Goal: Task Accomplishment & Management: Manage account settings

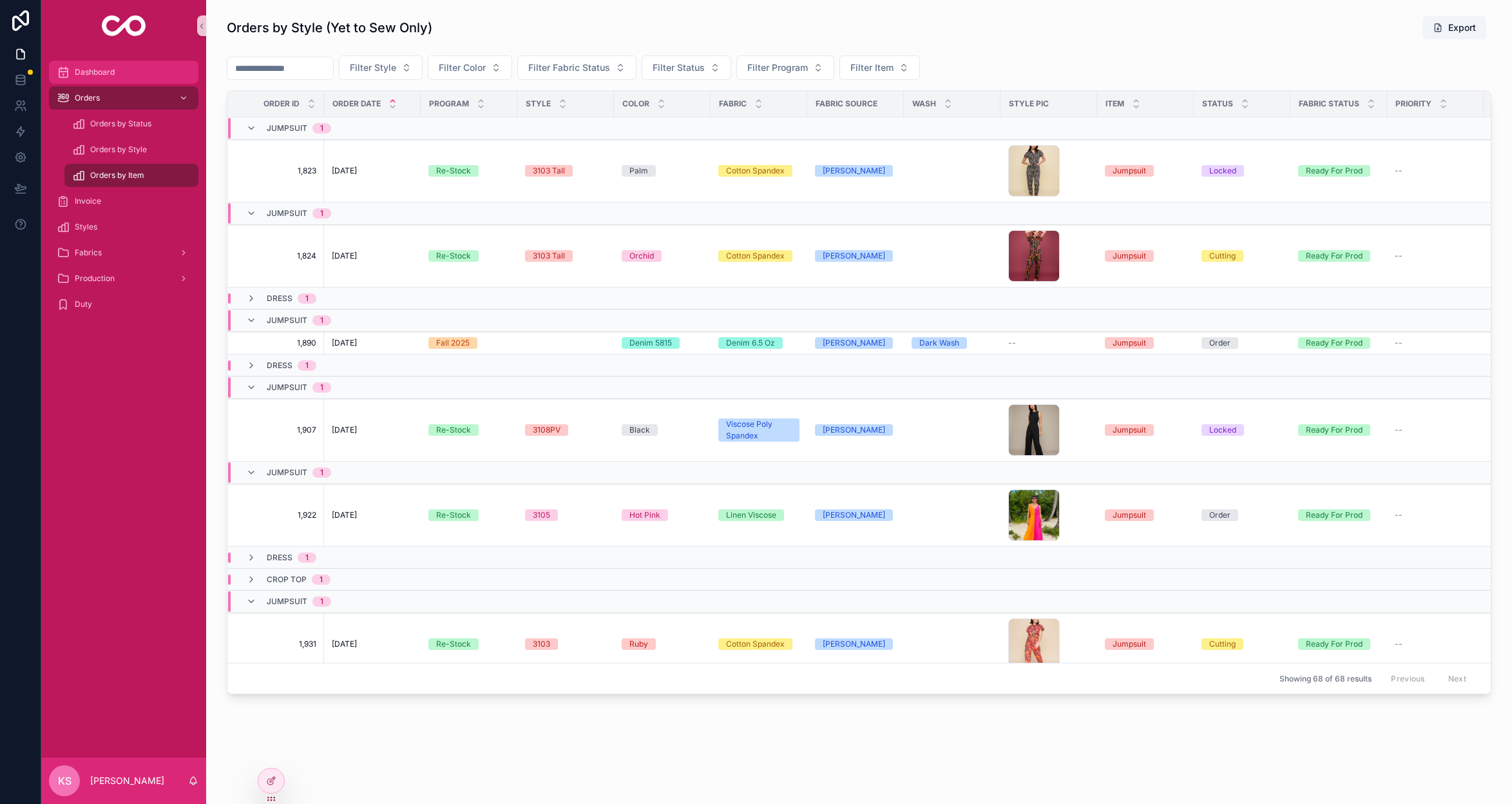
click at [102, 74] on span "Dashboard" at bounding box center [95, 72] width 40 height 10
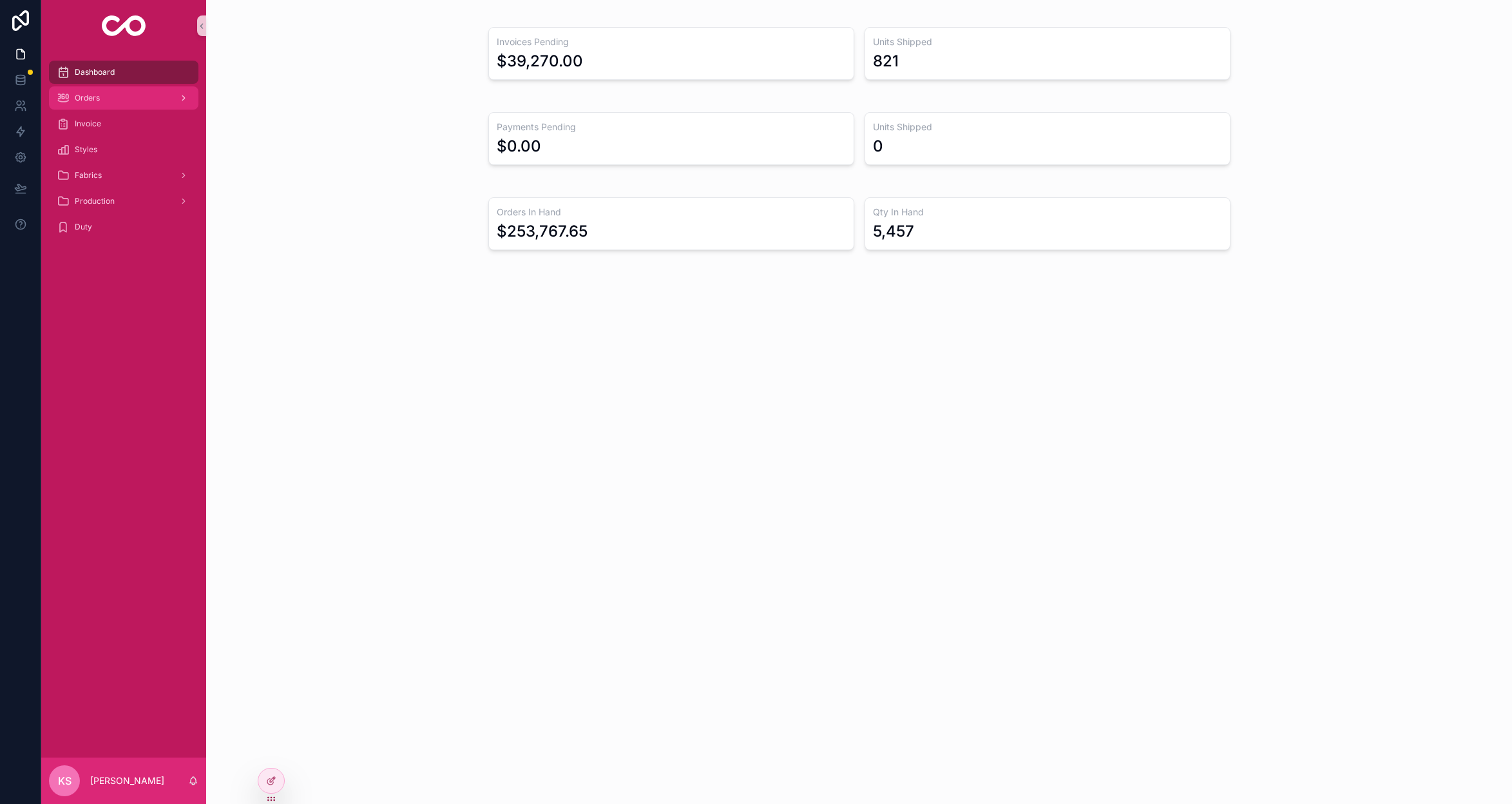
click at [94, 96] on span "Orders" at bounding box center [87, 98] width 25 height 10
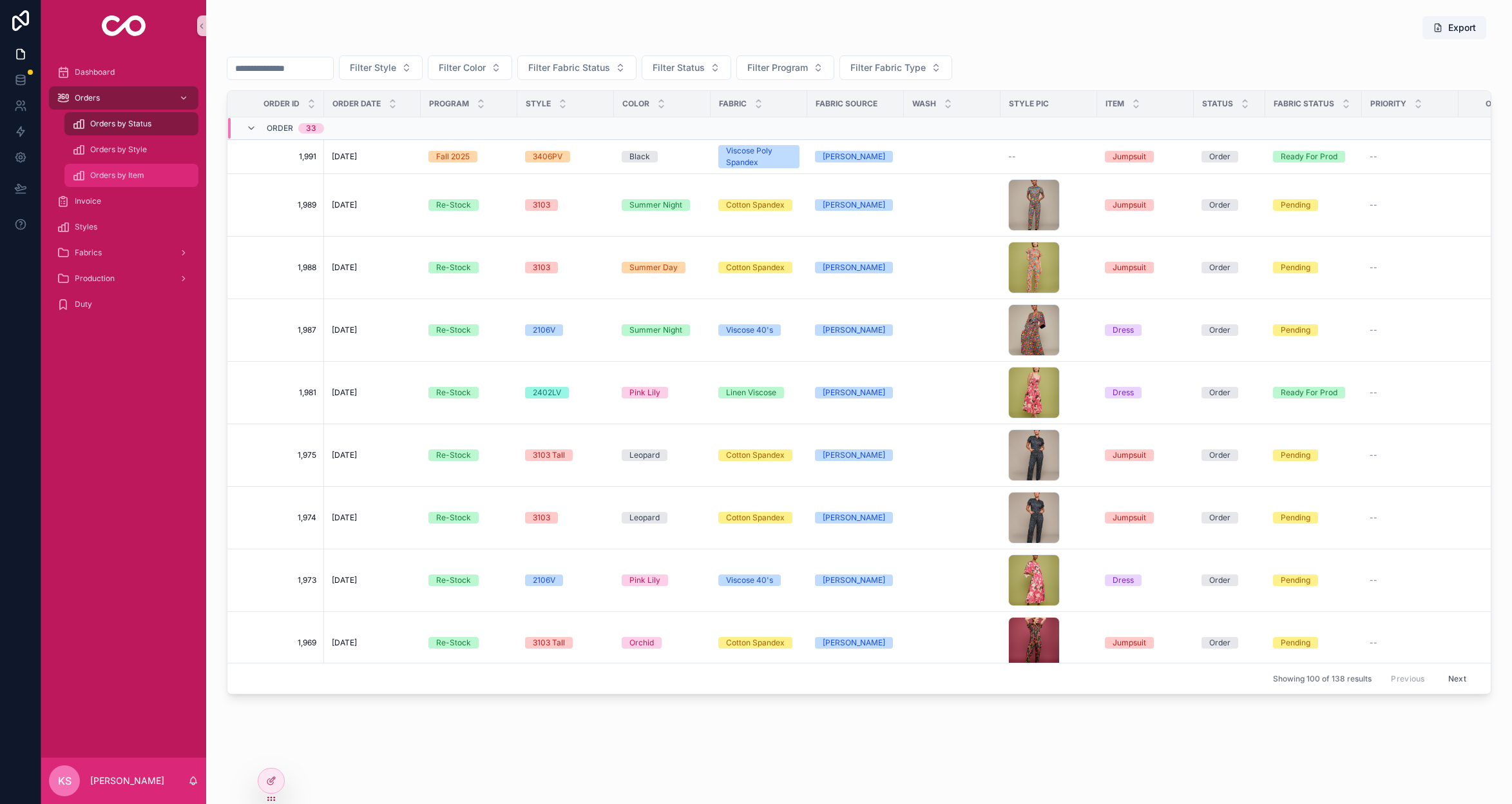
click at [113, 174] on span "Orders by Item" at bounding box center [117, 175] width 54 height 10
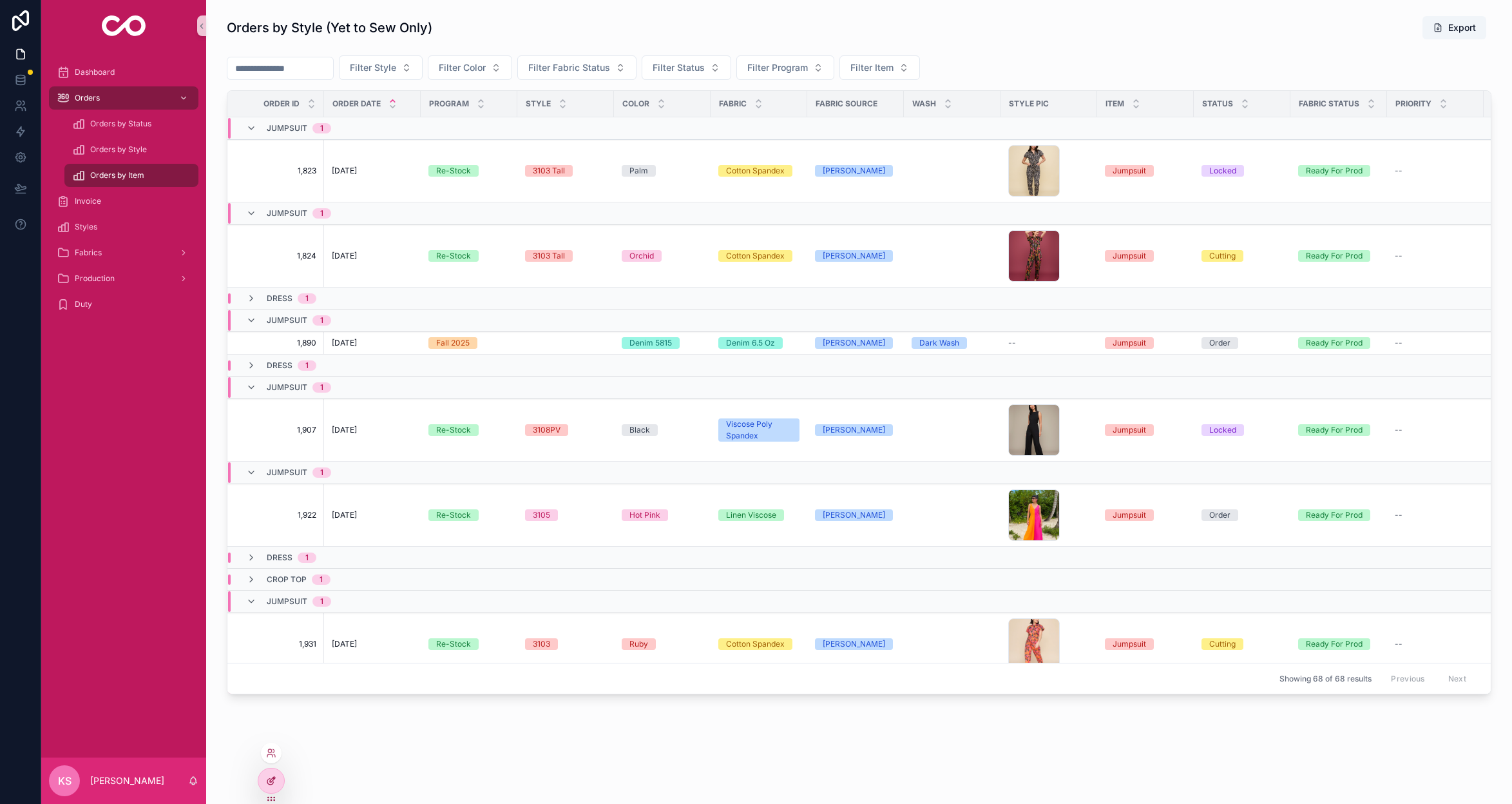
click at [269, 784] on icon at bounding box center [270, 782] width 6 height 6
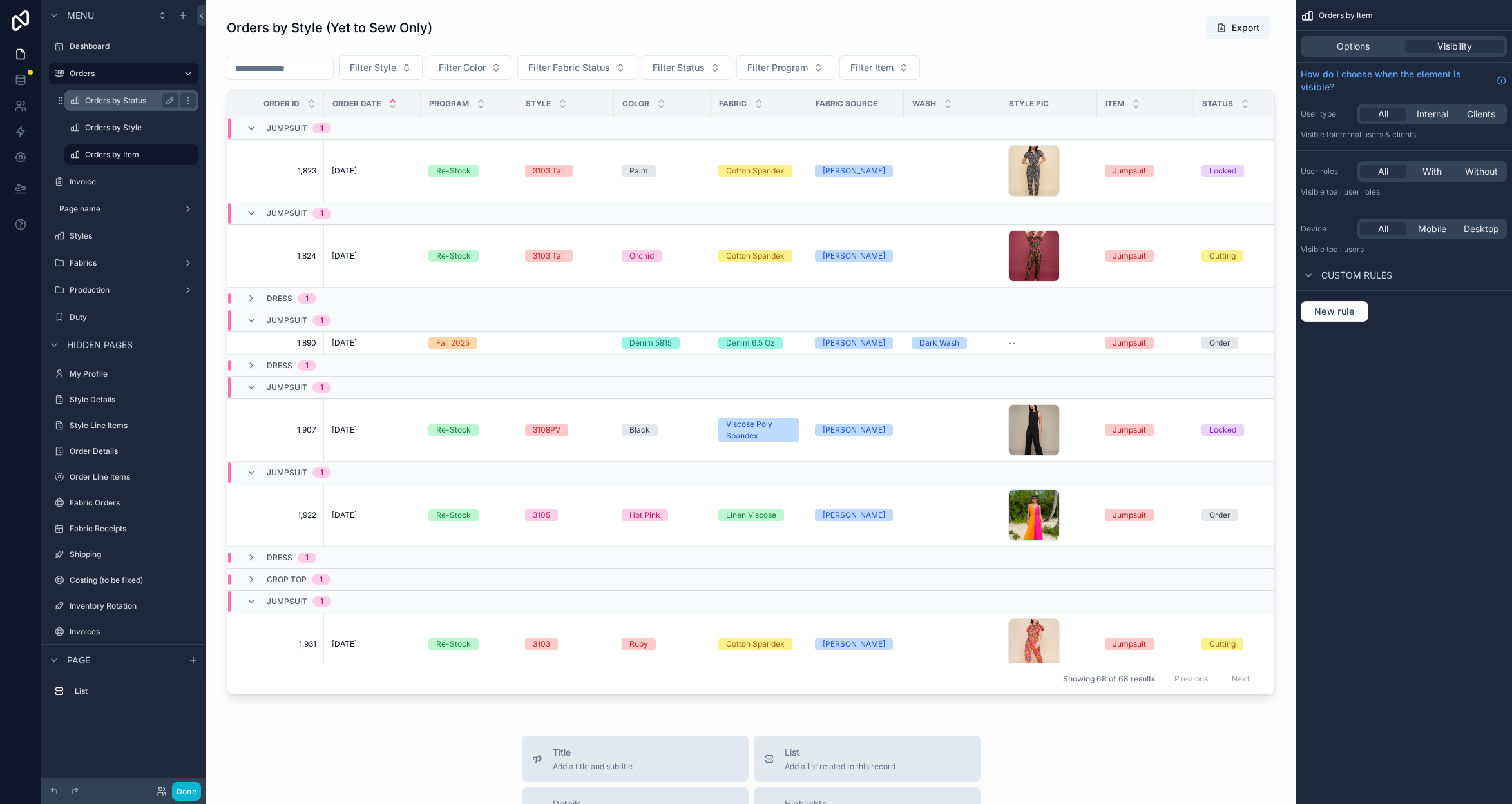
click at [126, 101] on label "Orders by Status" at bounding box center [129, 100] width 87 height 10
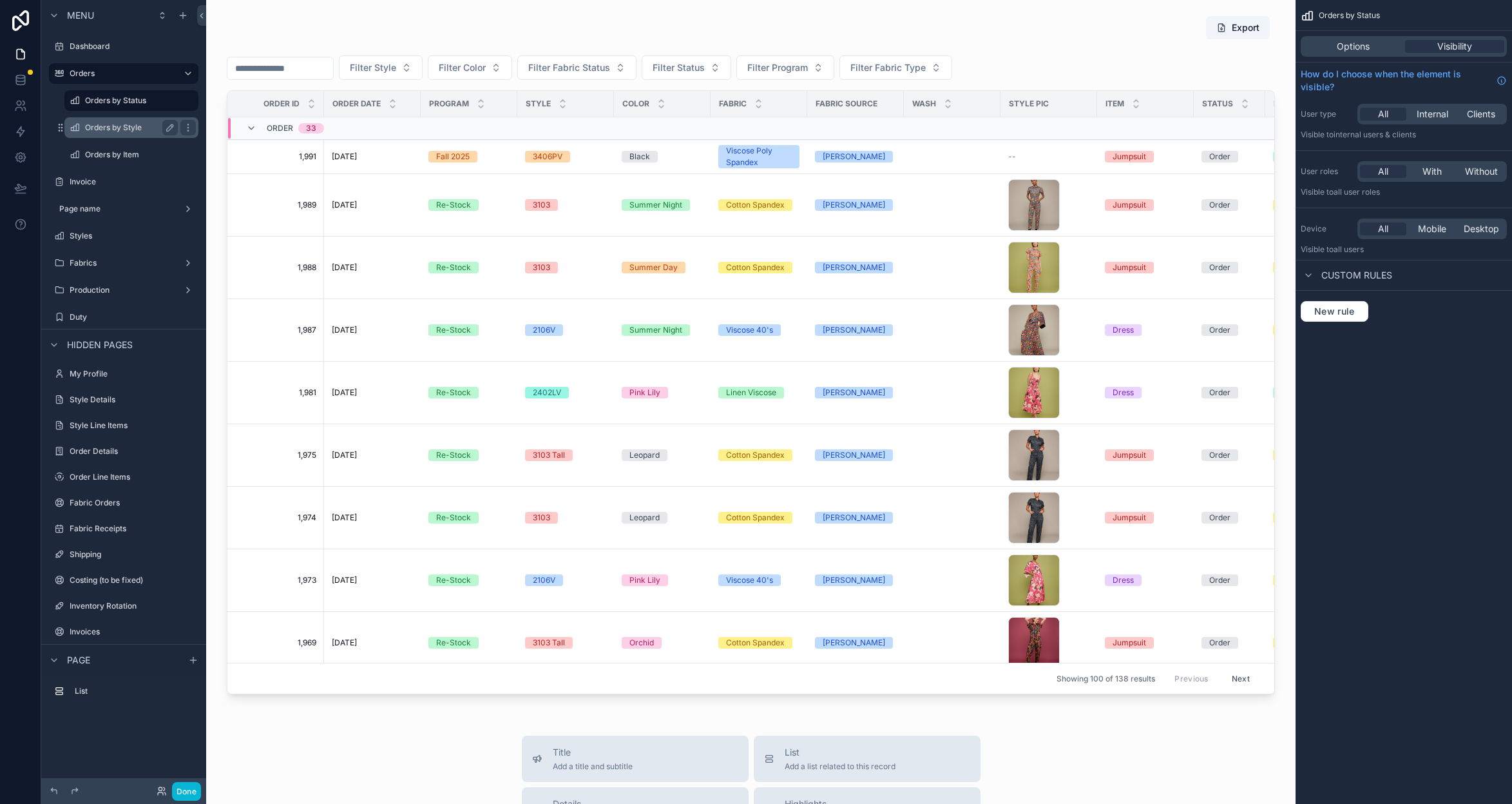
click at [119, 131] on label "Orders by Style" at bounding box center [129, 127] width 87 height 10
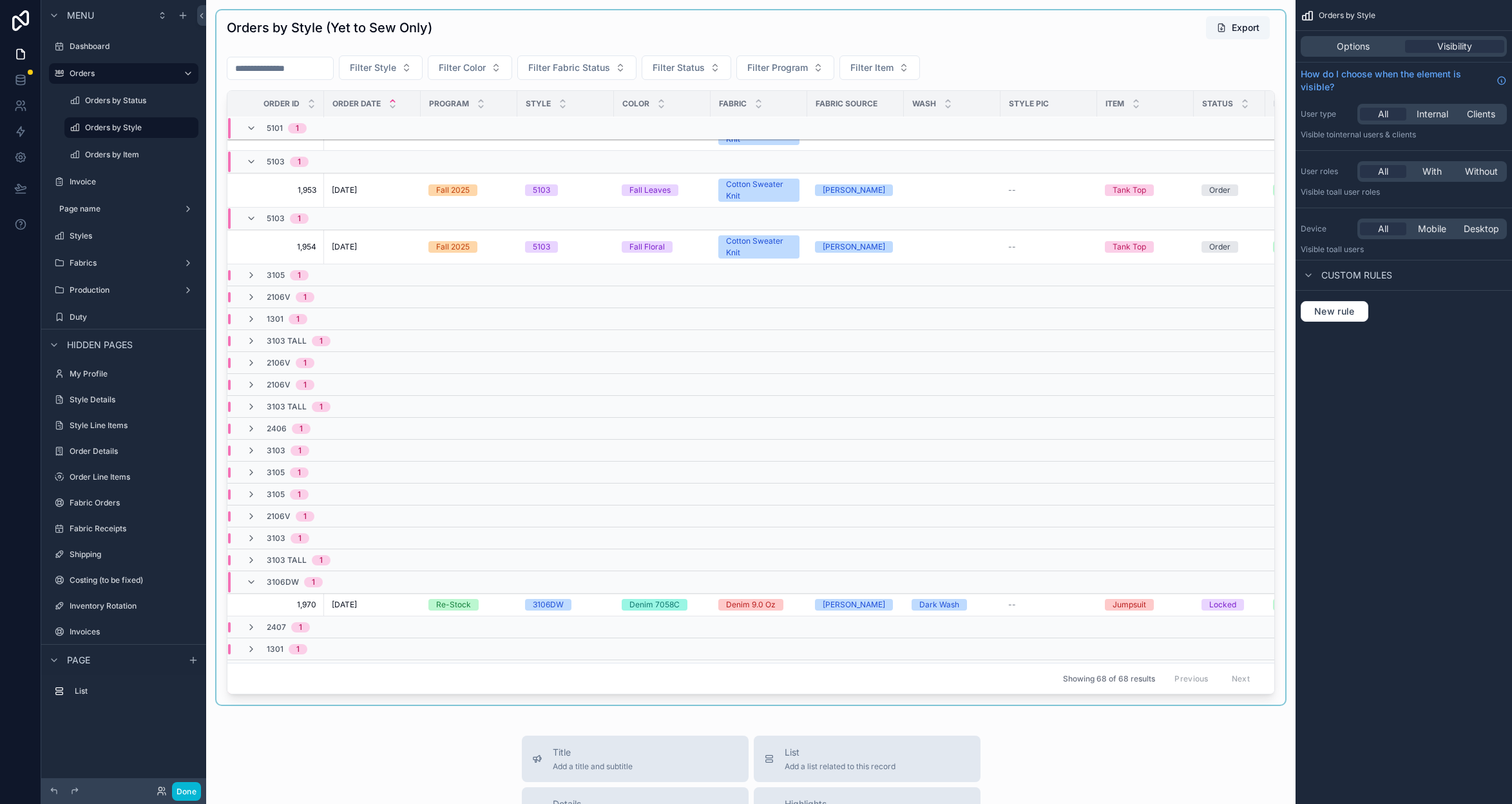
scroll to position [636, 1]
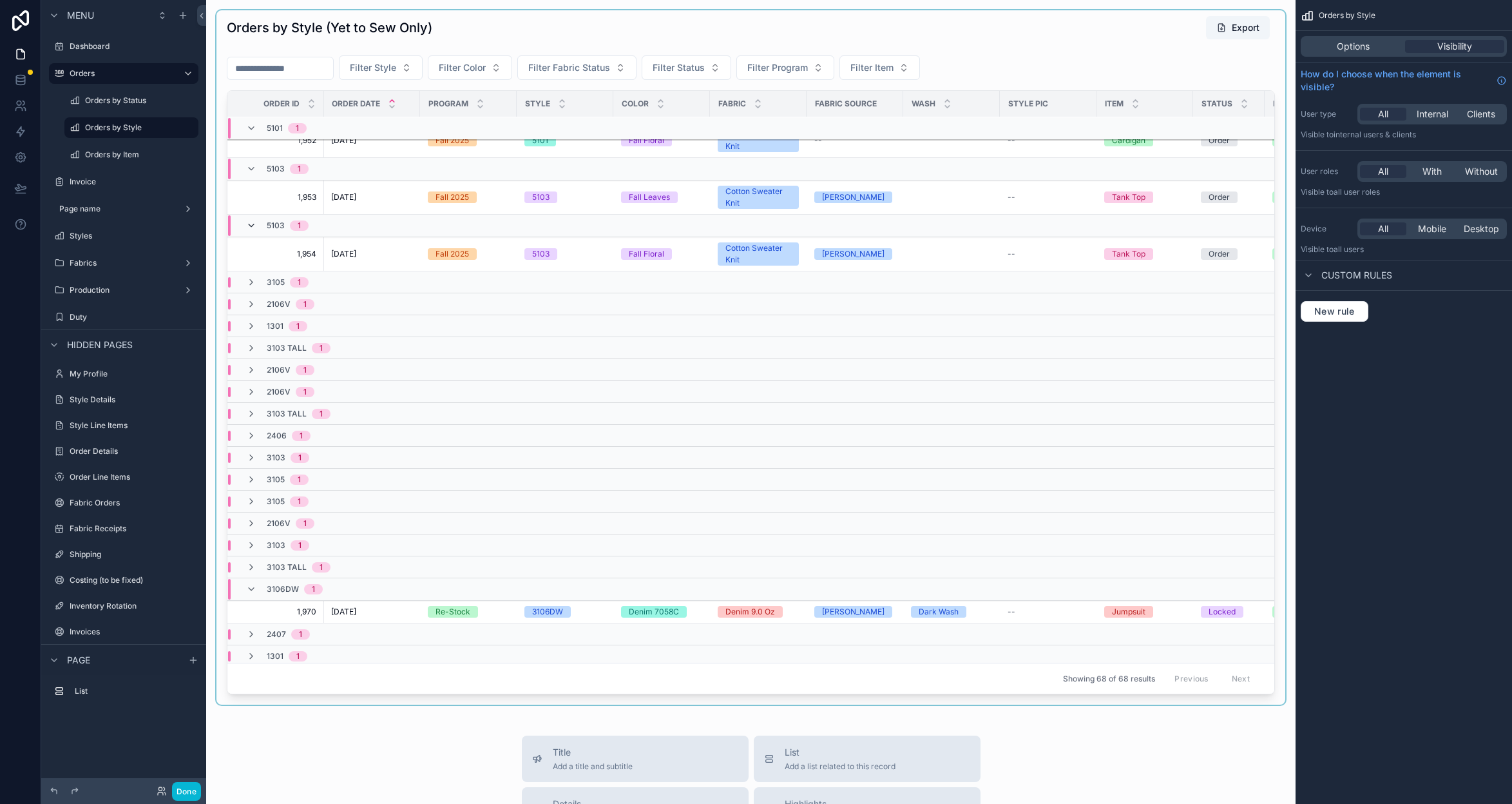
click at [252, 222] on icon "scrollable content" at bounding box center [251, 226] width 10 height 10
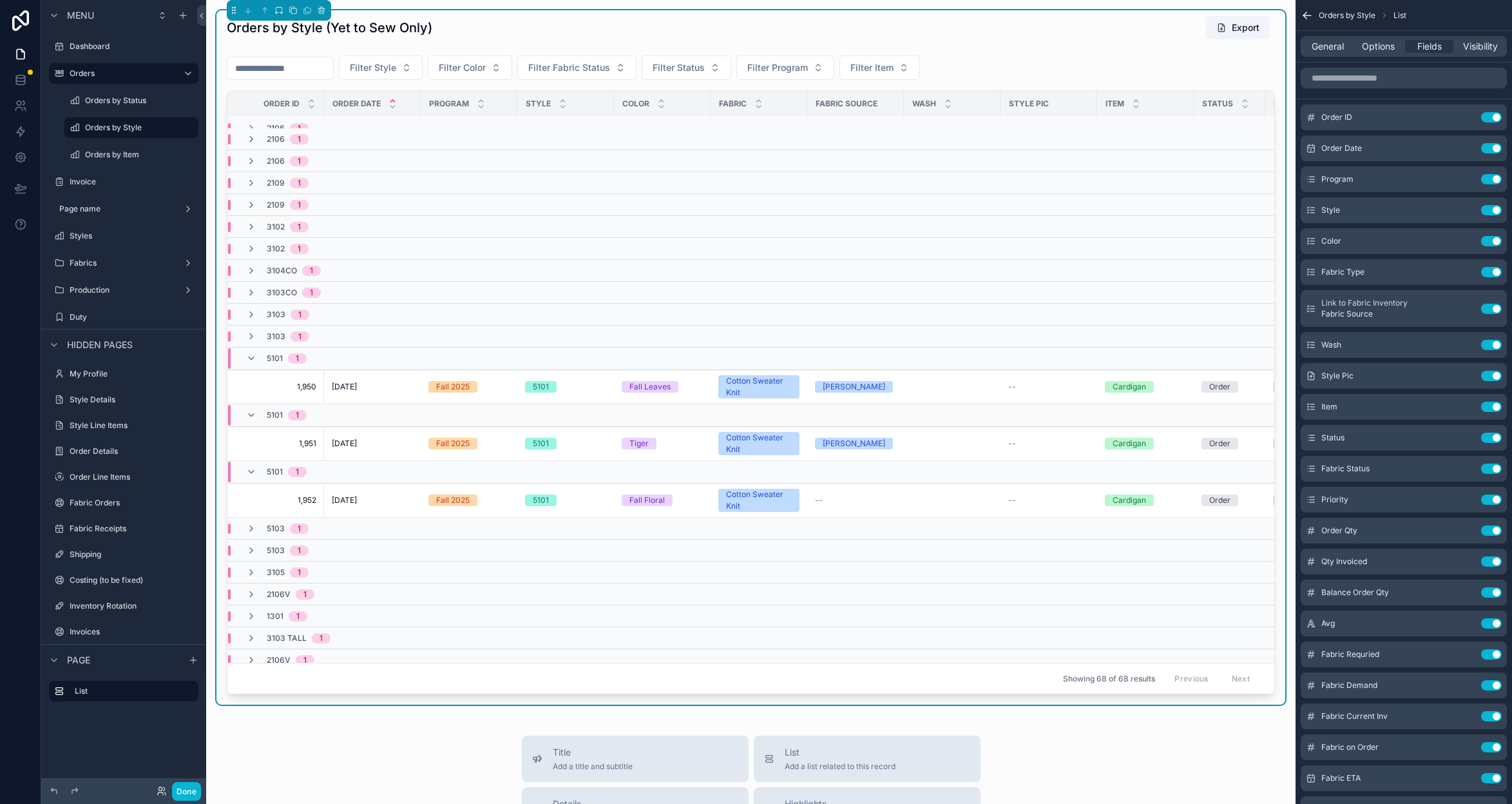
scroll to position [333, 0]
click at [248, 353] on icon "scrollable content" at bounding box center [251, 355] width 10 height 10
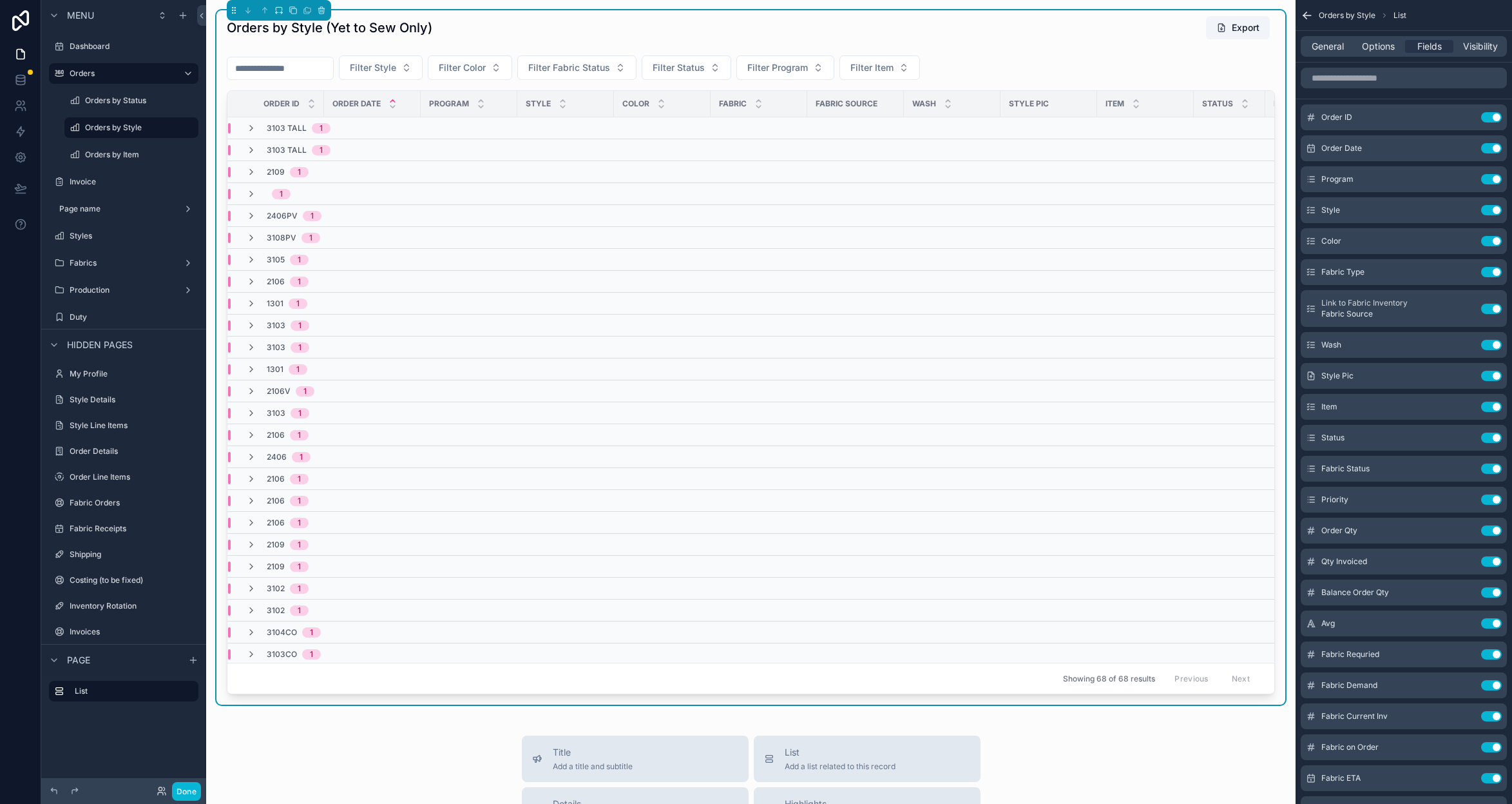
scroll to position [0, 0]
click at [1384, 47] on span "Options" at bounding box center [1378, 47] width 33 height 13
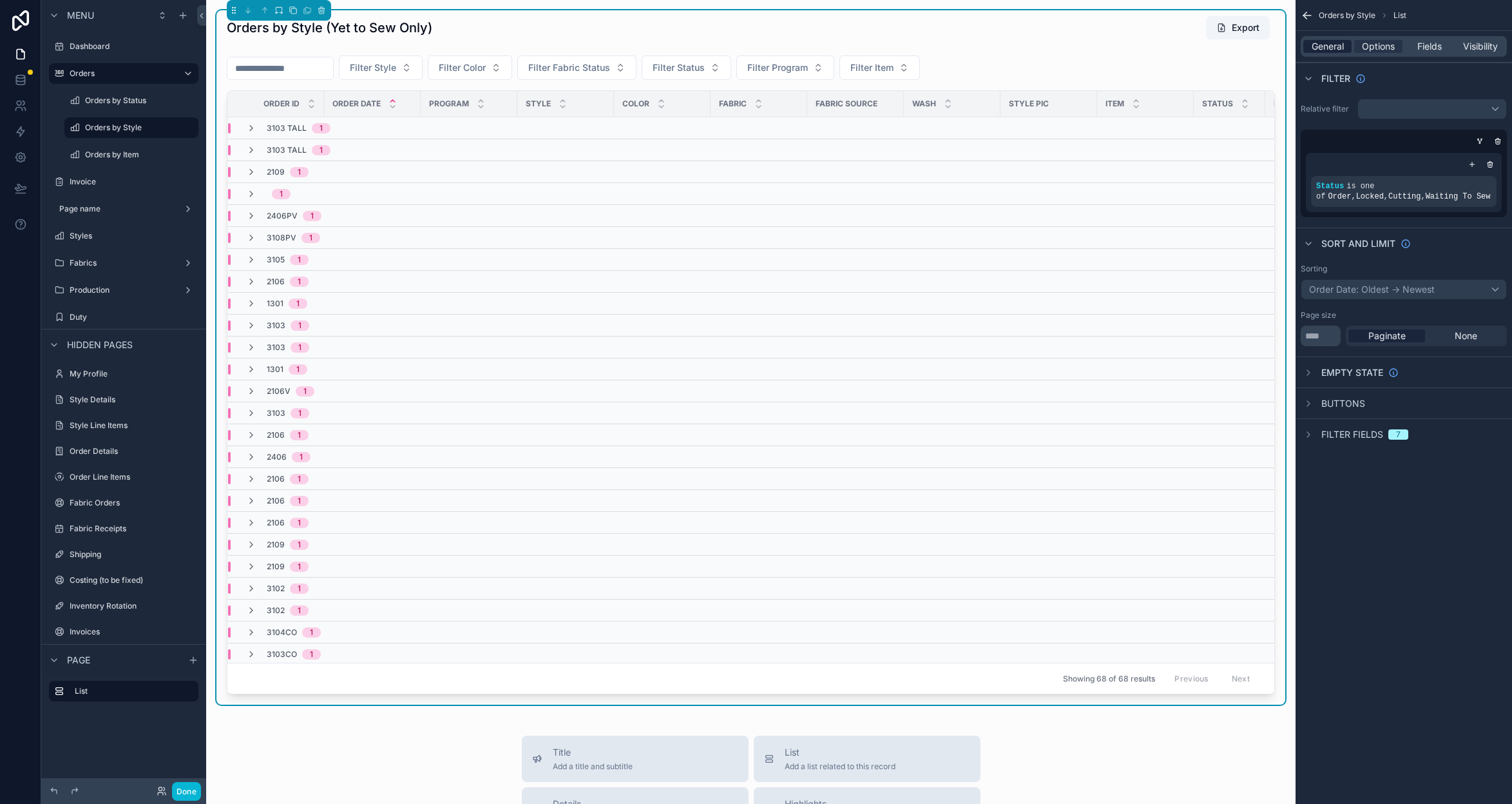
click at [1329, 48] on span "General" at bounding box center [1327, 47] width 32 height 13
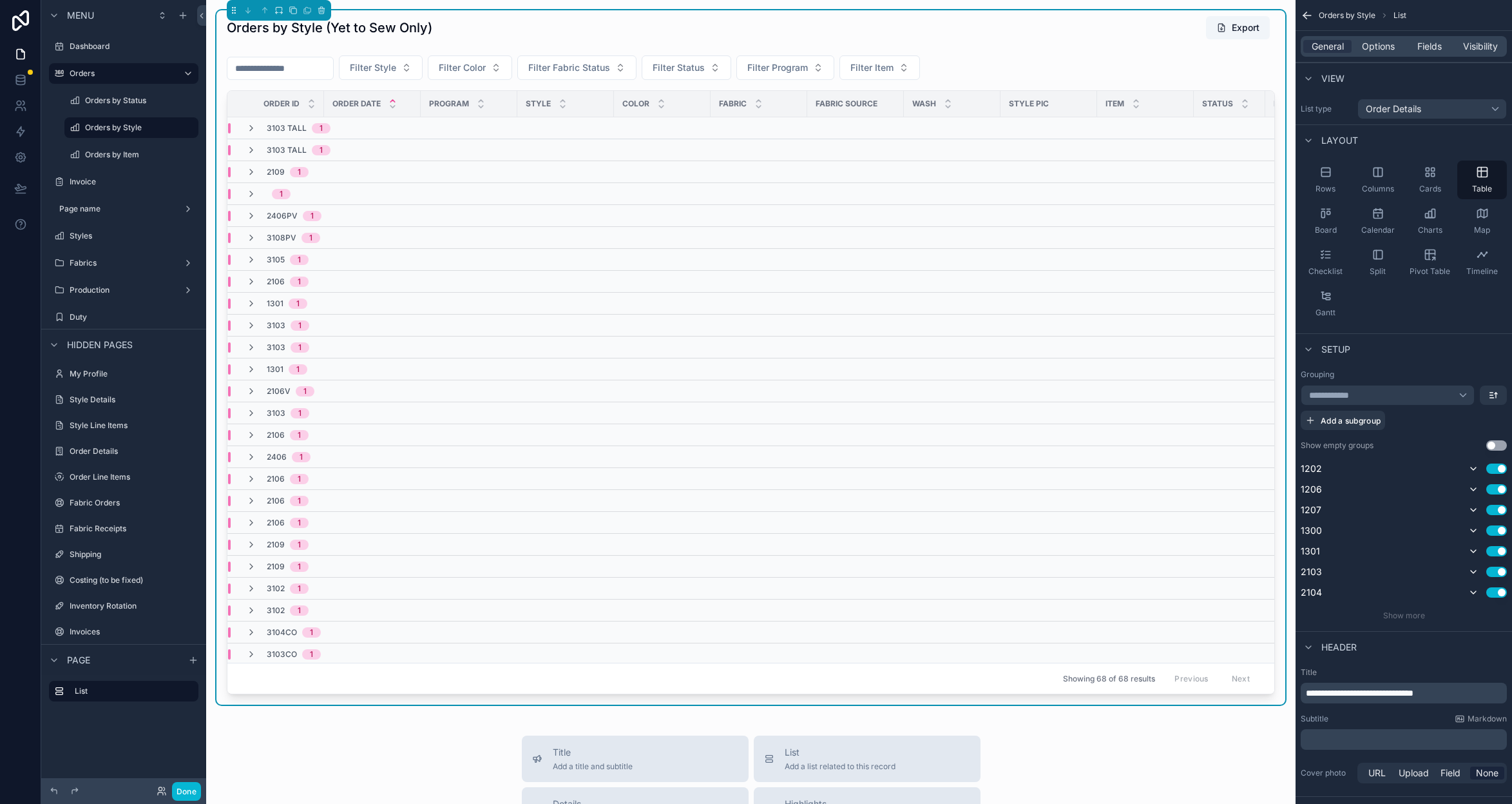
click at [1464, 397] on div "**********" at bounding box center [1388, 395] width 174 height 21
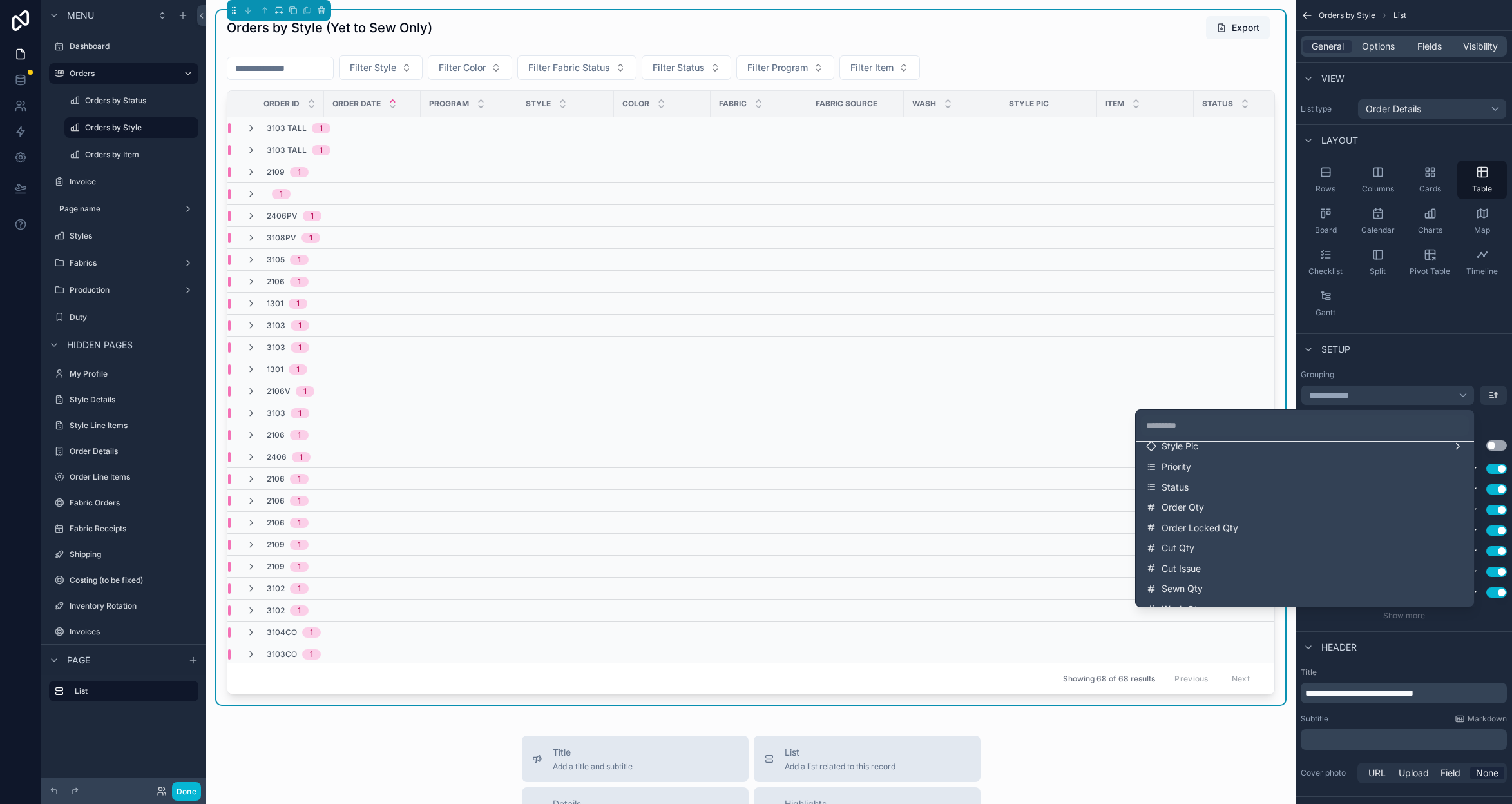
scroll to position [203, 0]
click at [1320, 428] on input "text" at bounding box center [1305, 426] width 328 height 21
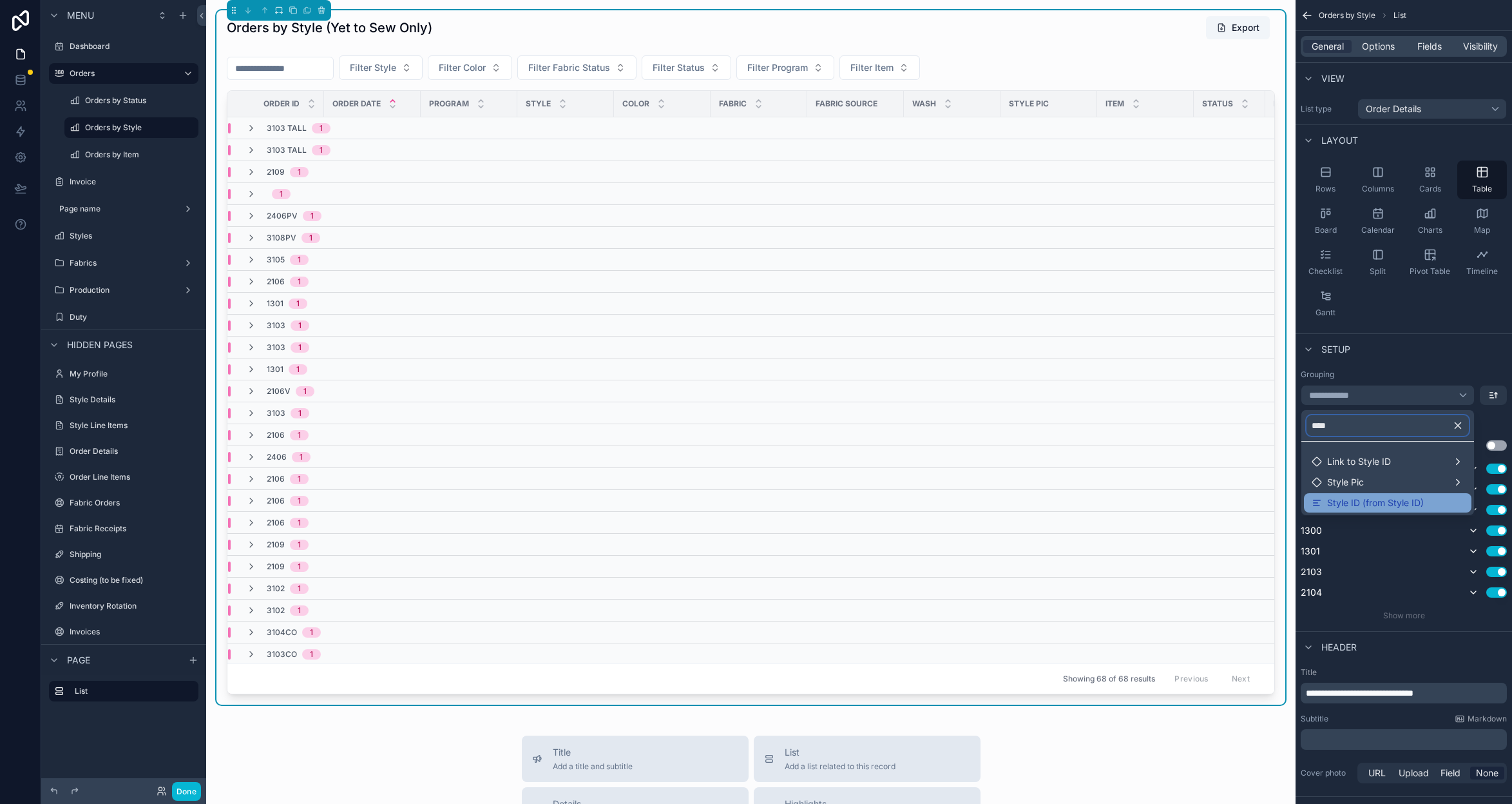
type input "****"
click at [1330, 508] on span "Style ID (from Style ID)" at bounding box center [1375, 503] width 96 height 12
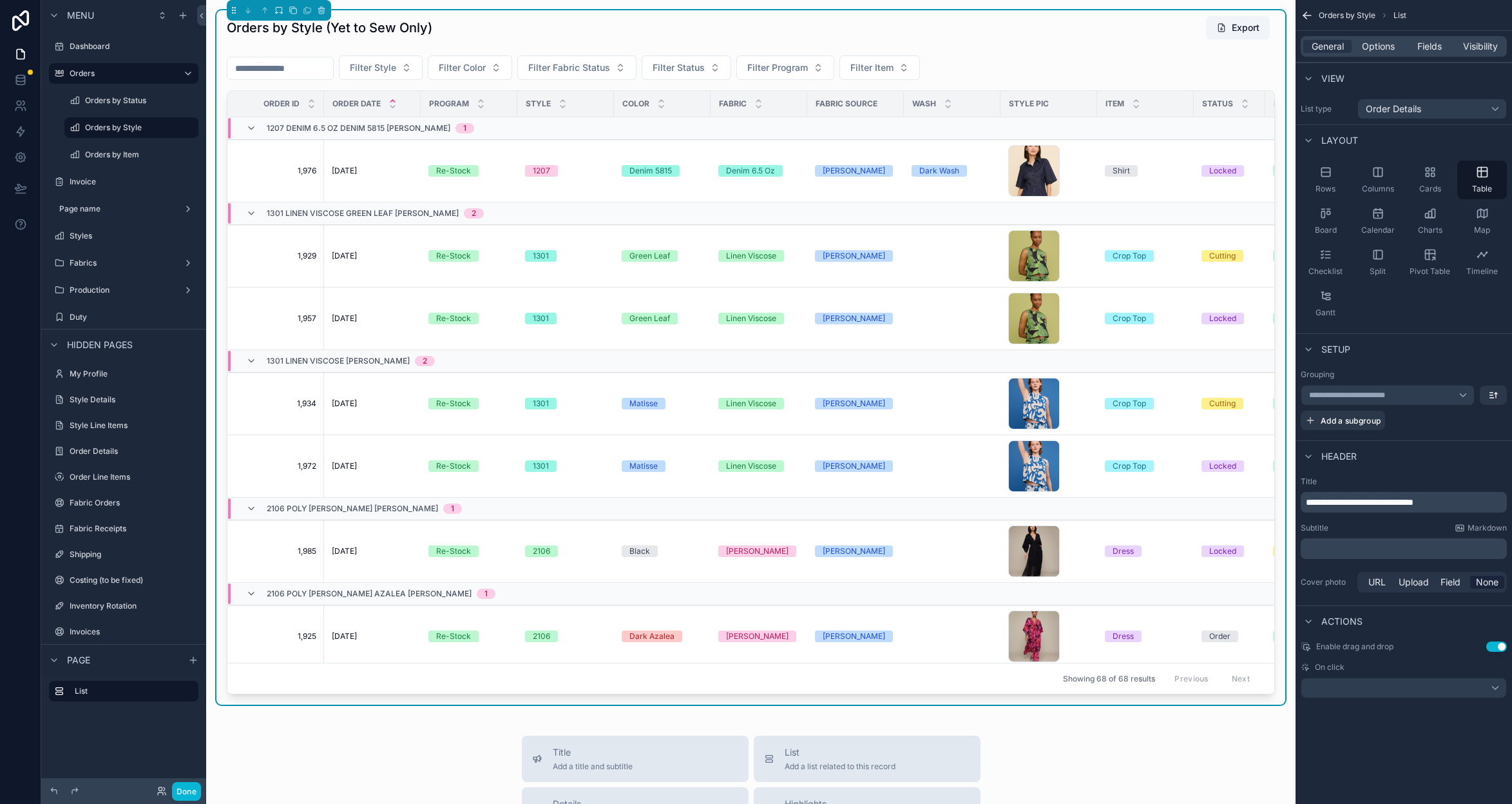
click at [1450, 396] on div "**********" at bounding box center [1388, 395] width 174 height 21
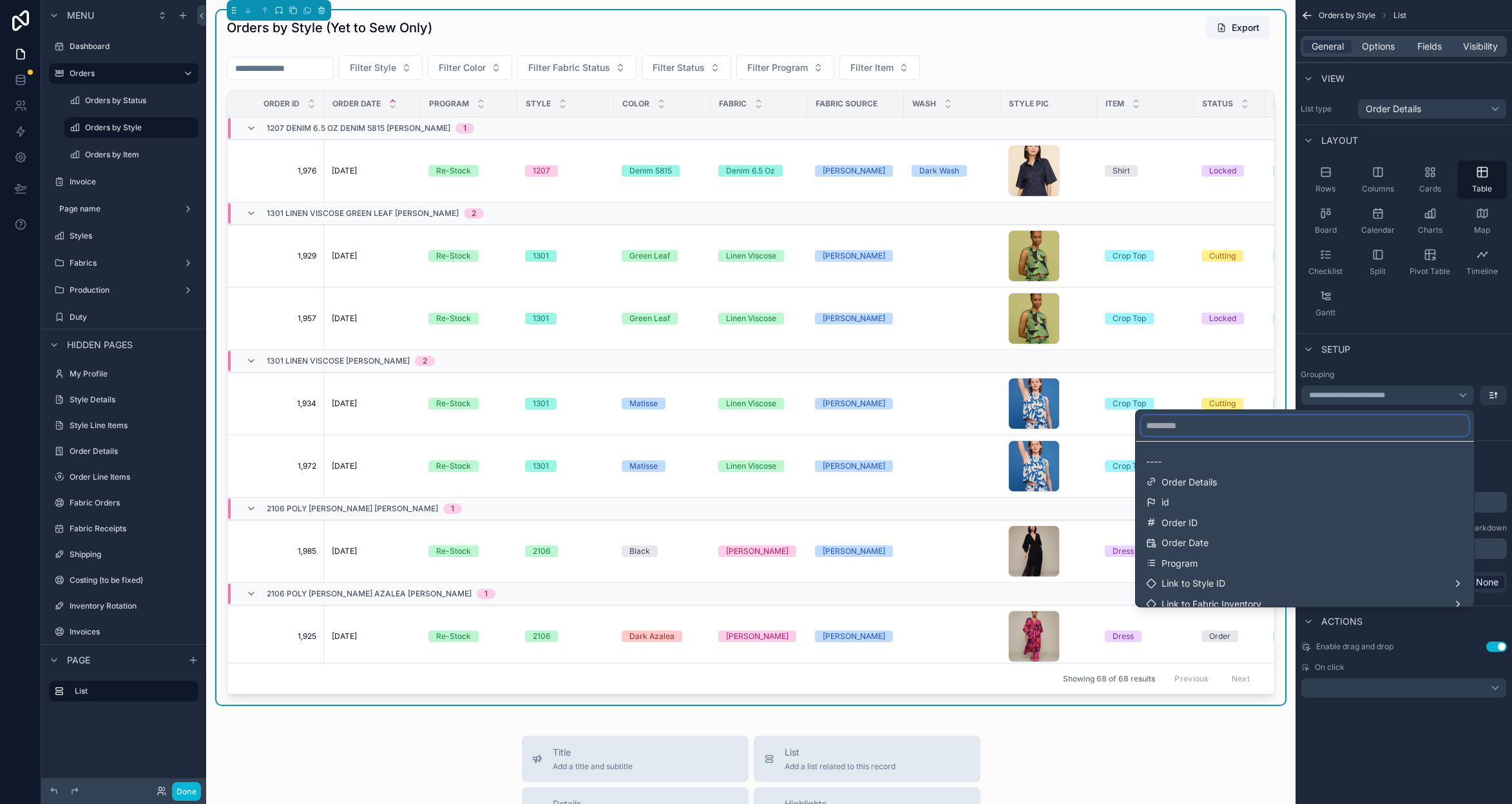
click at [1232, 422] on input "text" at bounding box center [1305, 426] width 328 height 21
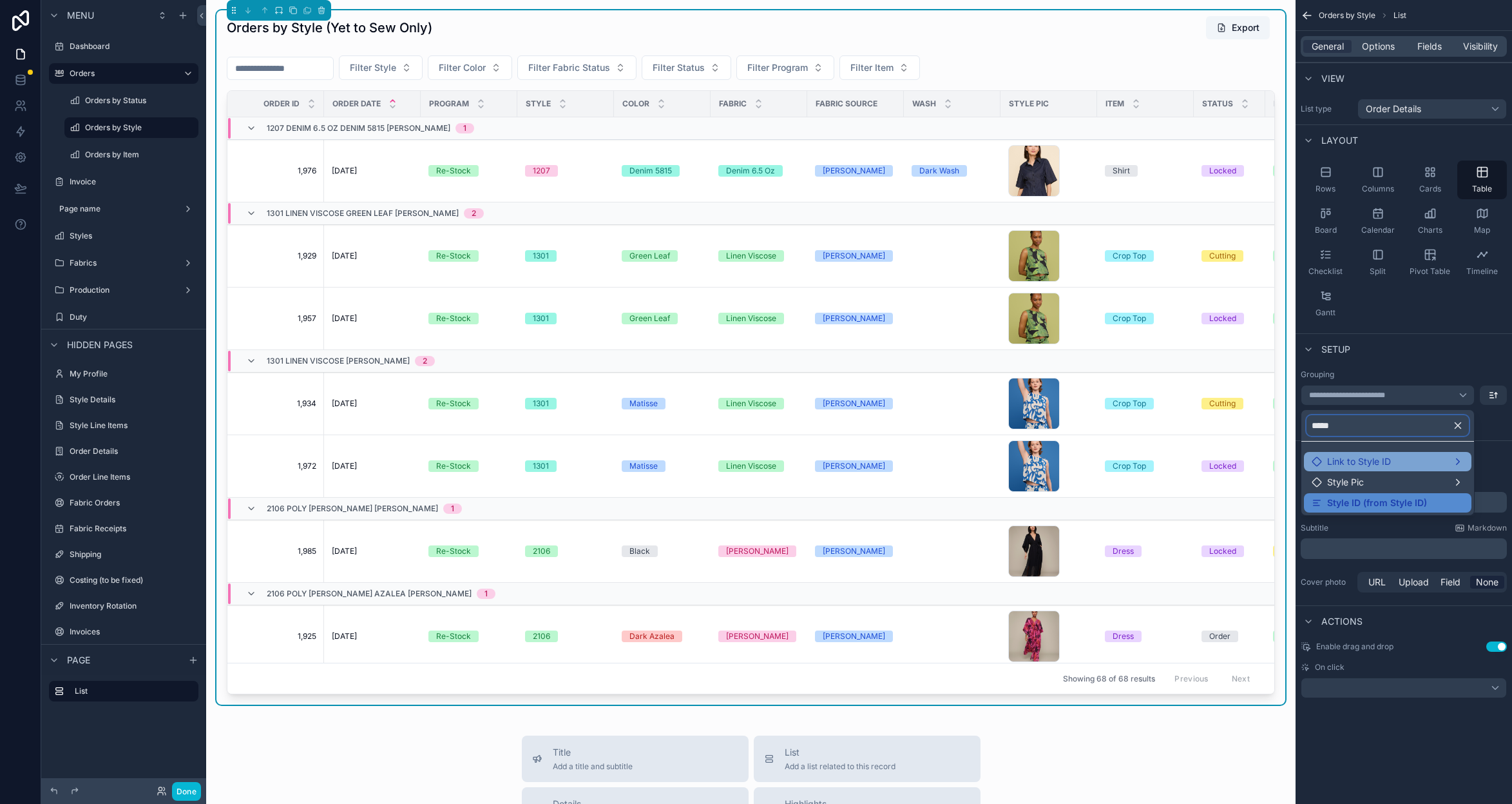
type input "*****"
click at [1327, 462] on span "Link to Style ID" at bounding box center [1359, 461] width 64 height 12
click at [1341, 462] on span "Link to Style ID" at bounding box center [1359, 461] width 64 height 12
click at [1413, 367] on div "scrollable content" at bounding box center [756, 402] width 1512 height 804
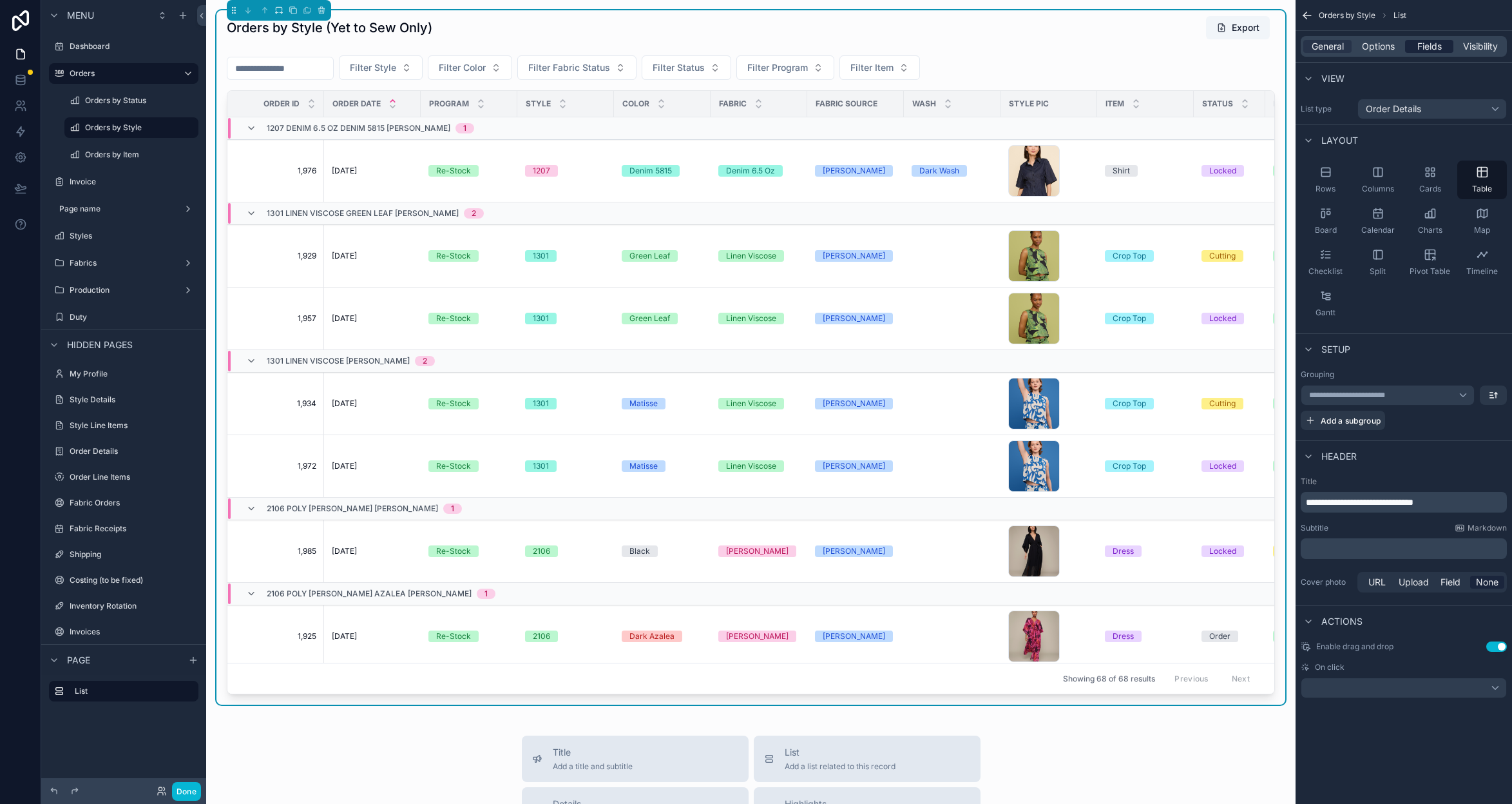
click at [1435, 50] on span "Fields" at bounding box center [1429, 47] width 24 height 13
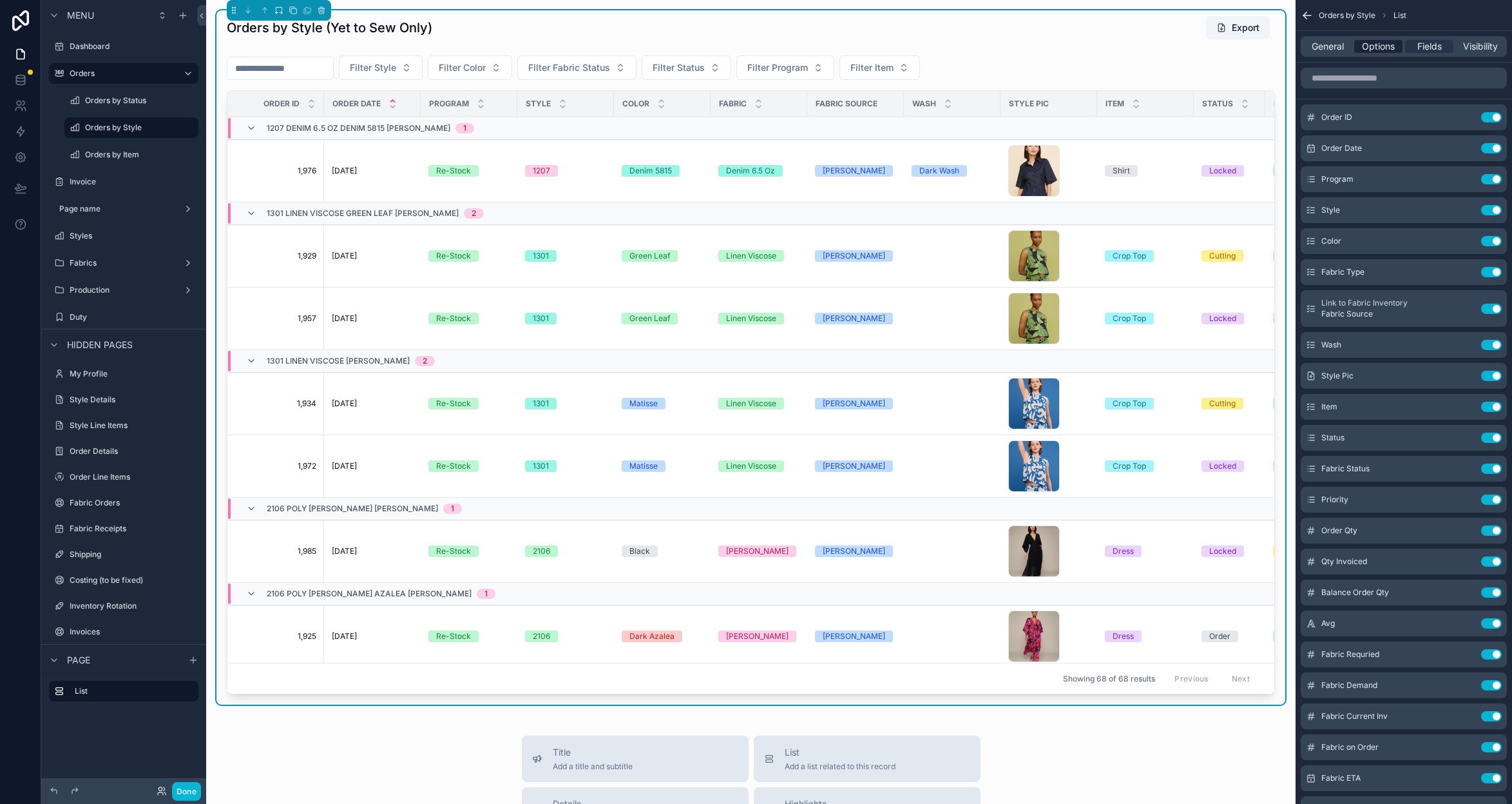
click at [1379, 44] on span "Options" at bounding box center [1378, 47] width 33 height 13
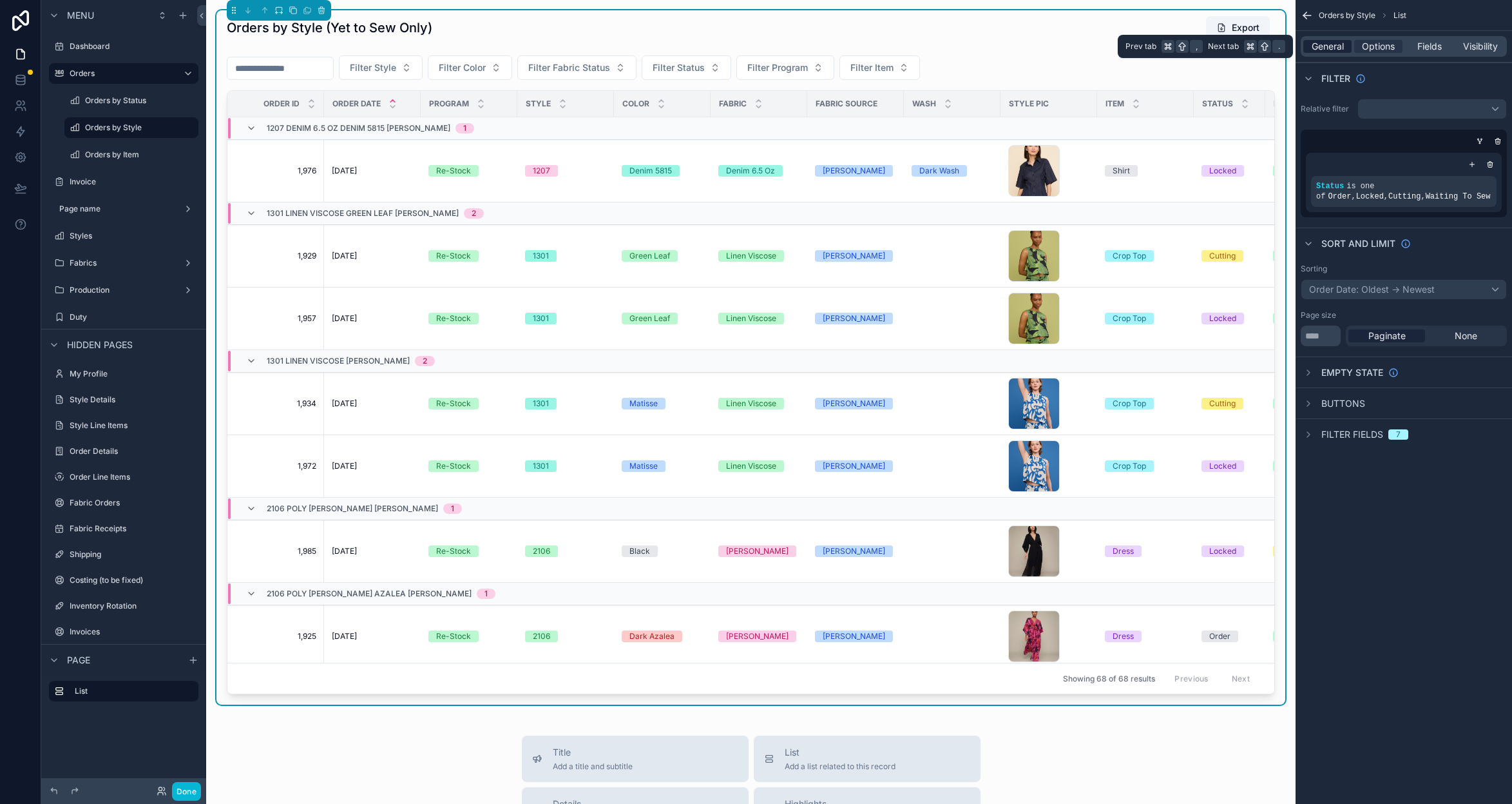
click at [1329, 44] on span "General" at bounding box center [1327, 47] width 32 height 13
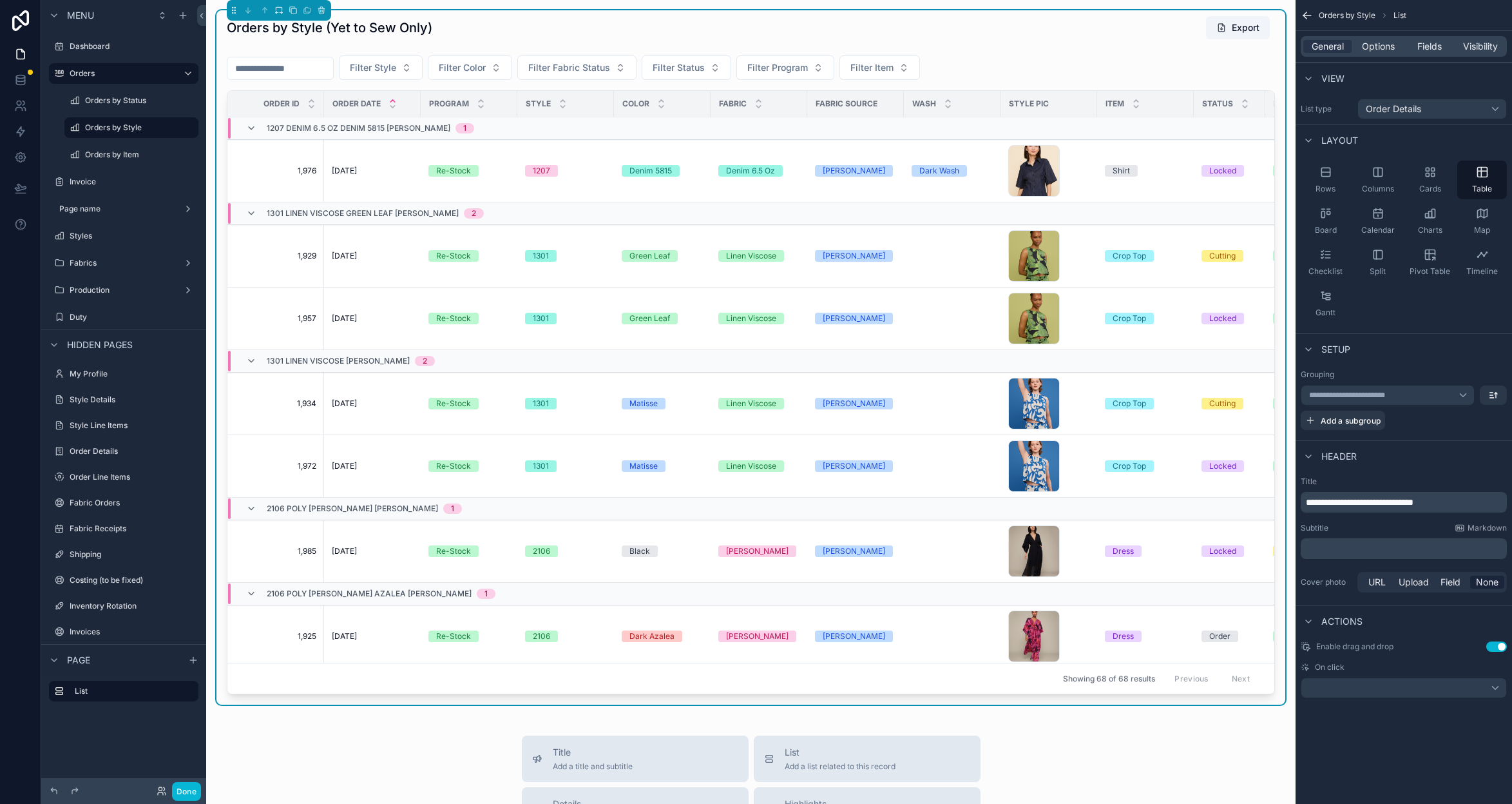
click at [1464, 399] on div "**********" at bounding box center [1388, 395] width 174 height 21
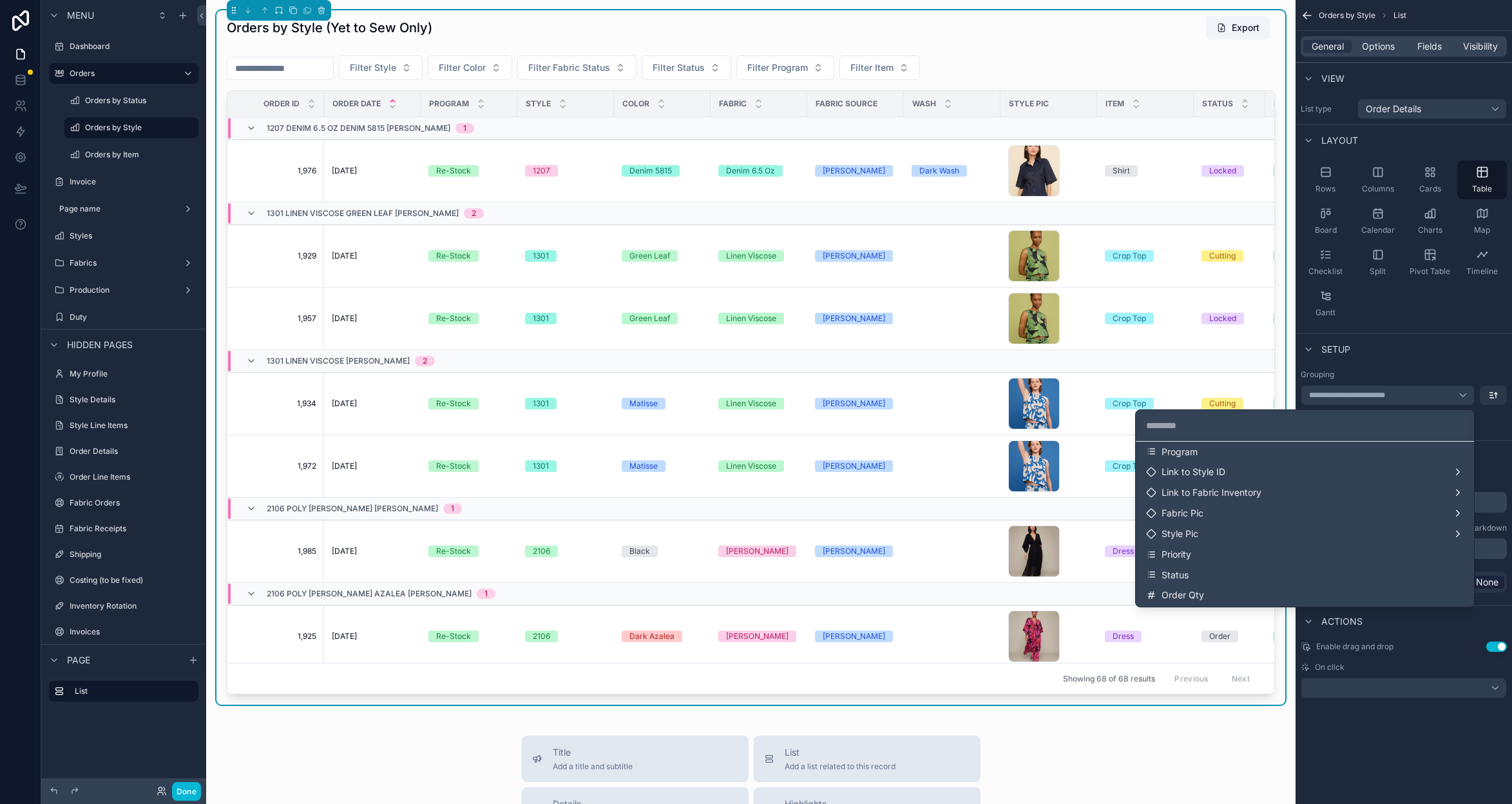
scroll to position [110, 0]
click at [1366, 367] on div "scrollable content" at bounding box center [756, 402] width 1512 height 804
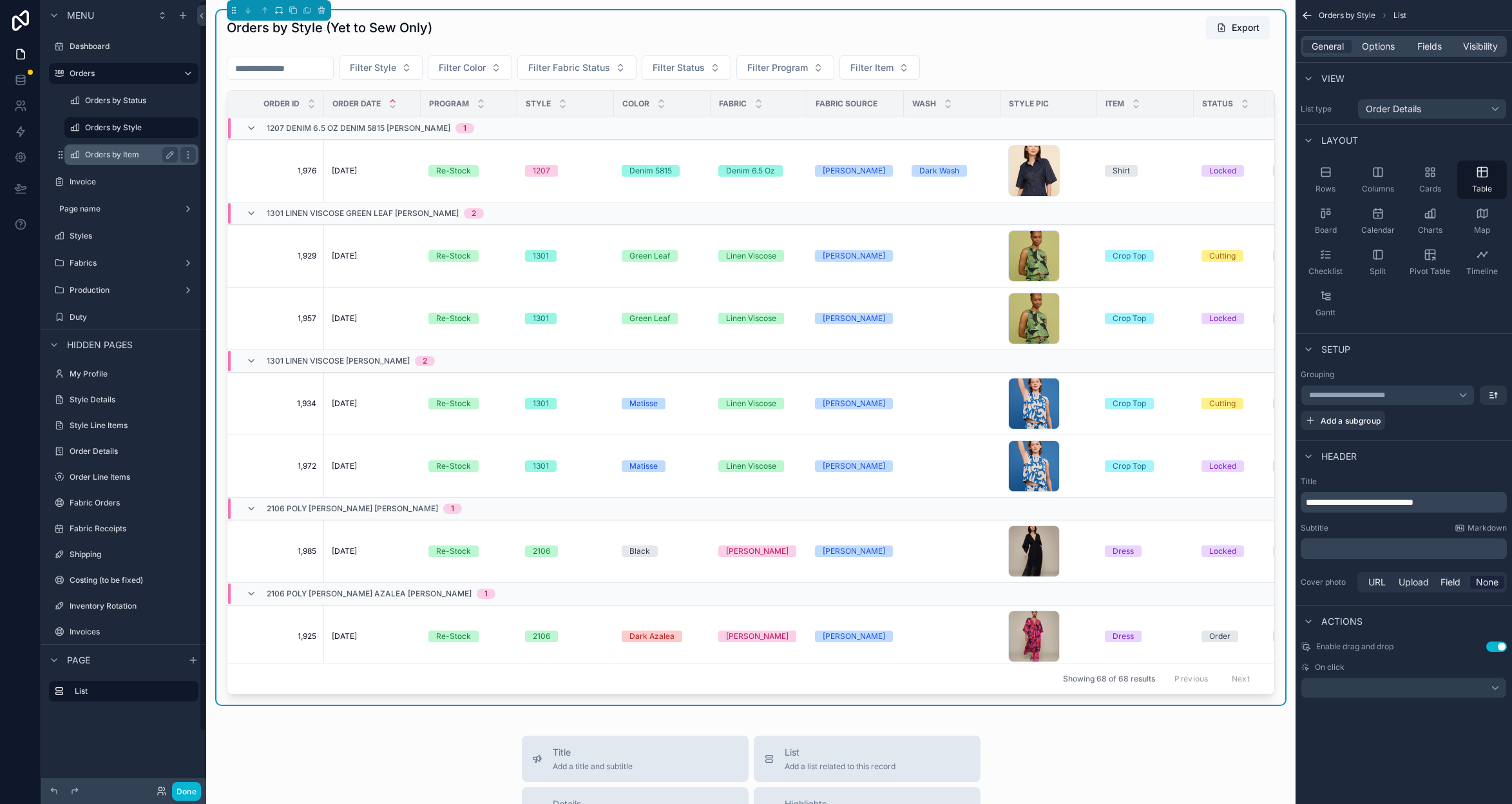
click at [131, 153] on label "Orders by Item" at bounding box center [129, 154] width 87 height 10
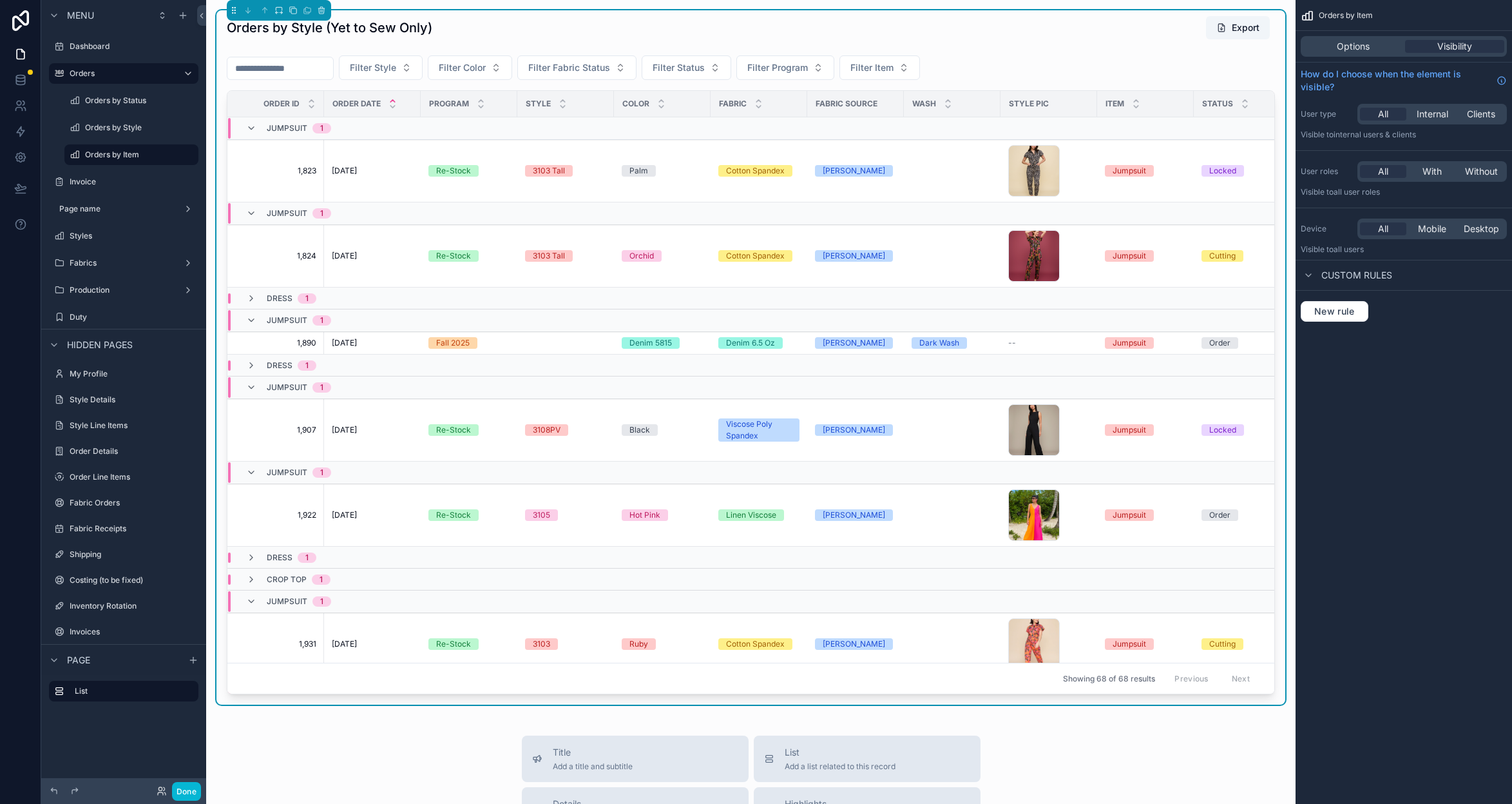
click at [958, 26] on div "Orders by Style (Yet to Sew Only) Export" at bounding box center [751, 27] width 1048 height 24
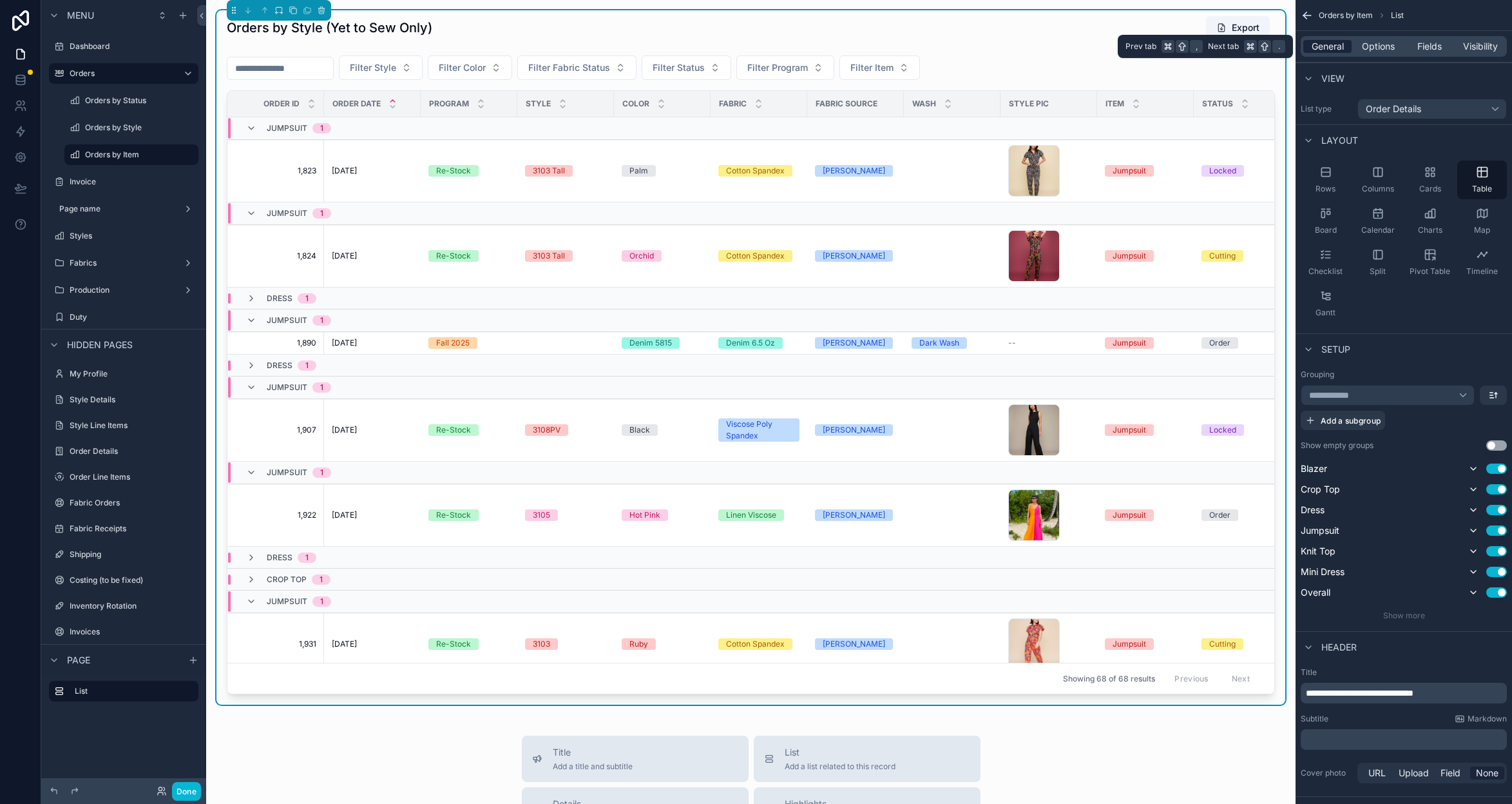
click at [1332, 48] on span "General" at bounding box center [1327, 47] width 32 height 13
click at [1456, 401] on div "**********" at bounding box center [1388, 395] width 174 height 21
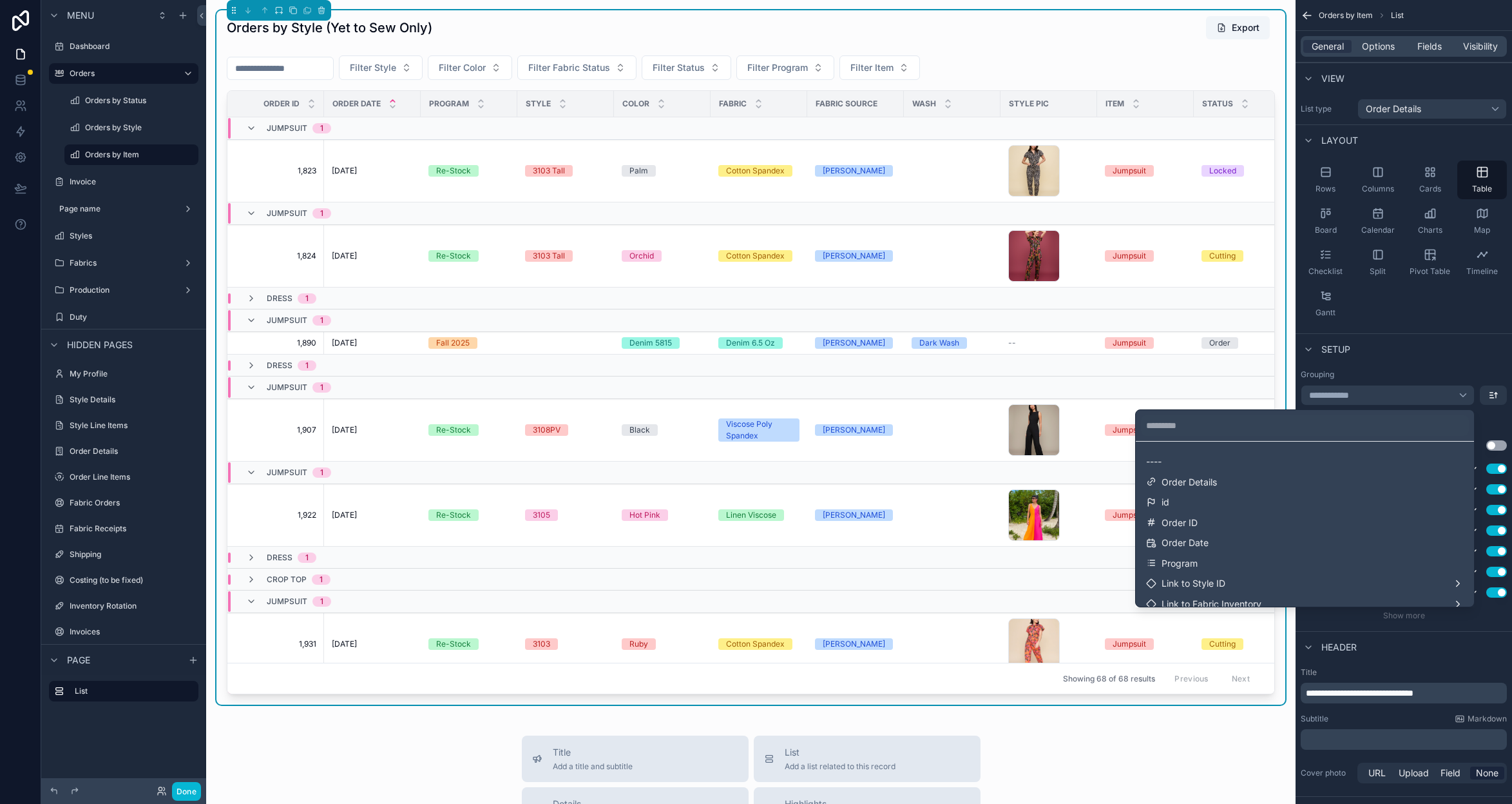
click at [1307, 414] on div at bounding box center [1305, 426] width 338 height 31
click at [1282, 429] on input "text" at bounding box center [1305, 426] width 328 height 21
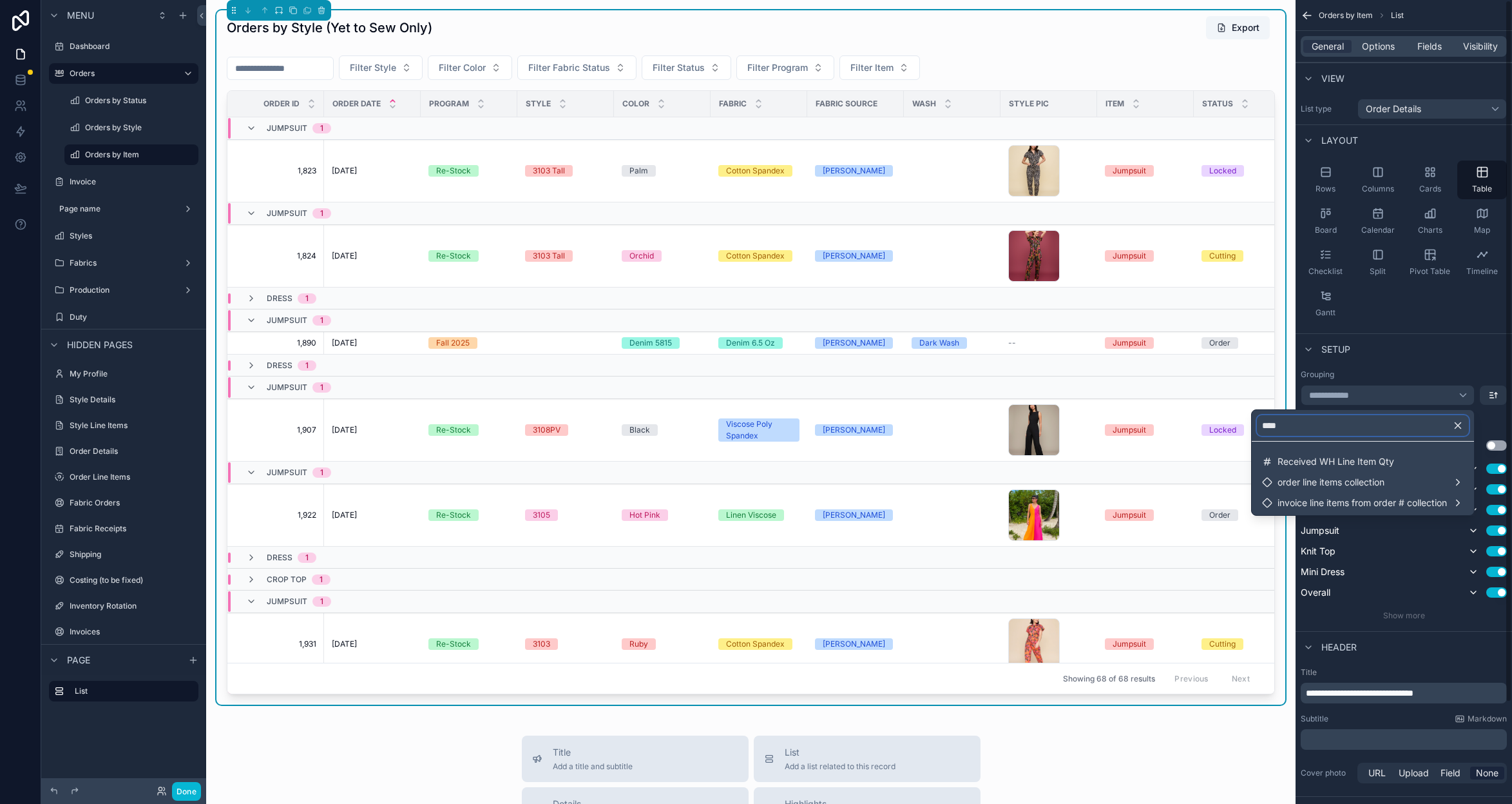
type input "****"
click at [1411, 365] on div "scrollable content" at bounding box center [756, 402] width 1512 height 804
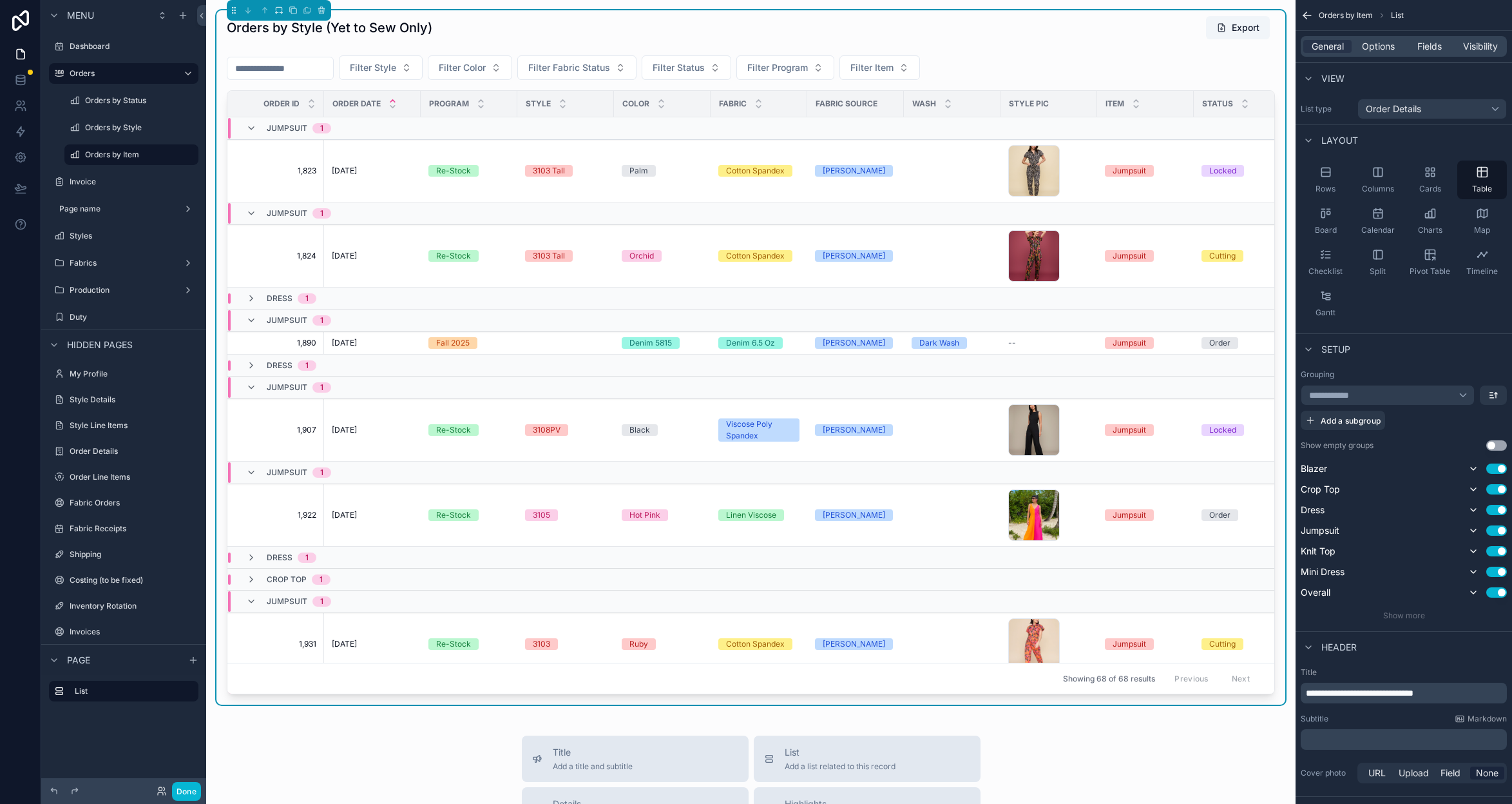
click at [664, 43] on div "Orders by Style (Yet to Sew Only) Export" at bounding box center [751, 30] width 1048 height 30
click at [294, 10] on icon "scrollable content" at bounding box center [293, 10] width 9 height 9
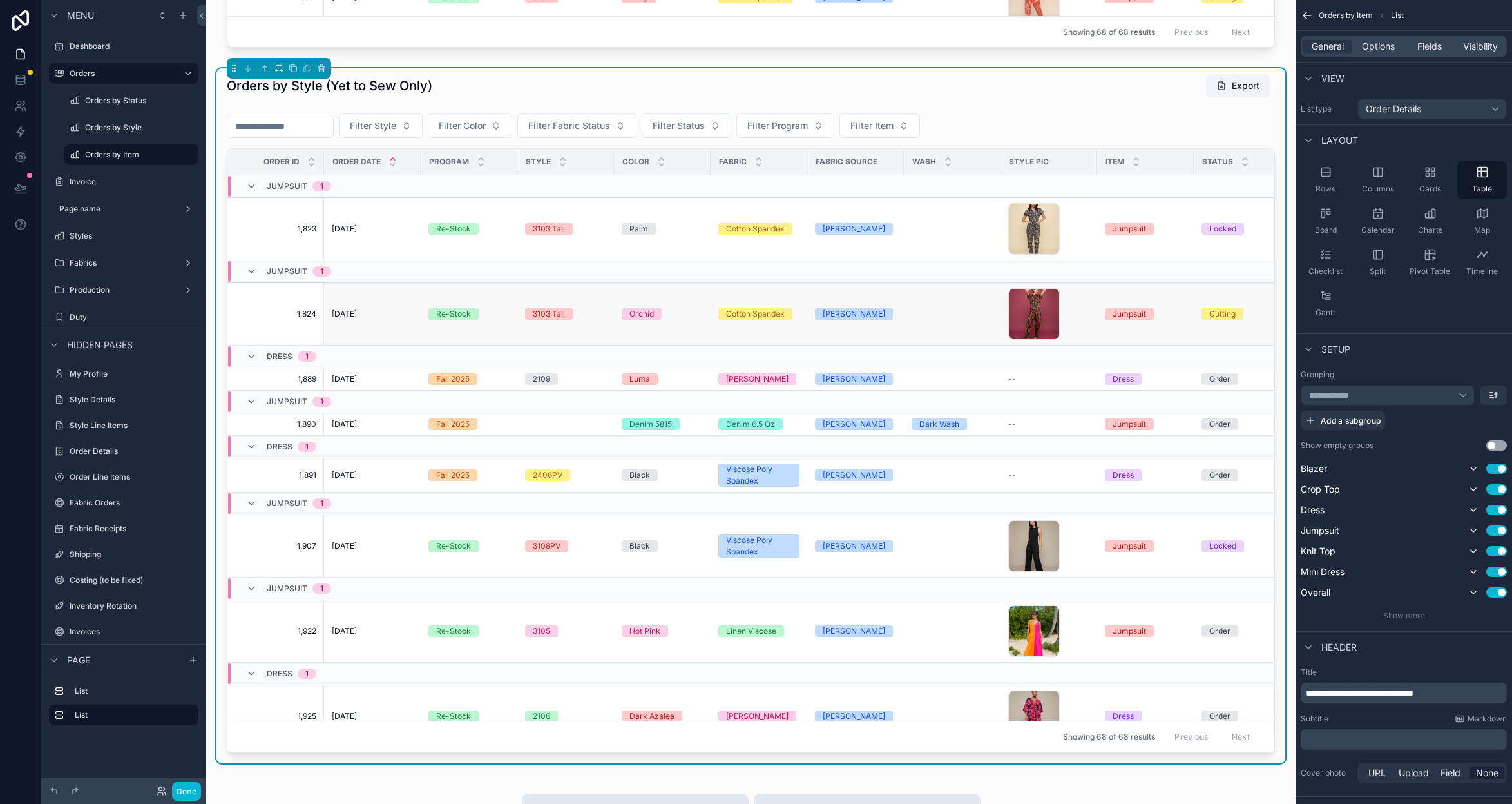
scroll to position [625, 0]
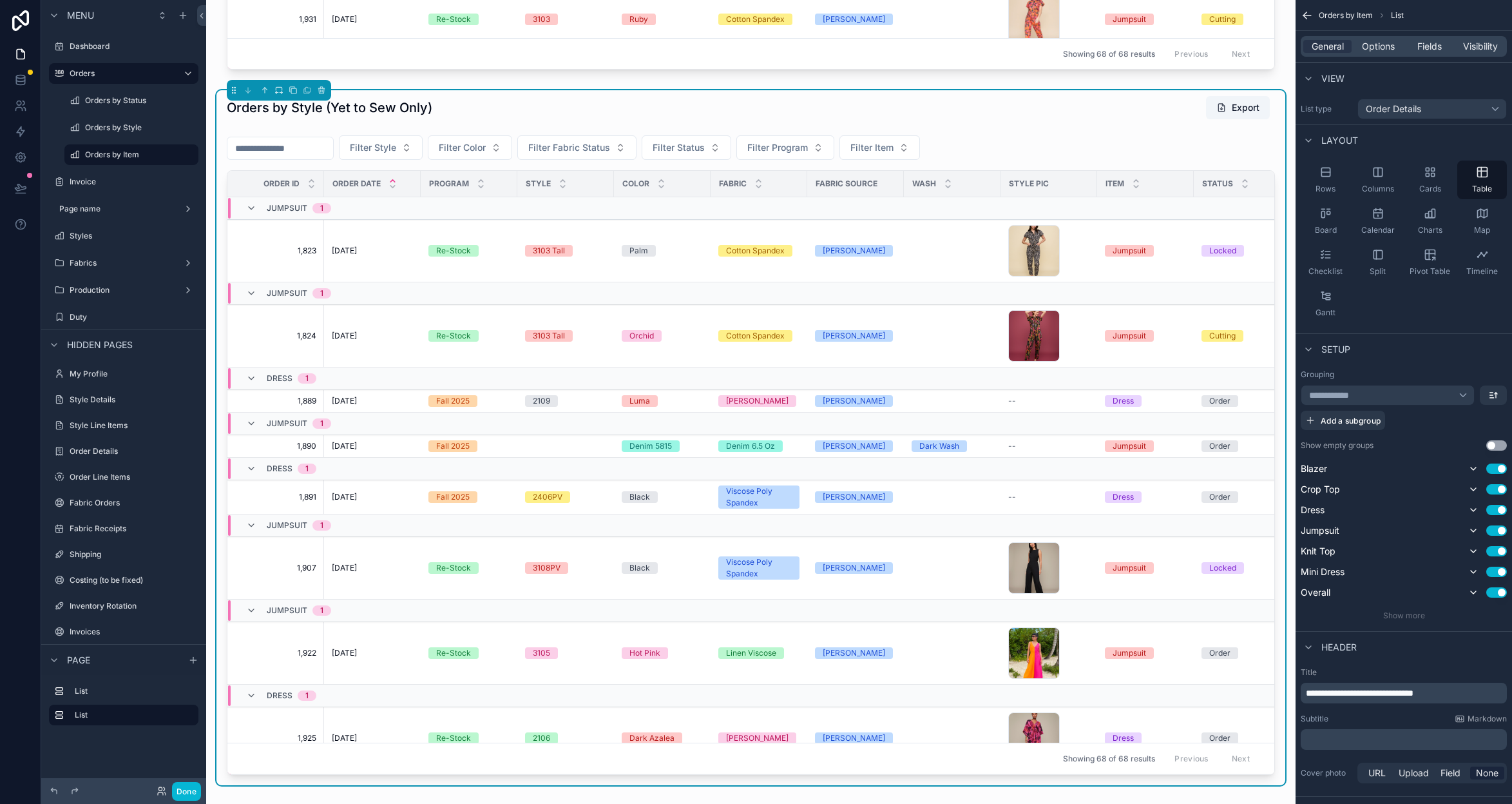
click at [570, 112] on div "Orders by Style (Yet to Sew Only) Export" at bounding box center [751, 107] width 1048 height 24
click at [1468, 395] on div "**********" at bounding box center [1388, 395] width 174 height 21
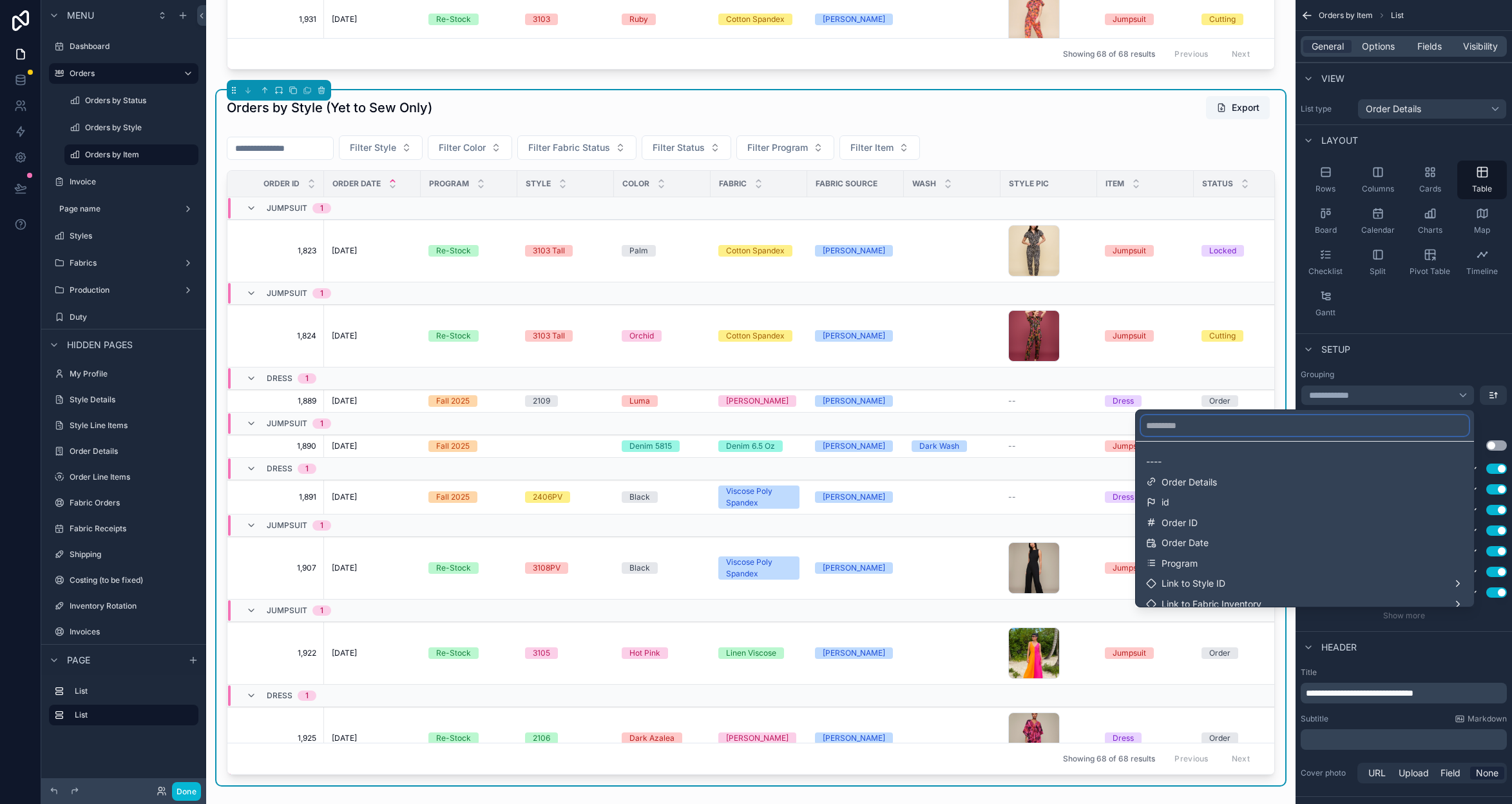
click at [1288, 424] on input "text" at bounding box center [1305, 426] width 328 height 21
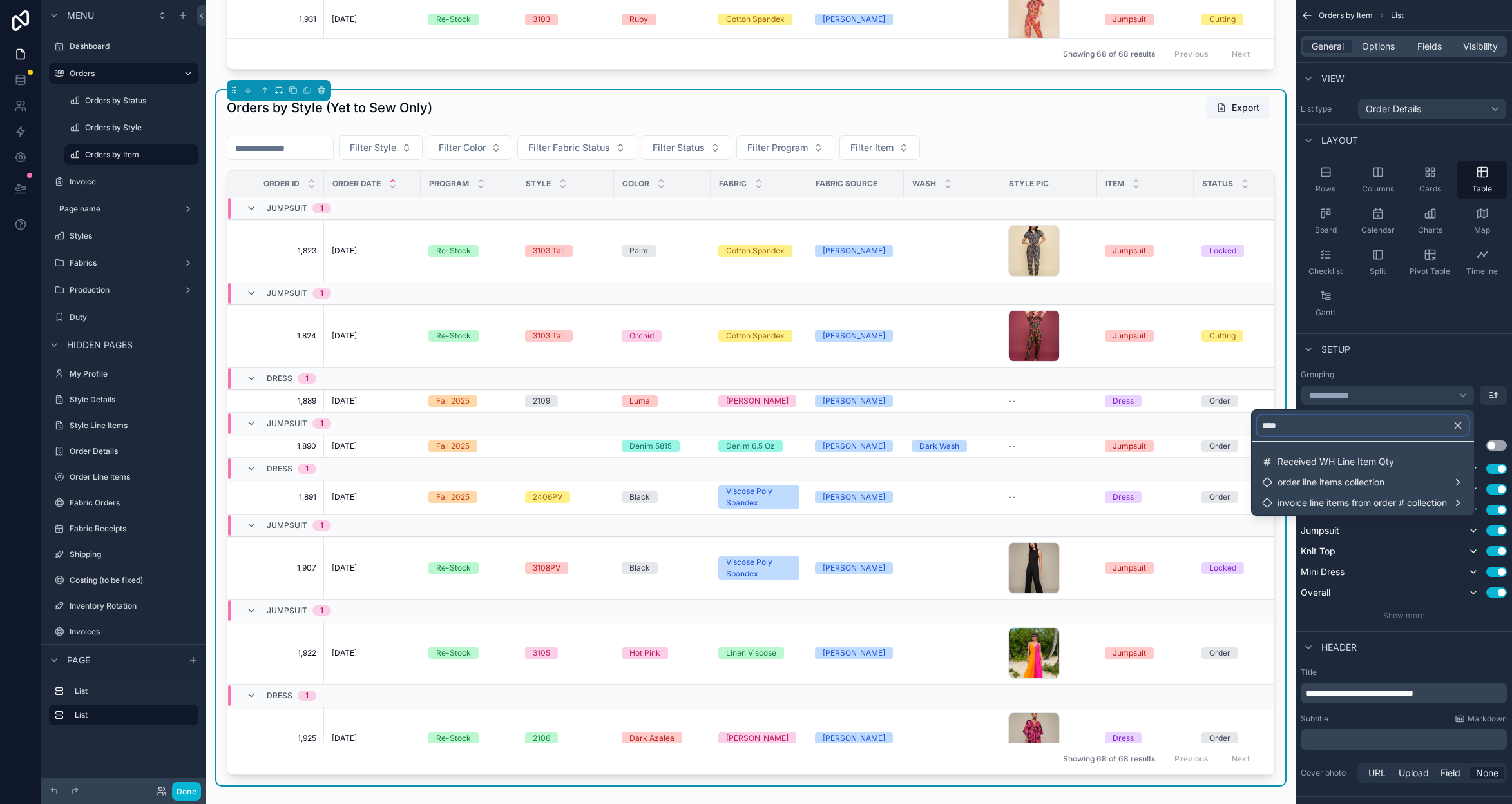
type input "****"
click at [1459, 424] on icon "button" at bounding box center [1458, 425] width 12 height 12
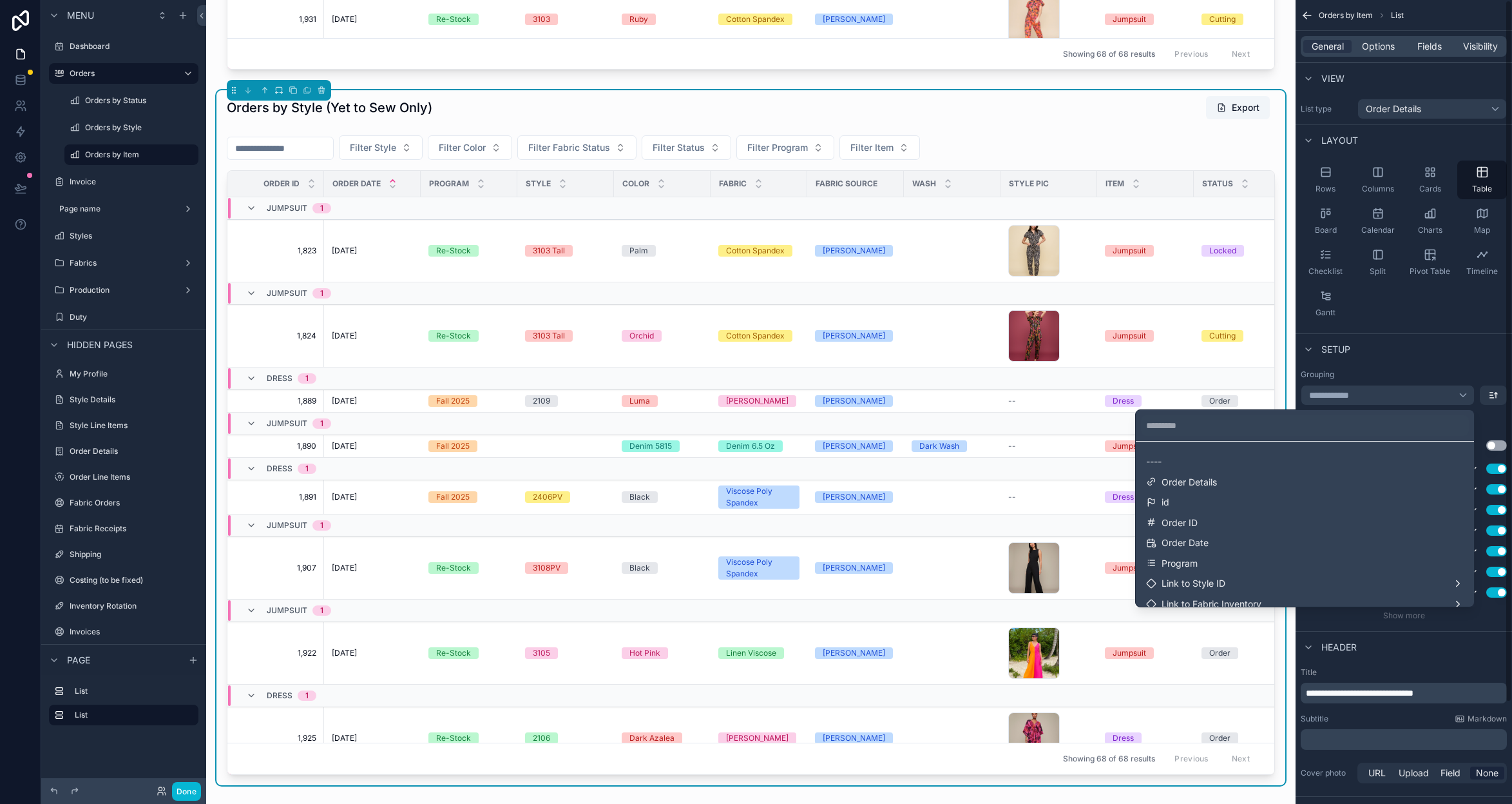
click at [1490, 422] on div "scrollable content" at bounding box center [756, 402] width 1512 height 804
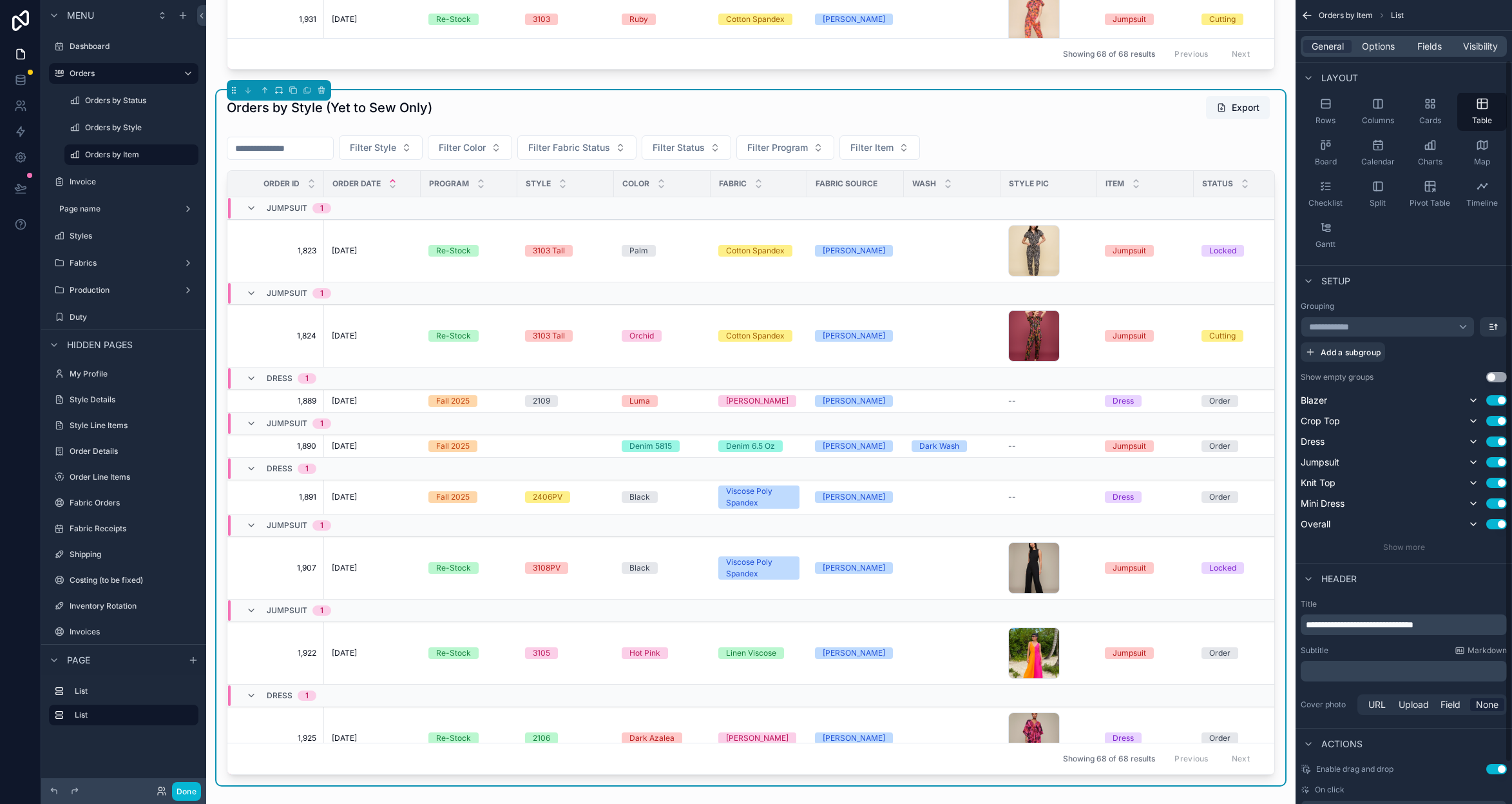
scroll to position [69, 0]
click at [1412, 549] on span "Show more" at bounding box center [1404, 546] width 42 height 10
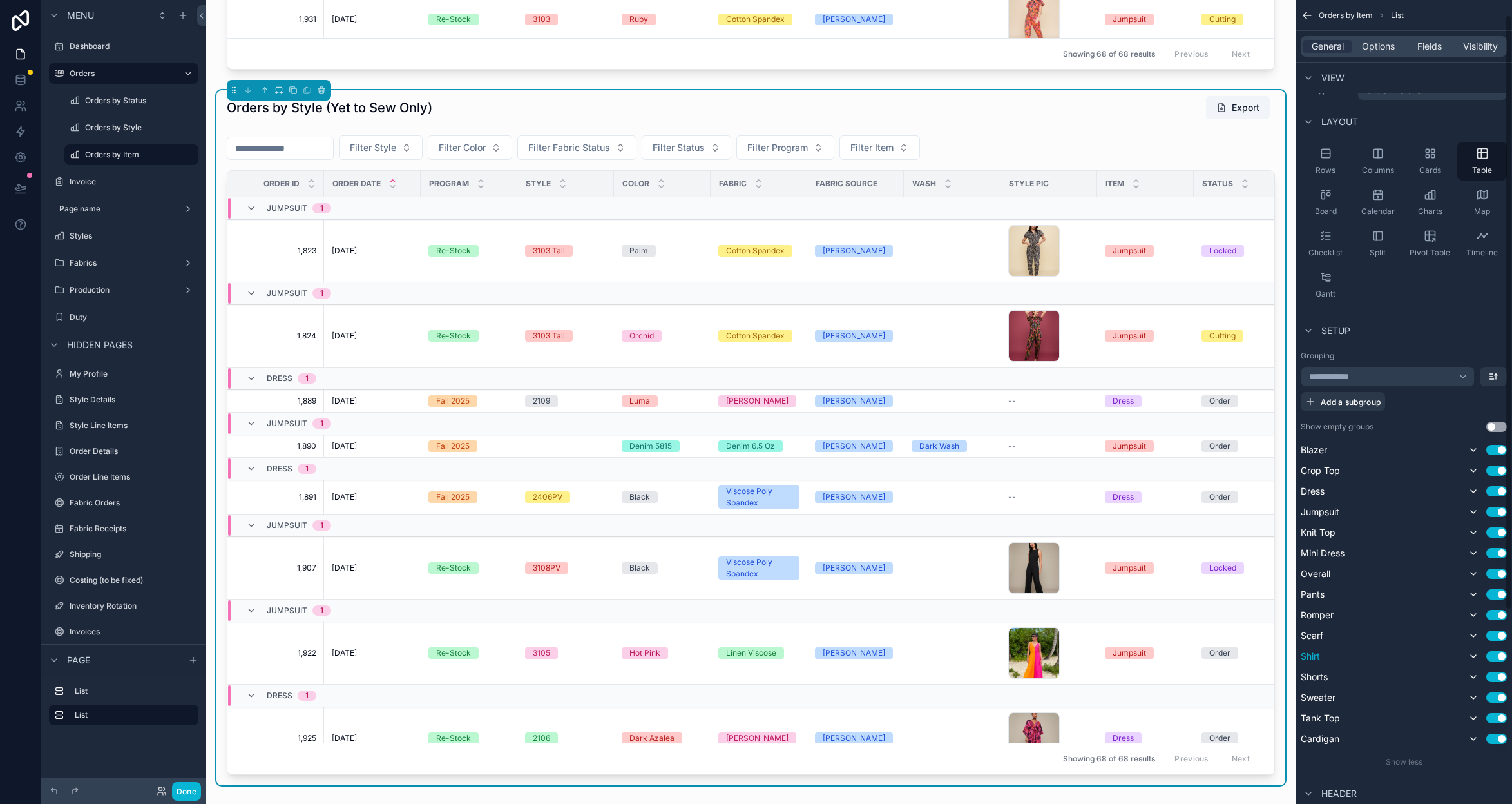
scroll to position [18, 0]
click at [1465, 376] on div "**********" at bounding box center [1388, 377] width 174 height 21
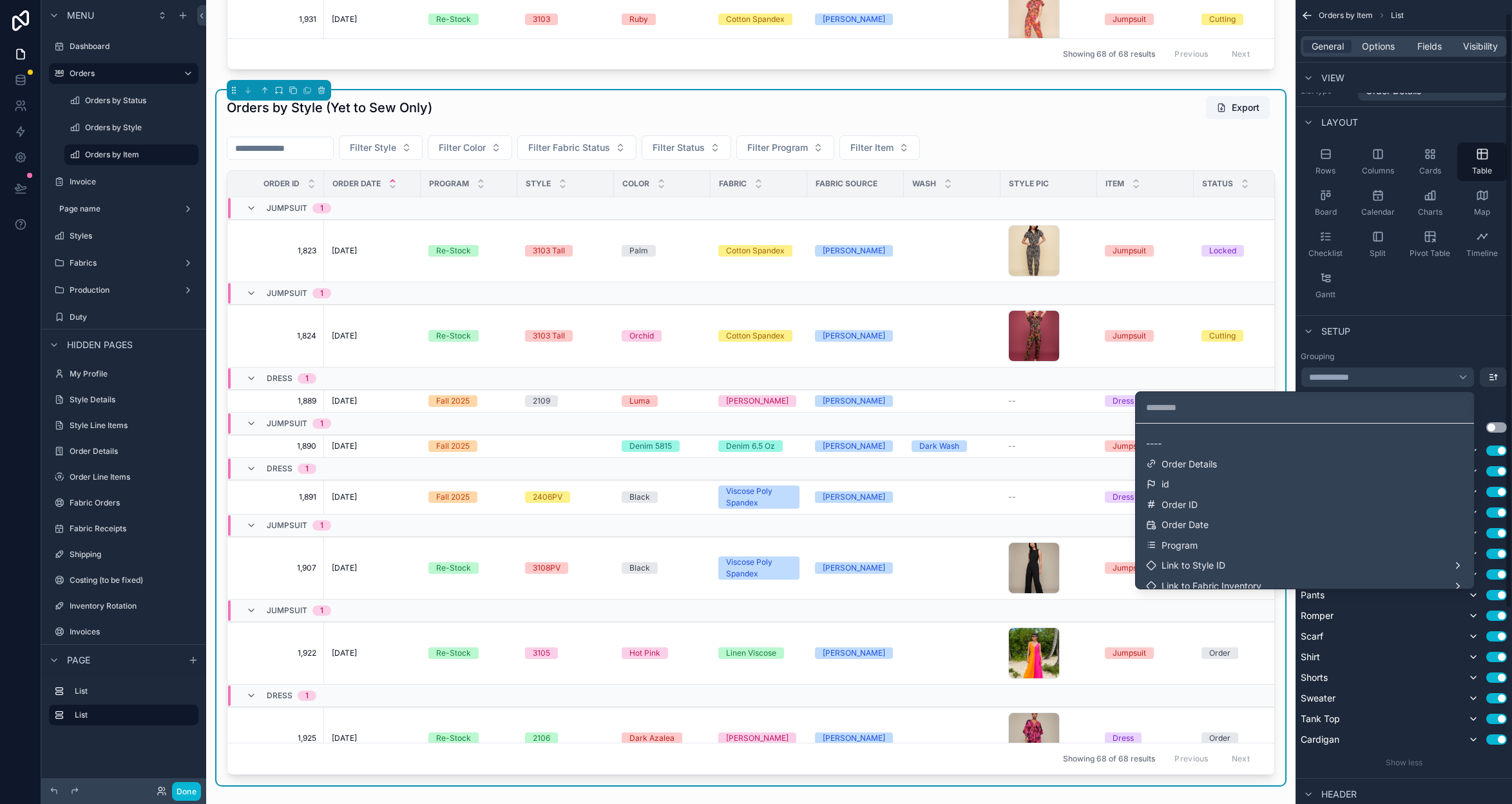
click at [1395, 344] on div "scrollable content" at bounding box center [756, 402] width 1512 height 804
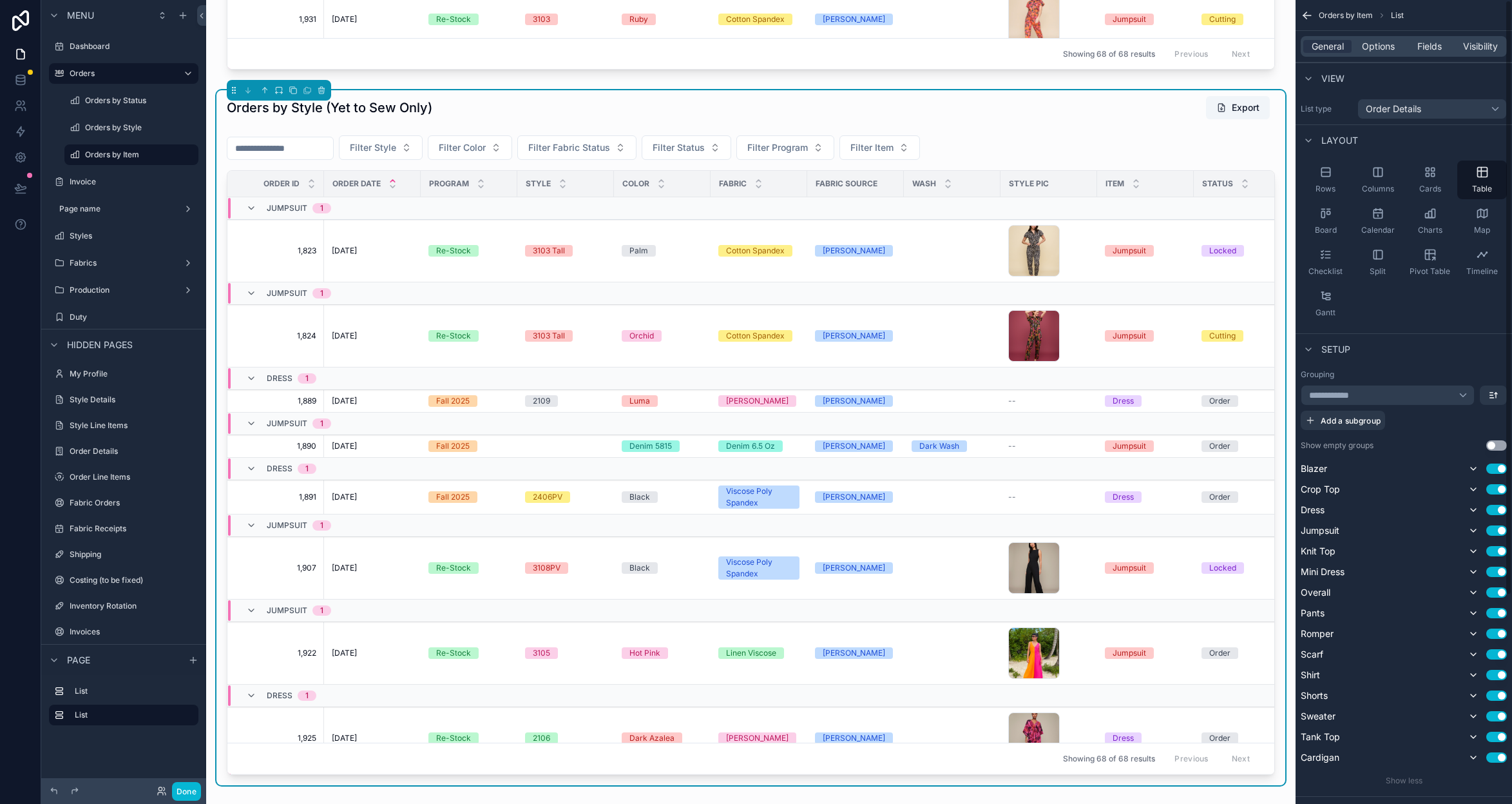
scroll to position [0, 0]
click at [1383, 47] on span "Options" at bounding box center [1378, 47] width 33 height 13
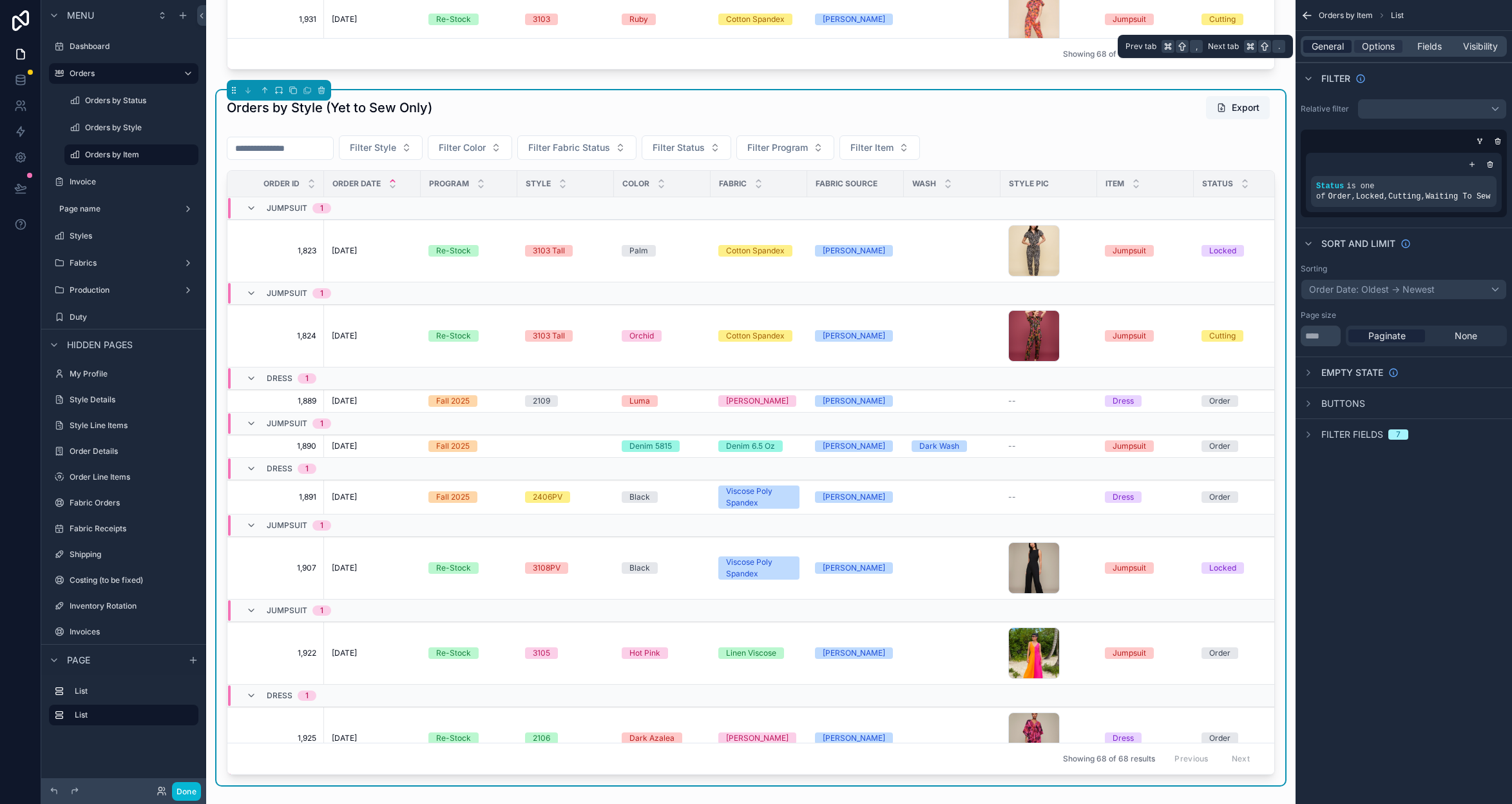
click at [1337, 41] on span "General" at bounding box center [1327, 47] width 32 height 13
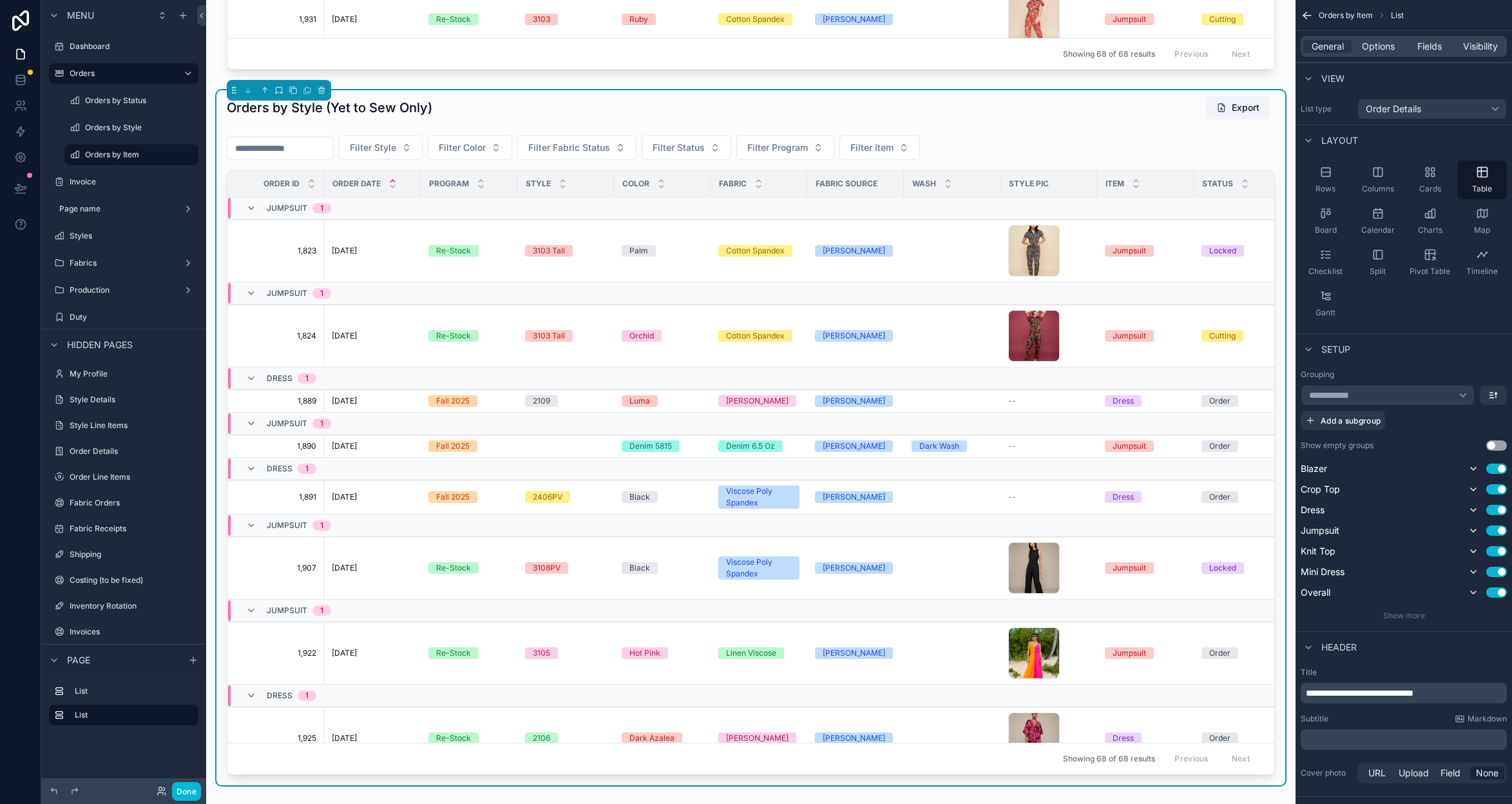
click at [1436, 401] on div "**********" at bounding box center [1388, 395] width 174 height 21
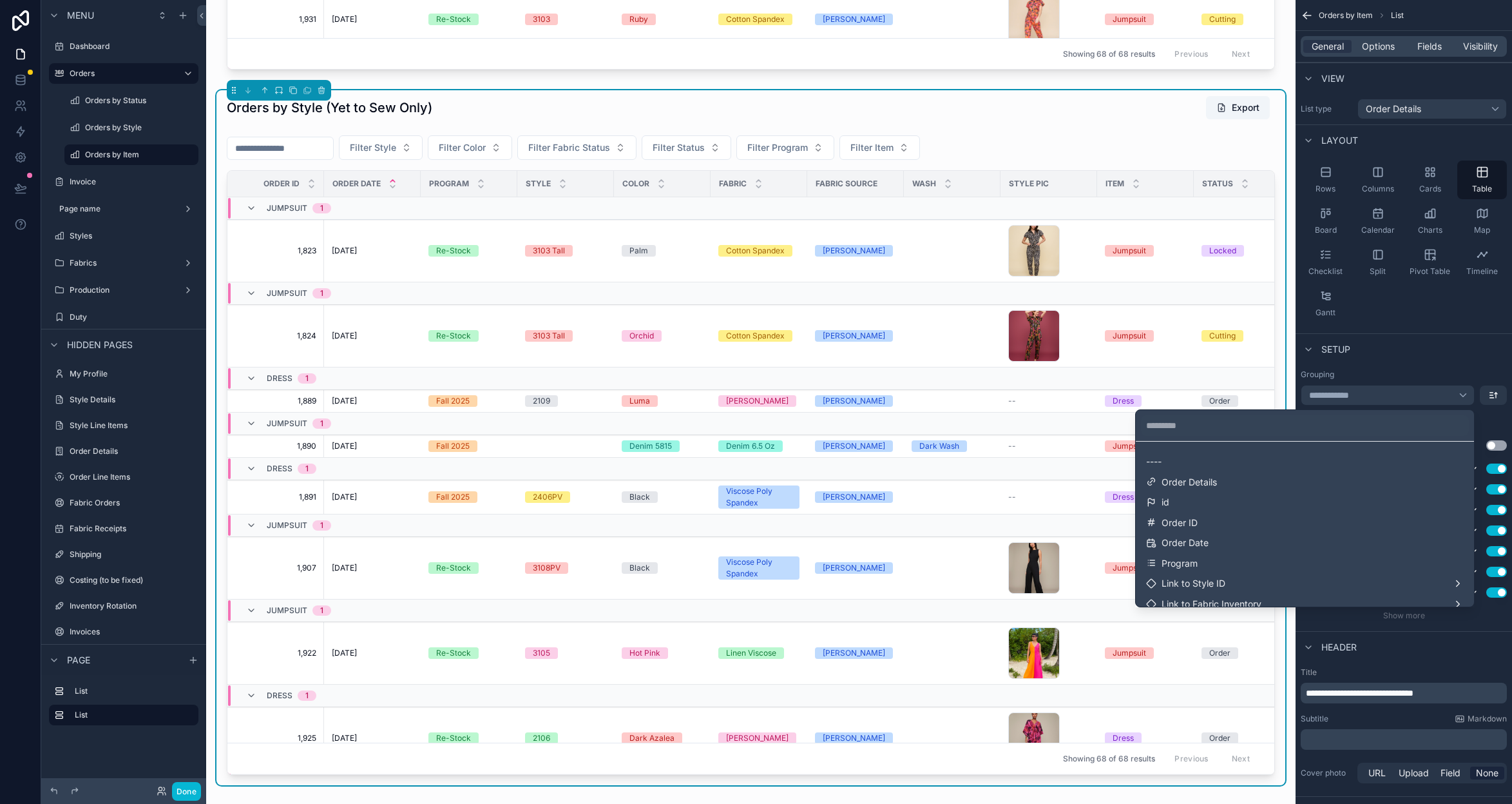
click at [1436, 401] on div "scrollable content" at bounding box center [756, 402] width 1512 height 804
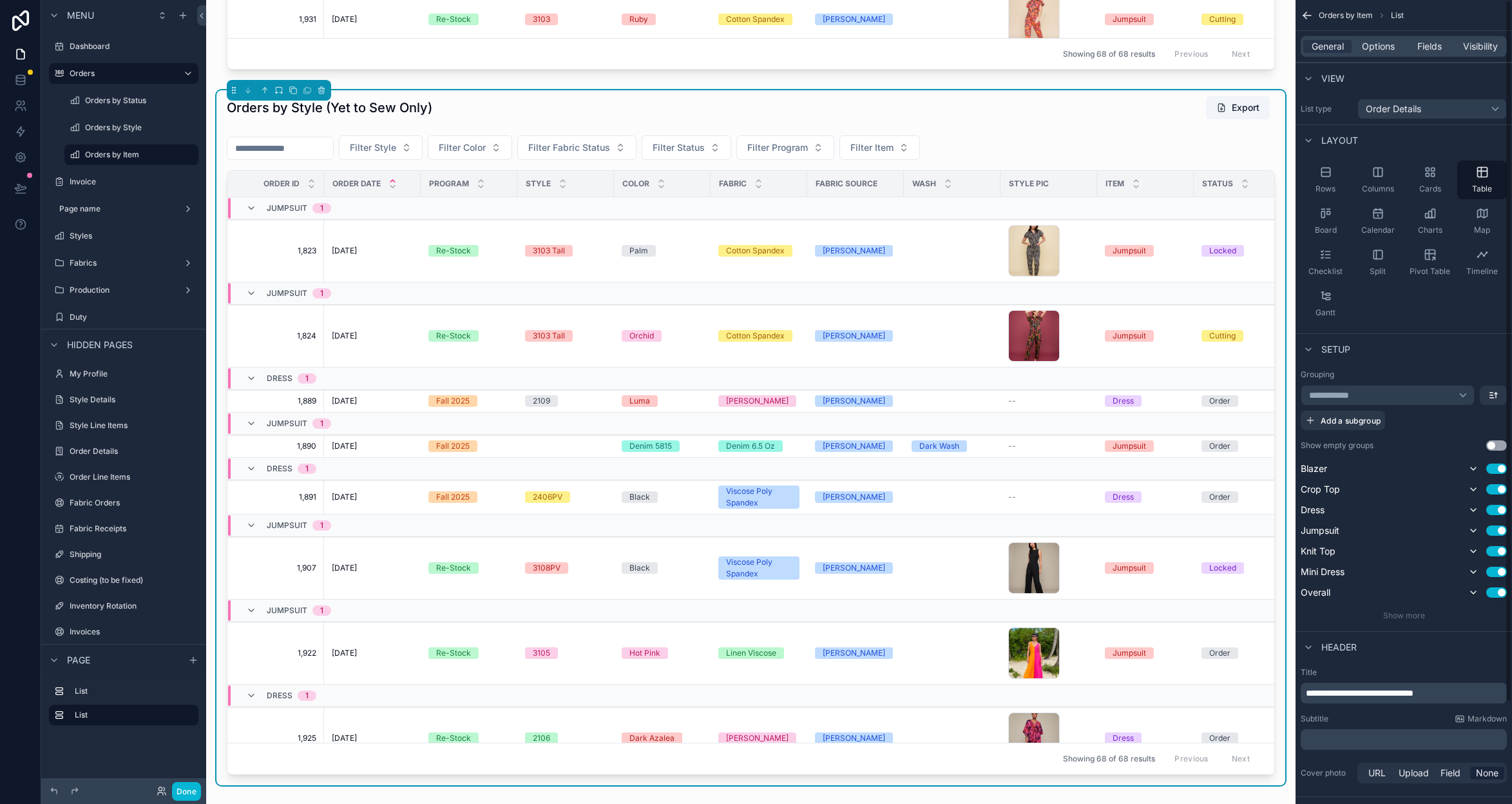
click at [1395, 621] on div "**********" at bounding box center [1404, 495] width 216 height 262
click at [1400, 614] on span "Show more" at bounding box center [1404, 615] width 42 height 10
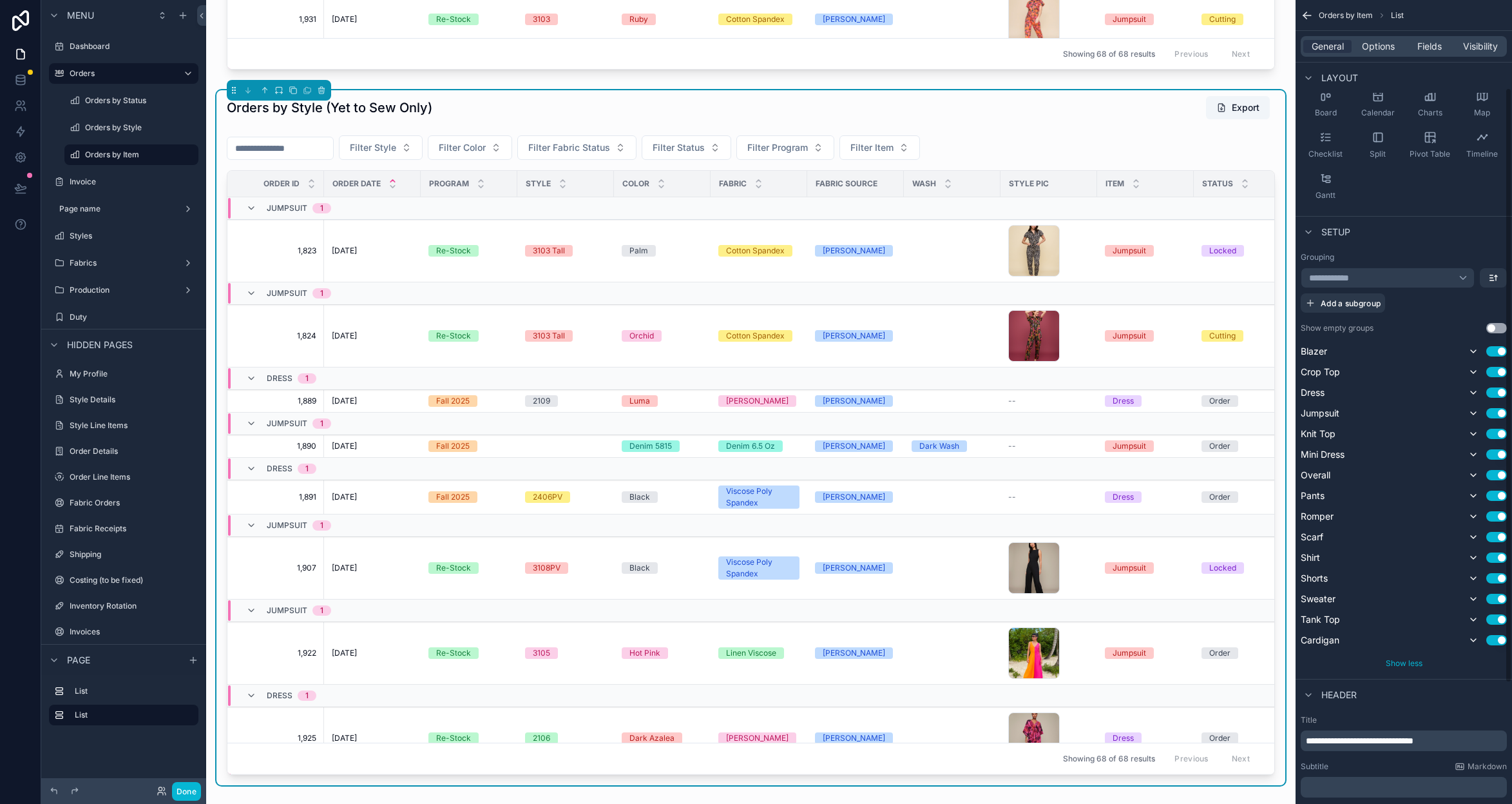
scroll to position [122, 0]
click at [1459, 274] on div "**********" at bounding box center [1388, 273] width 174 height 21
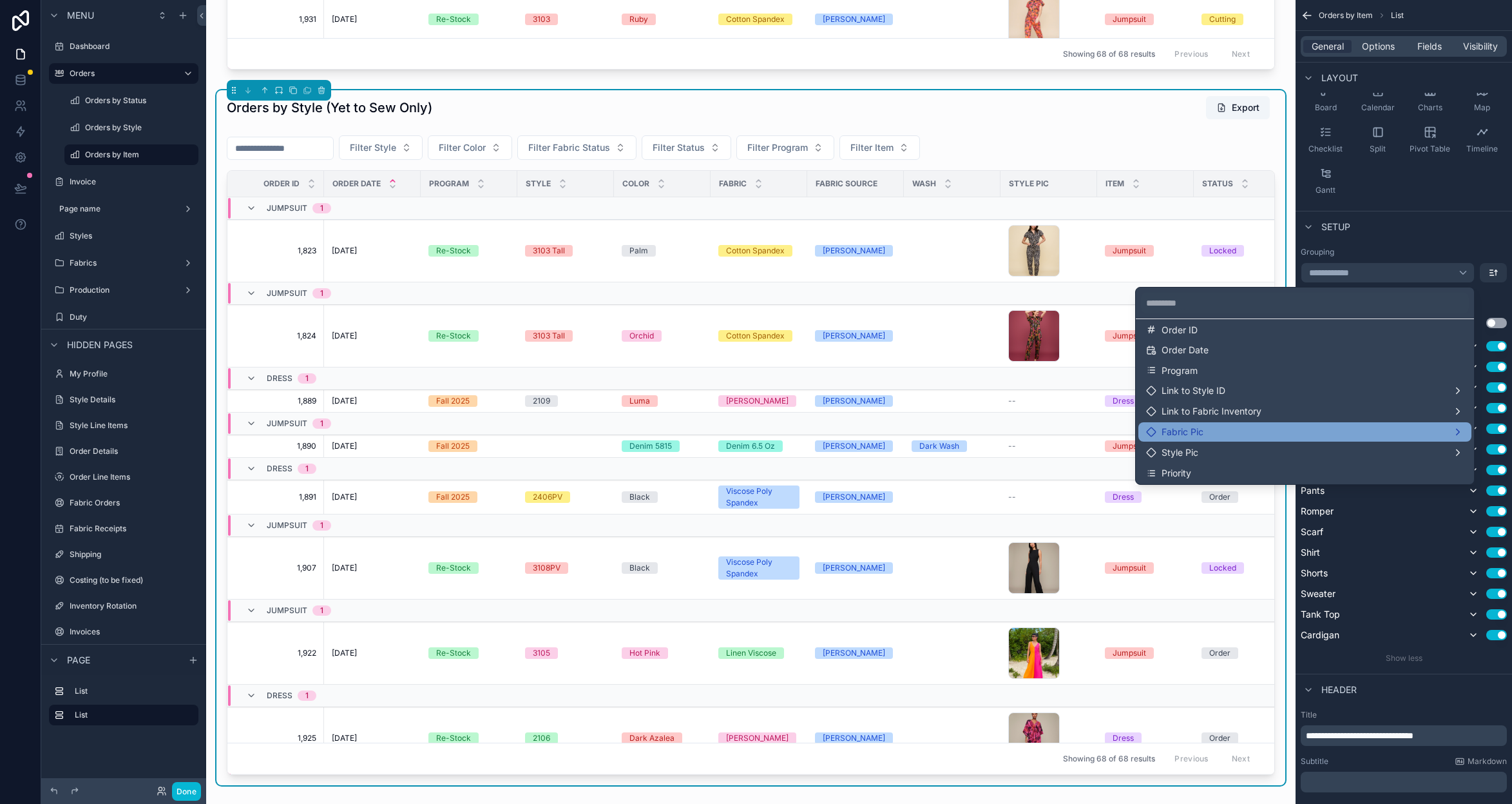
scroll to position [67, 0]
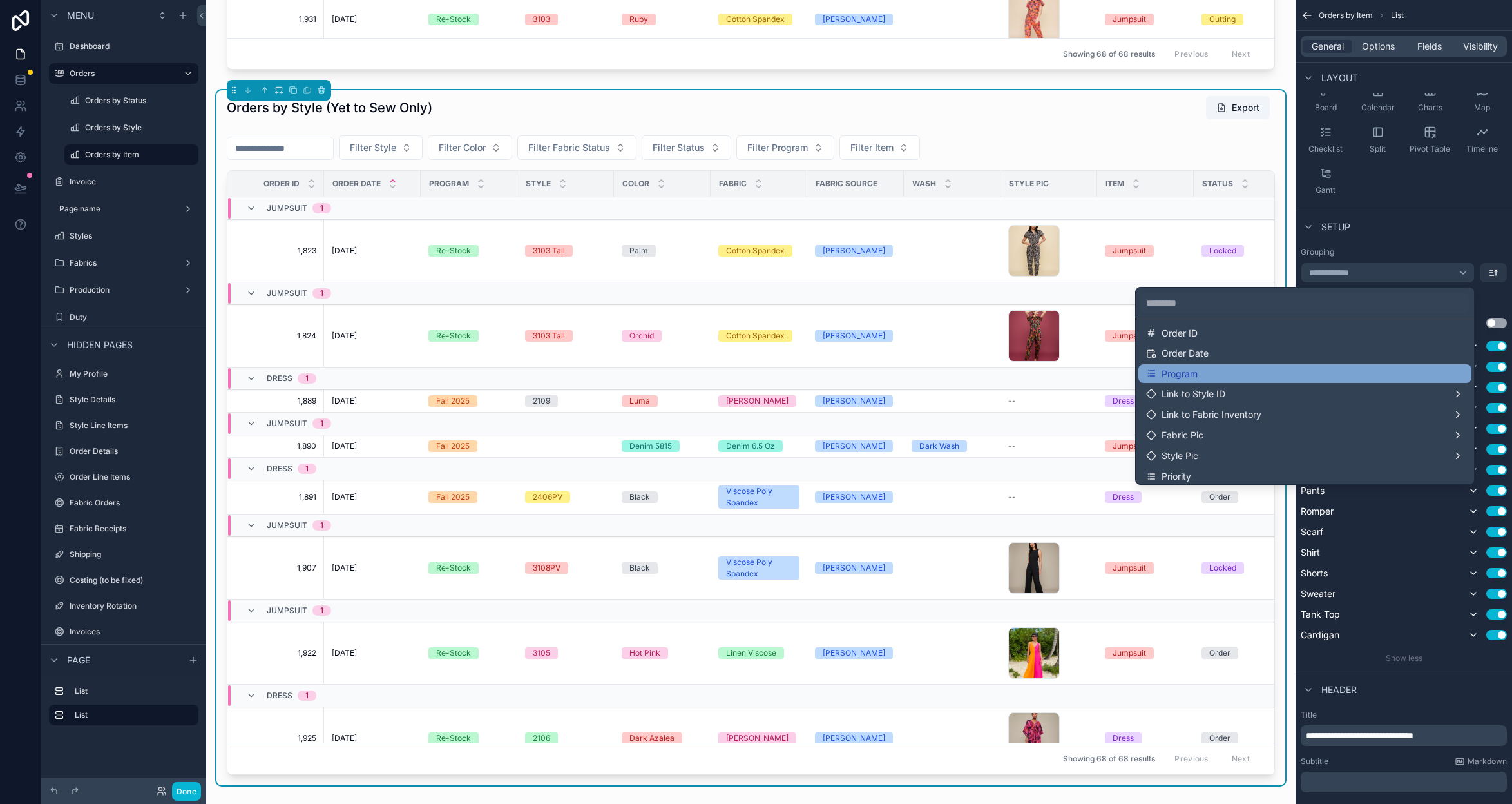
click at [1190, 376] on span "Program" at bounding box center [1180, 374] width 36 height 12
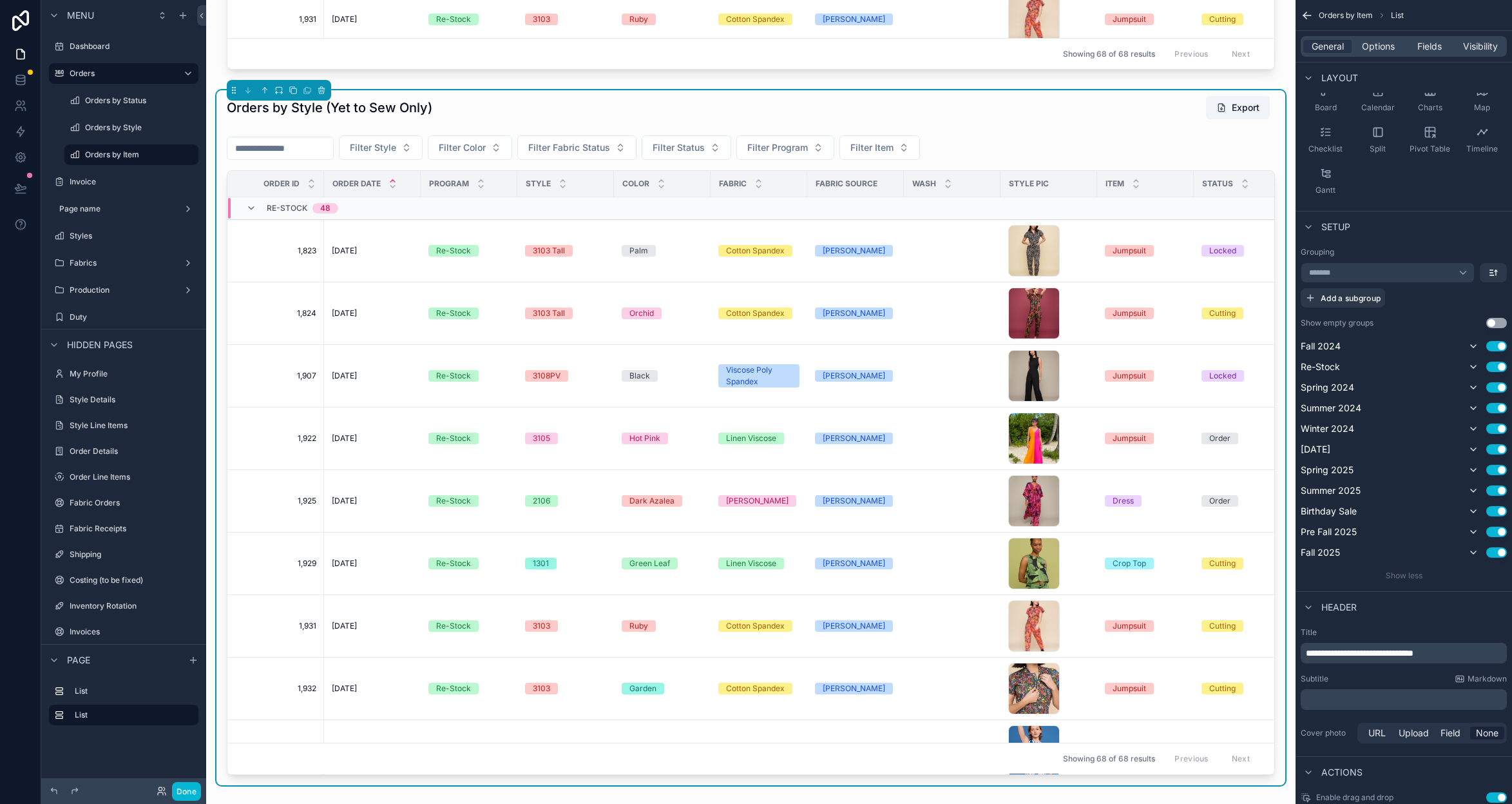
click at [1459, 272] on div "*******" at bounding box center [1388, 273] width 174 height 21
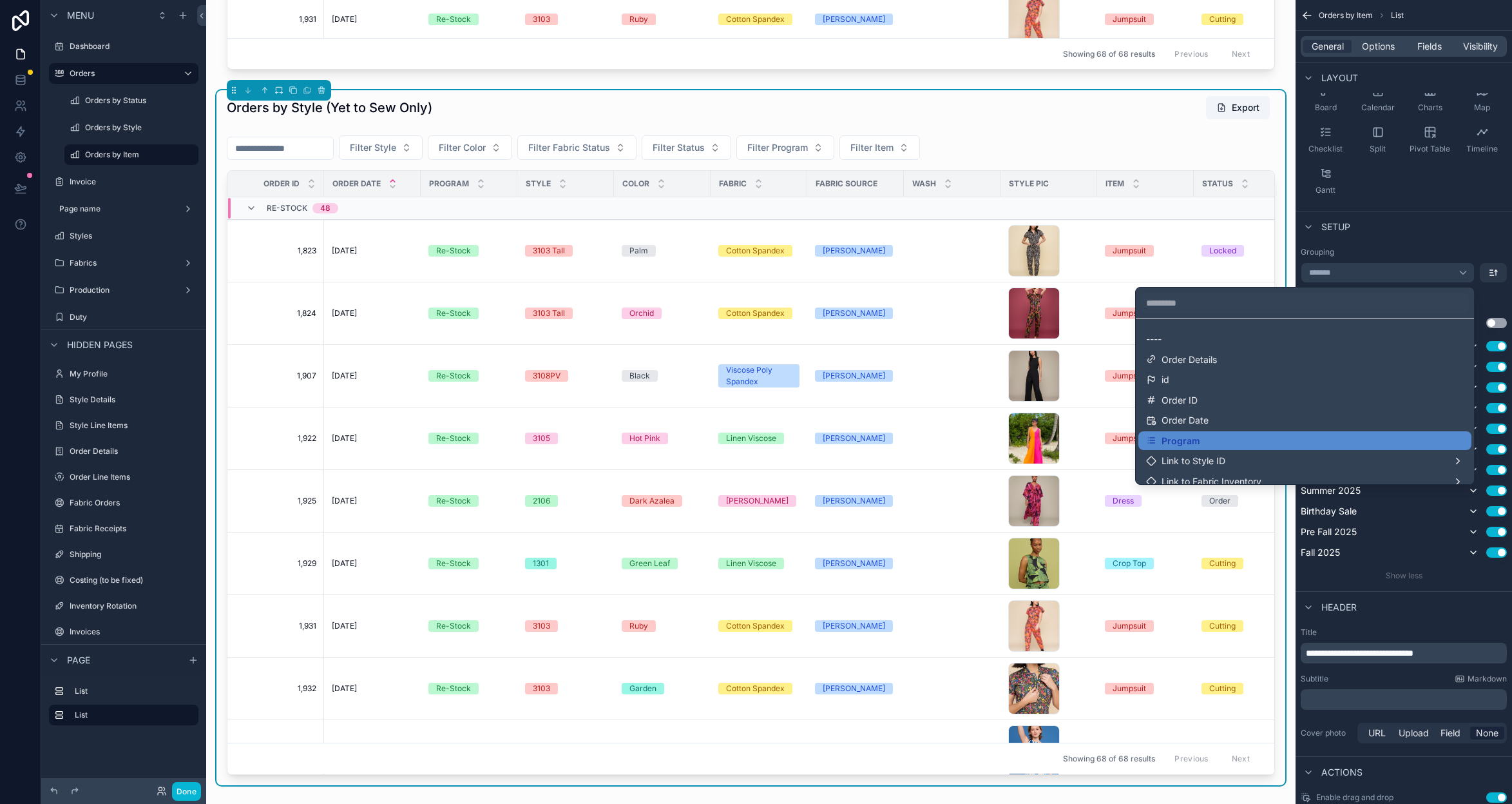
scroll to position [0, 0]
click at [1277, 305] on input "text" at bounding box center [1305, 303] width 328 height 21
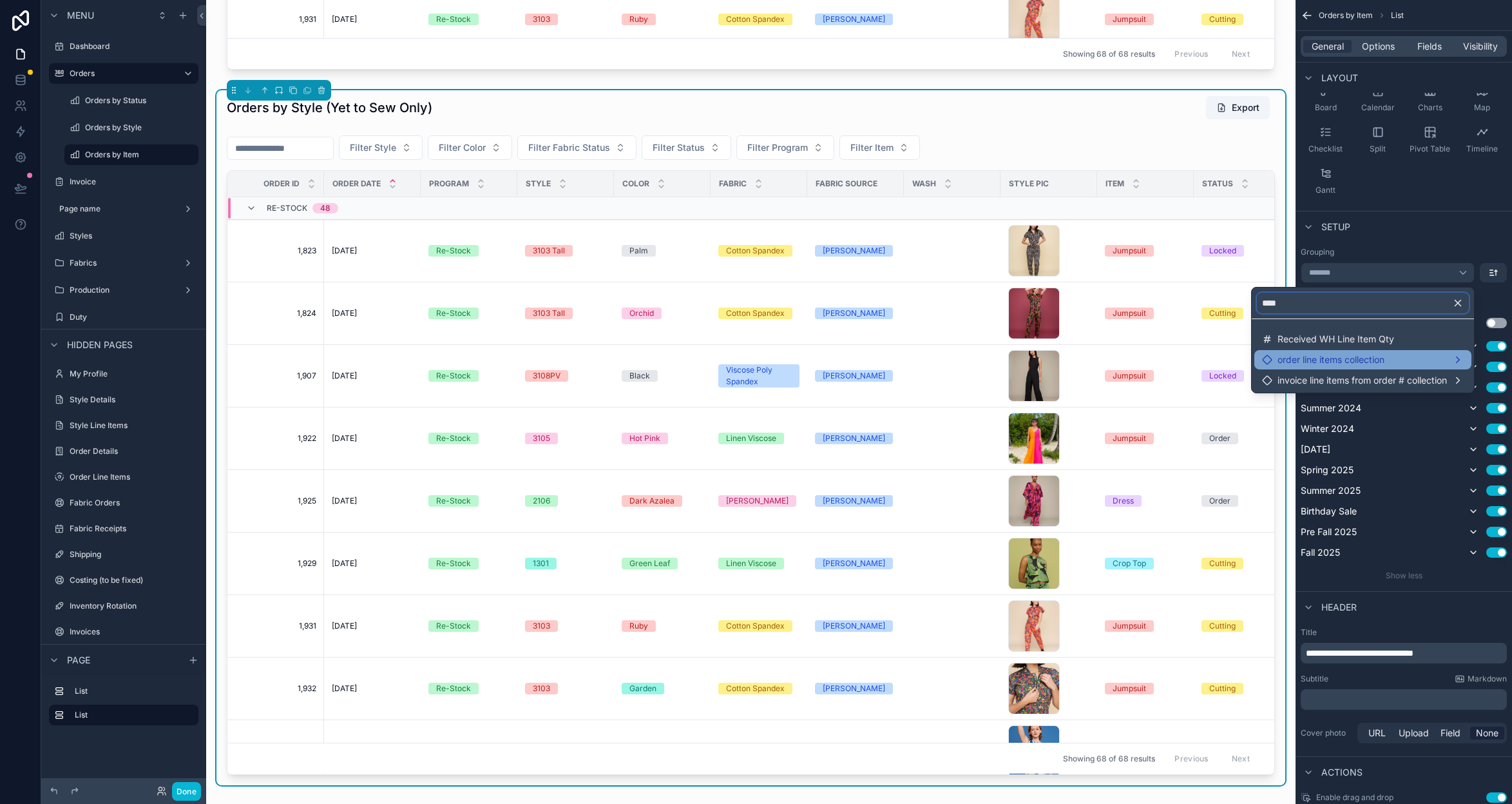
type input "****"
click at [1278, 359] on span "order line items collection" at bounding box center [1331, 360] width 107 height 12
click at [1446, 358] on div "order line items collection" at bounding box center [1363, 360] width 202 height 12
click at [1439, 374] on span "invoice line items from order # collection" at bounding box center [1362, 380] width 169 height 12
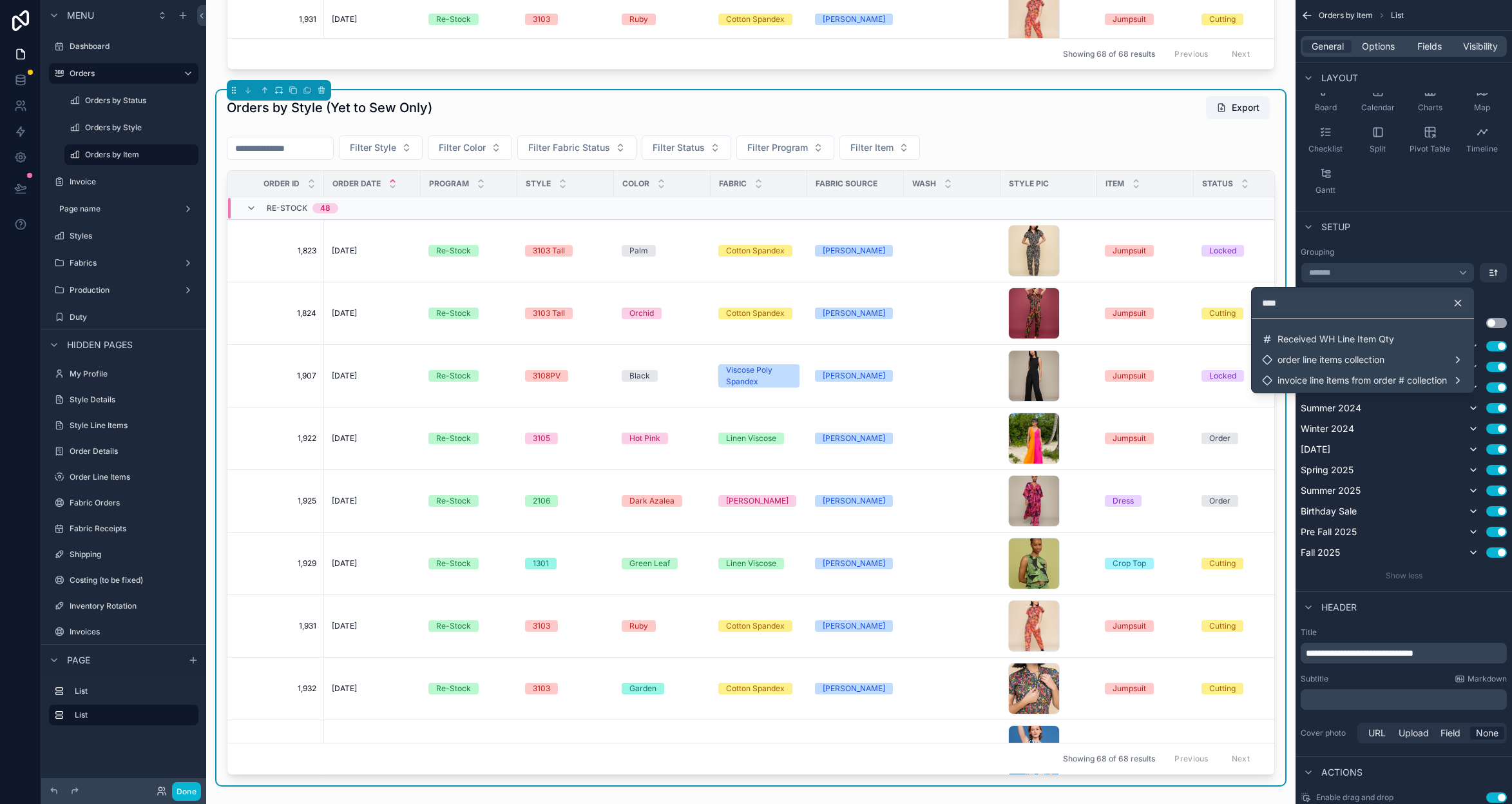
click at [1459, 308] on icon "button" at bounding box center [1458, 303] width 12 height 12
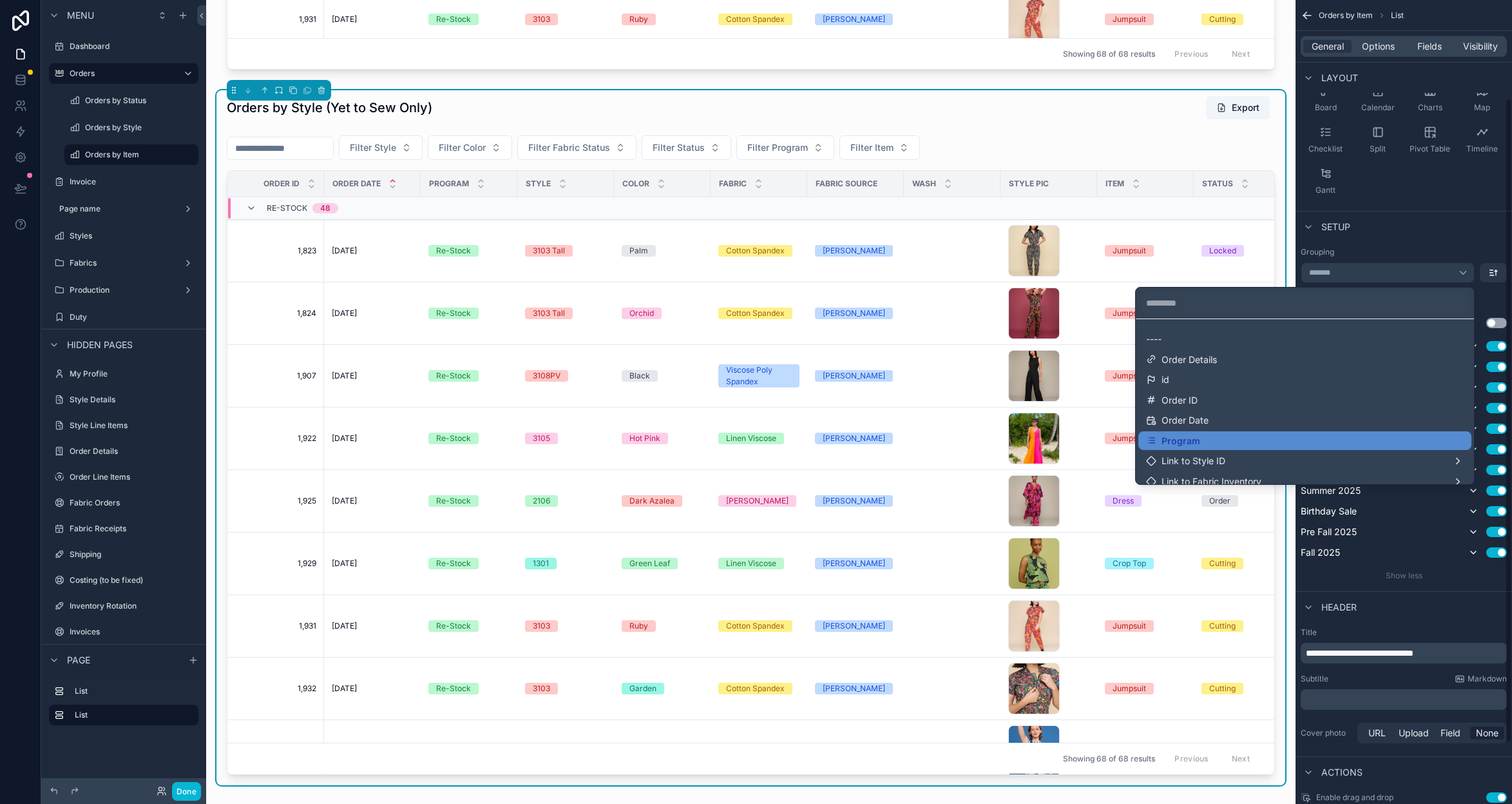
click at [883, 112] on div "Orders by Style (Yet to Sew Only) Export" at bounding box center [751, 107] width 1048 height 24
click at [328, 99] on div "scrollable content" at bounding box center [279, 90] width 104 height 21
click at [1130, 270] on td "Jumpsuit" at bounding box center [1145, 251] width 96 height 62
click at [1467, 268] on div "scrollable content" at bounding box center [756, 402] width 1512 height 804
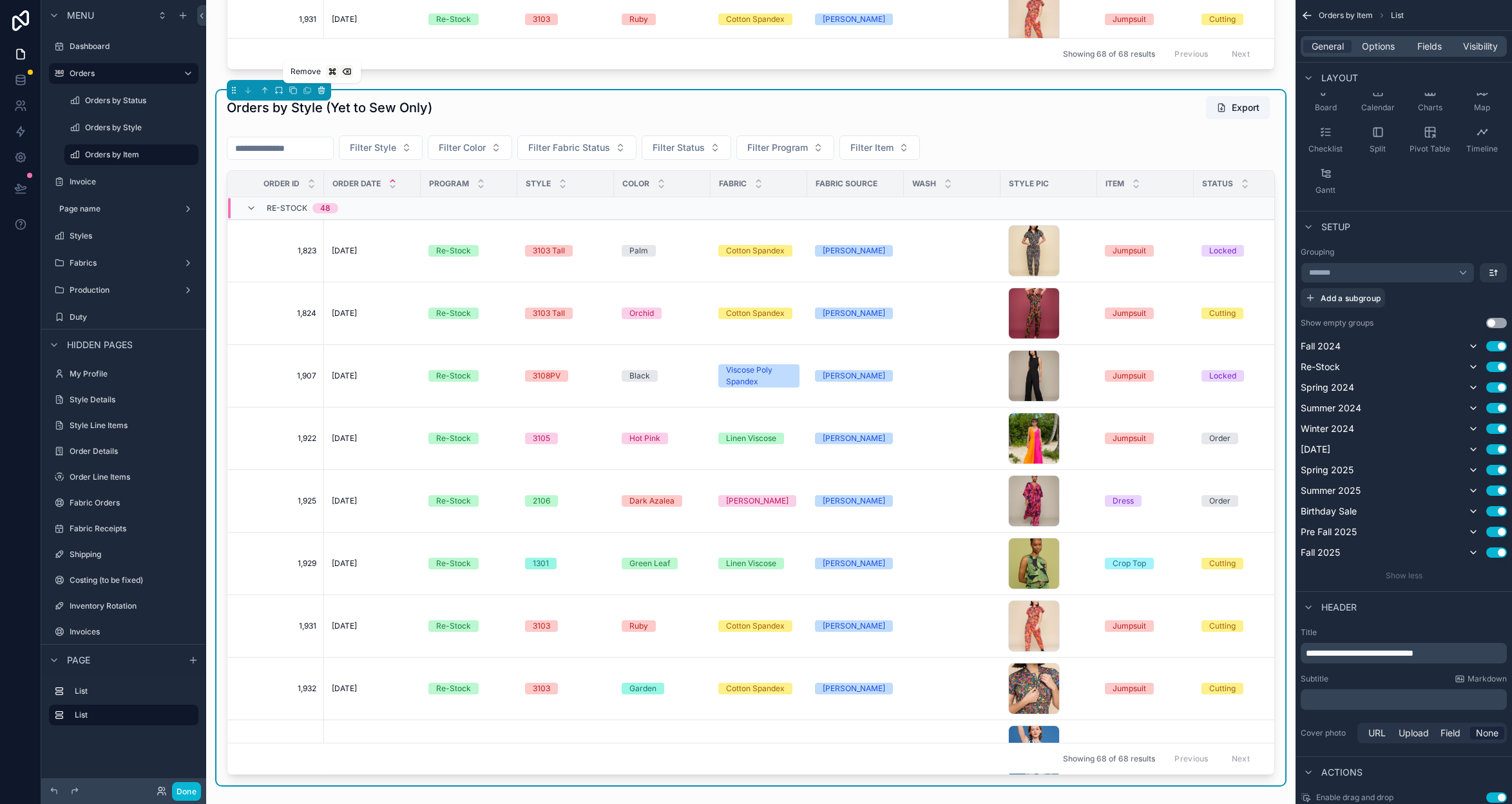
click at [321, 92] on icon "scrollable content" at bounding box center [321, 92] width 0 height 3
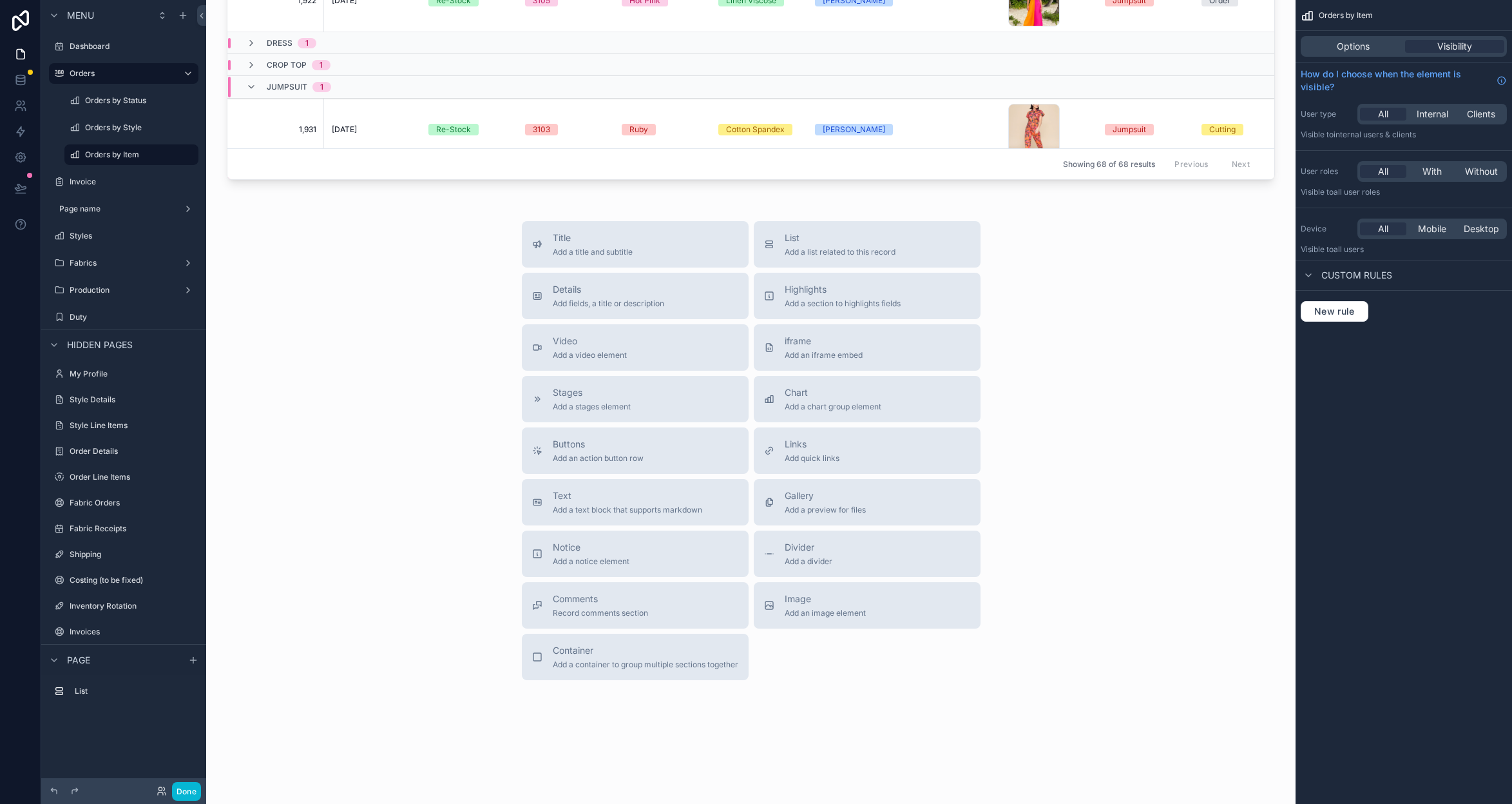
scroll to position [514, 0]
click at [819, 244] on span "List" at bounding box center [840, 237] width 111 height 13
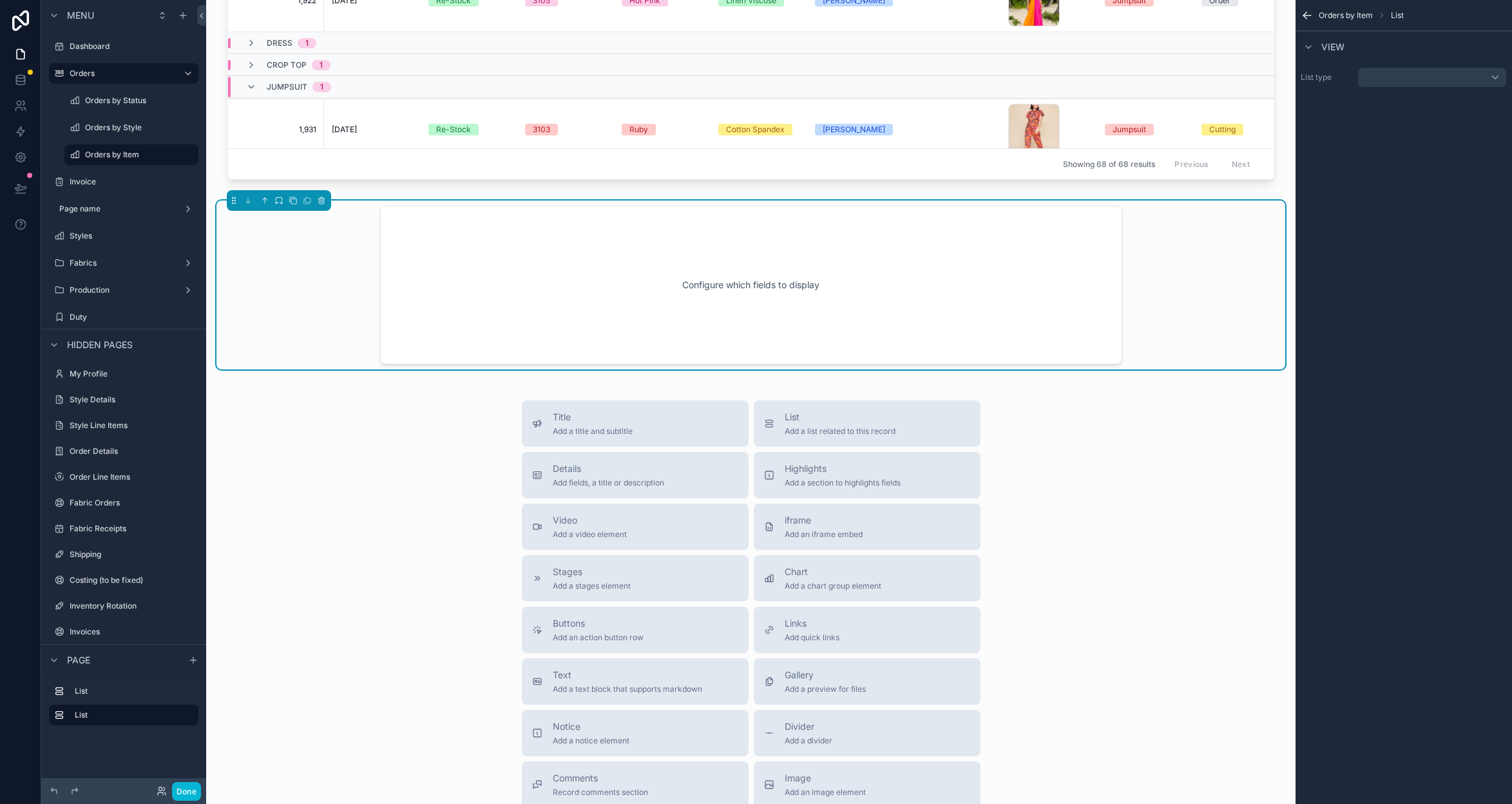
scroll to position [398, 0]
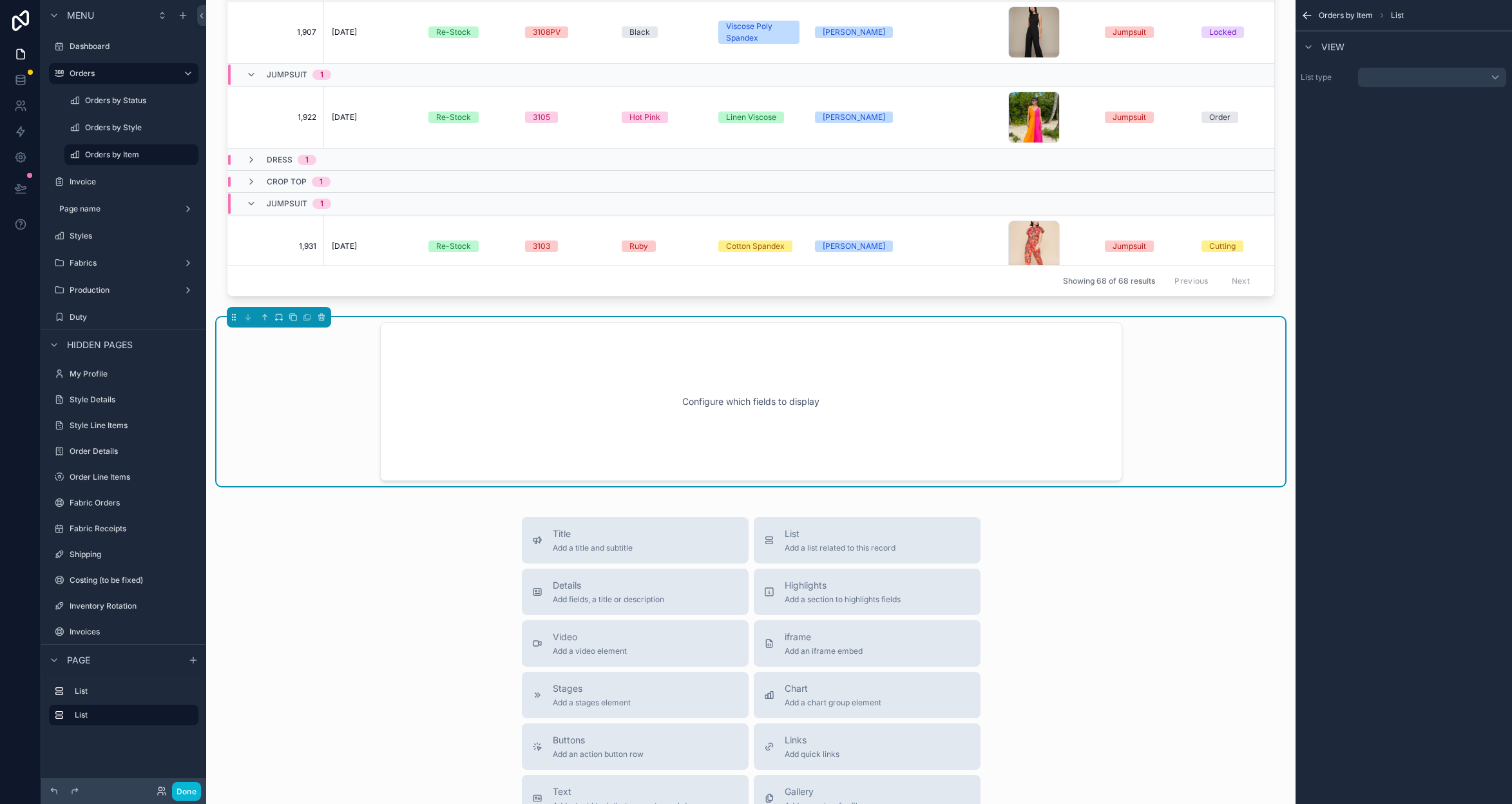
click at [1486, 78] on div "scrollable content" at bounding box center [1432, 78] width 149 height 21
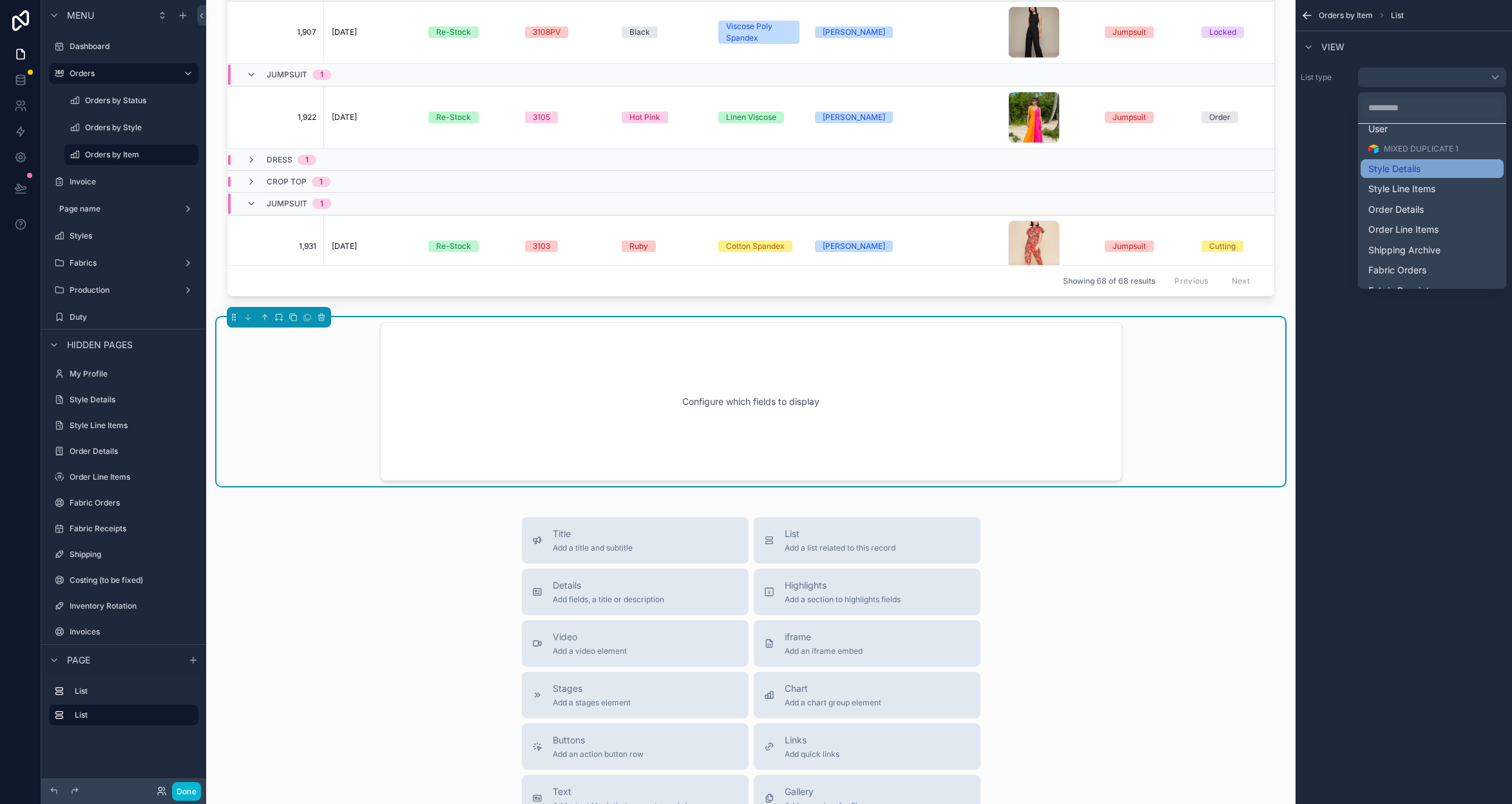
scroll to position [49, 0]
click at [1404, 196] on span "Order Details" at bounding box center [1396, 194] width 56 height 12
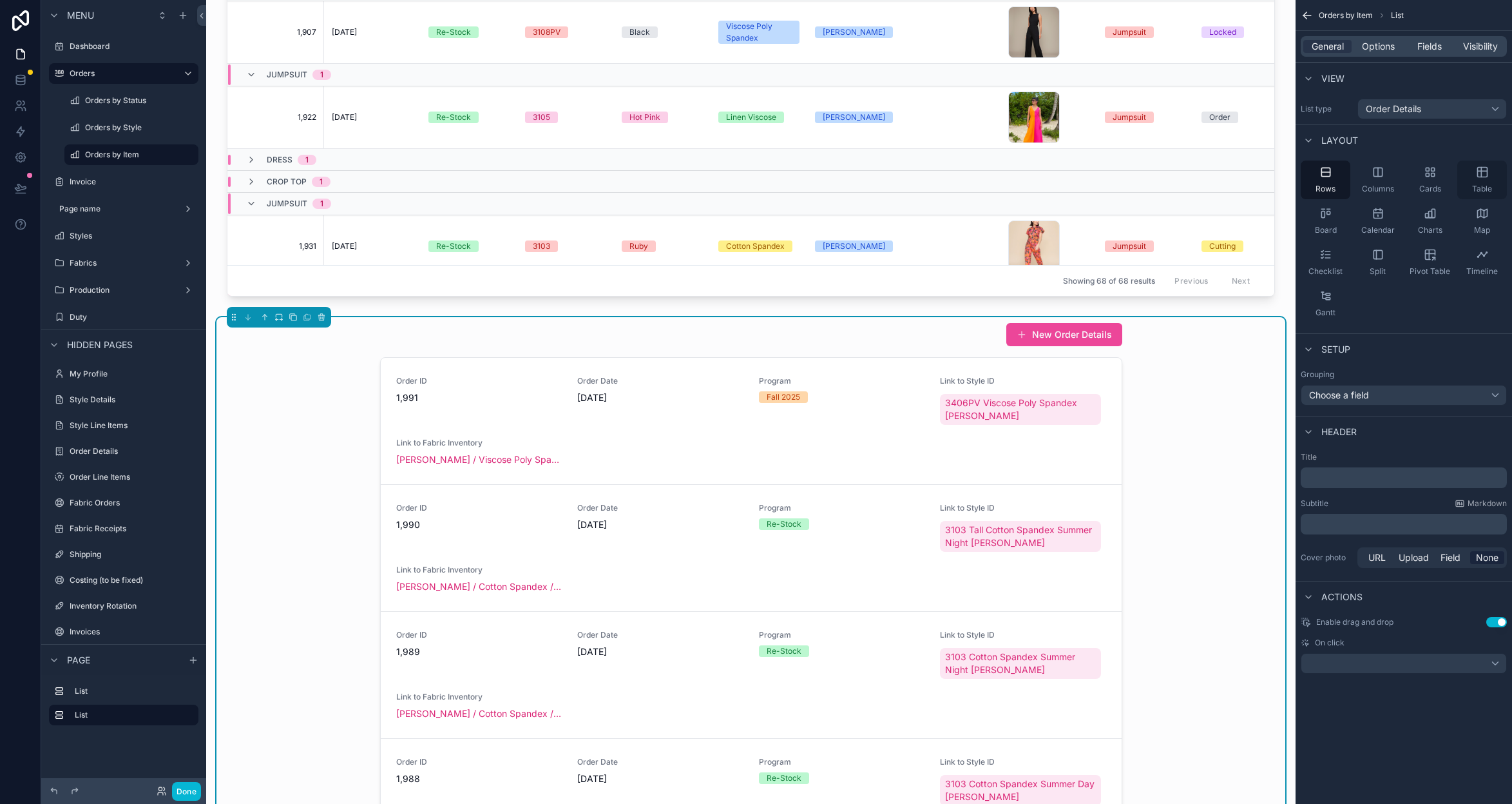
click at [1490, 172] on div "Table" at bounding box center [1481, 180] width 49 height 39
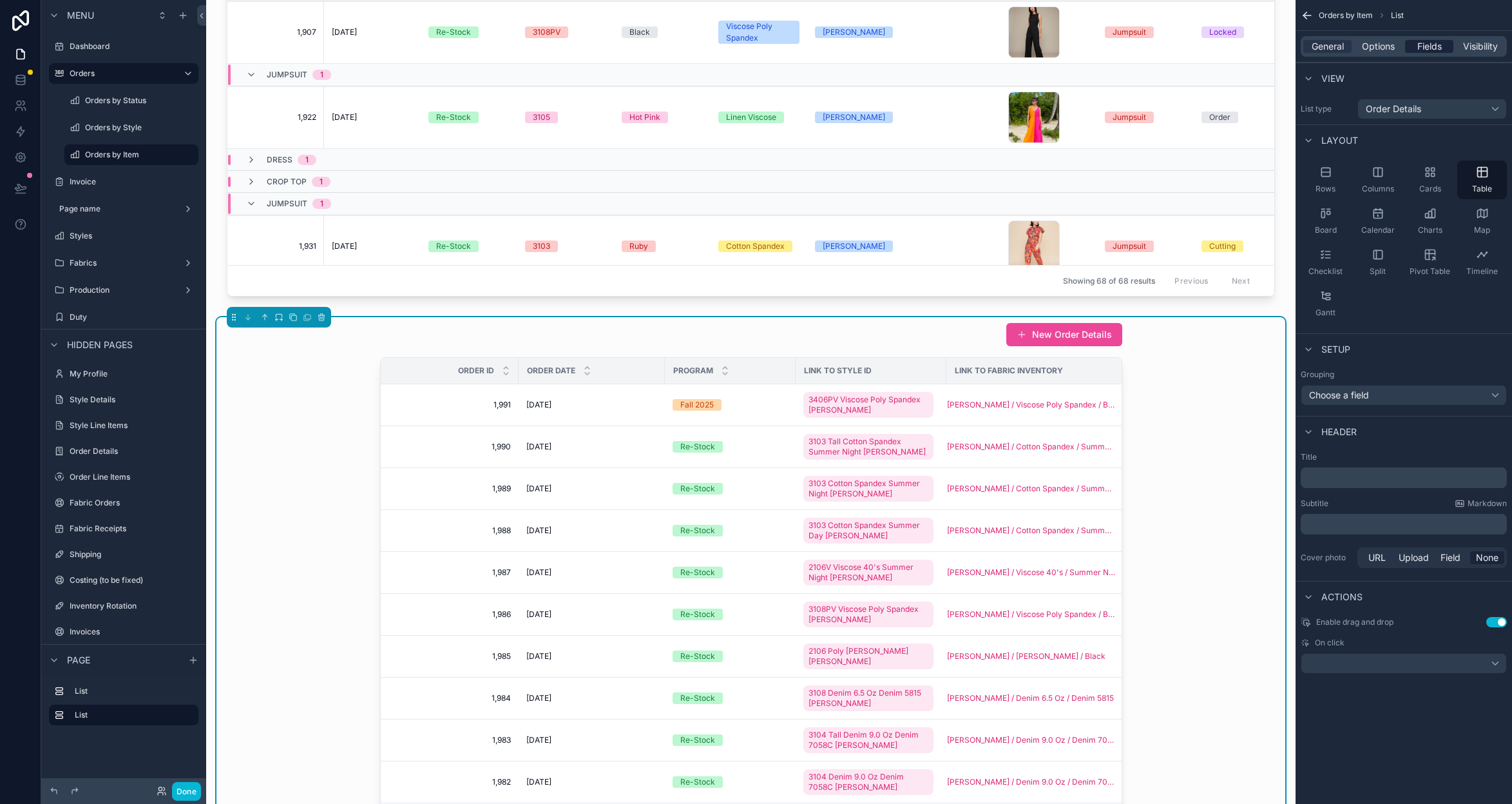
click at [1437, 41] on span "Fields" at bounding box center [1429, 47] width 24 height 13
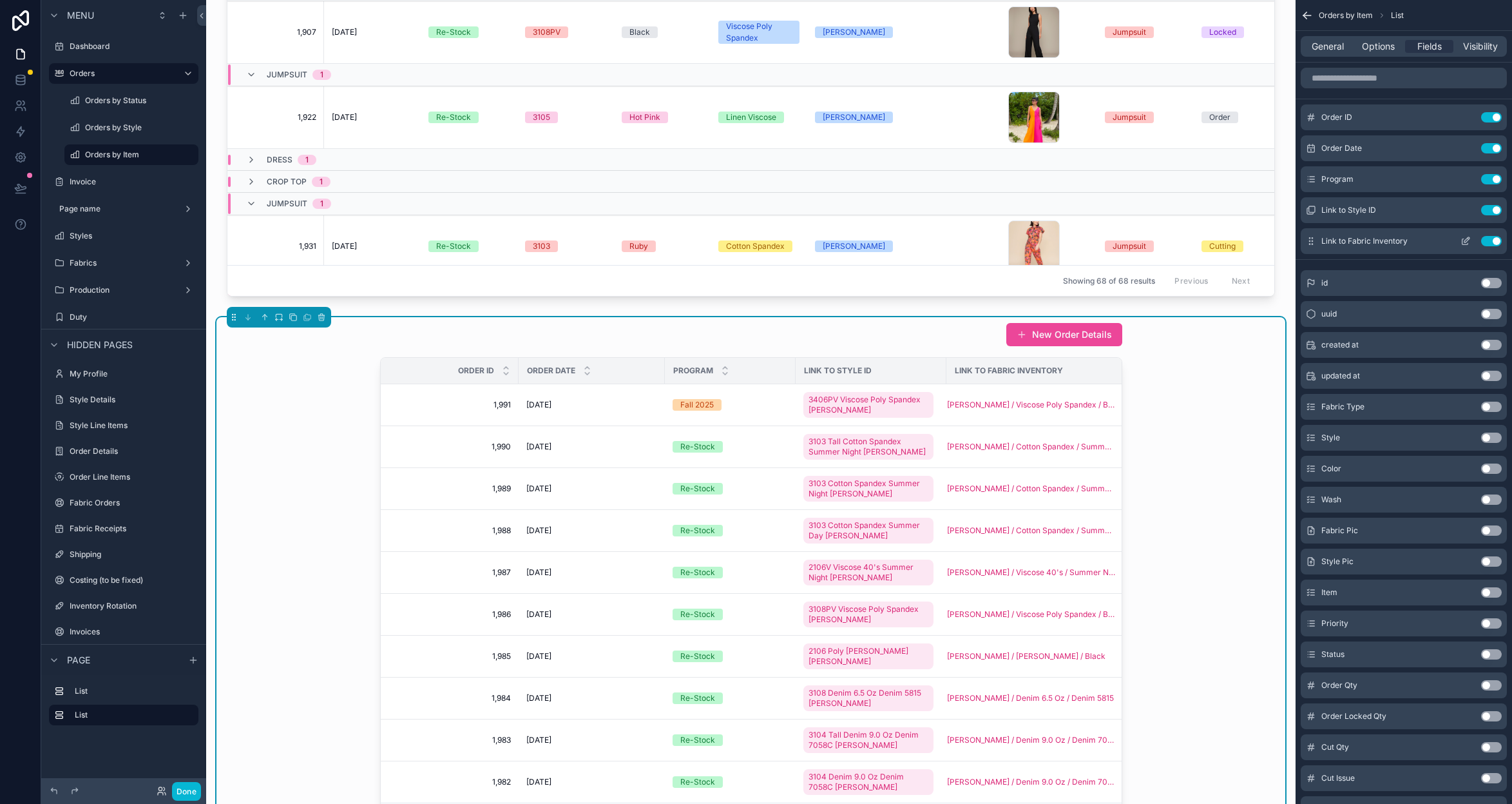
click at [1486, 244] on button "Use setting" at bounding box center [1492, 241] width 21 height 10
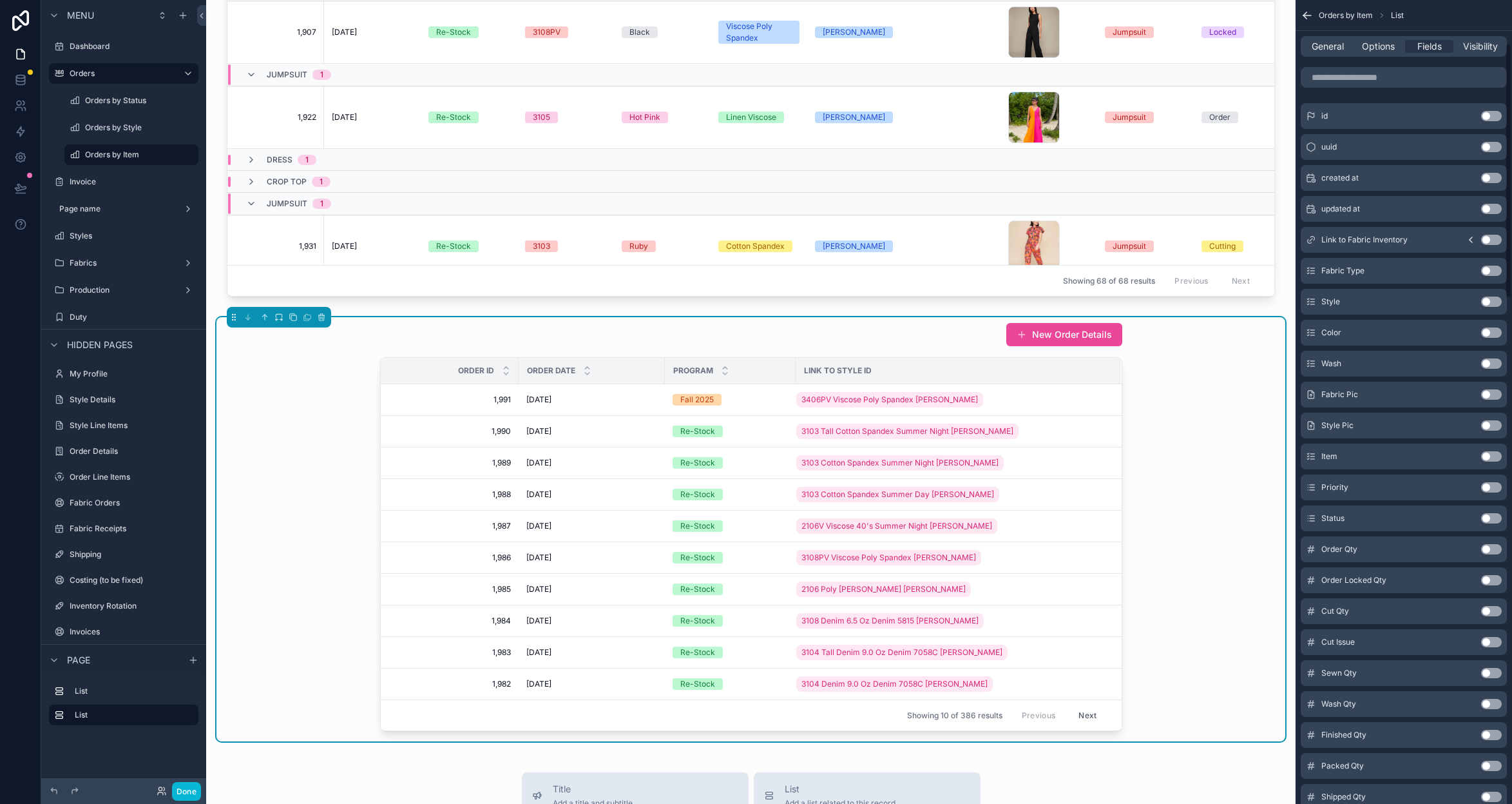
scroll to position [139, 0]
click at [1494, 298] on button "Use setting" at bounding box center [1492, 299] width 21 height 10
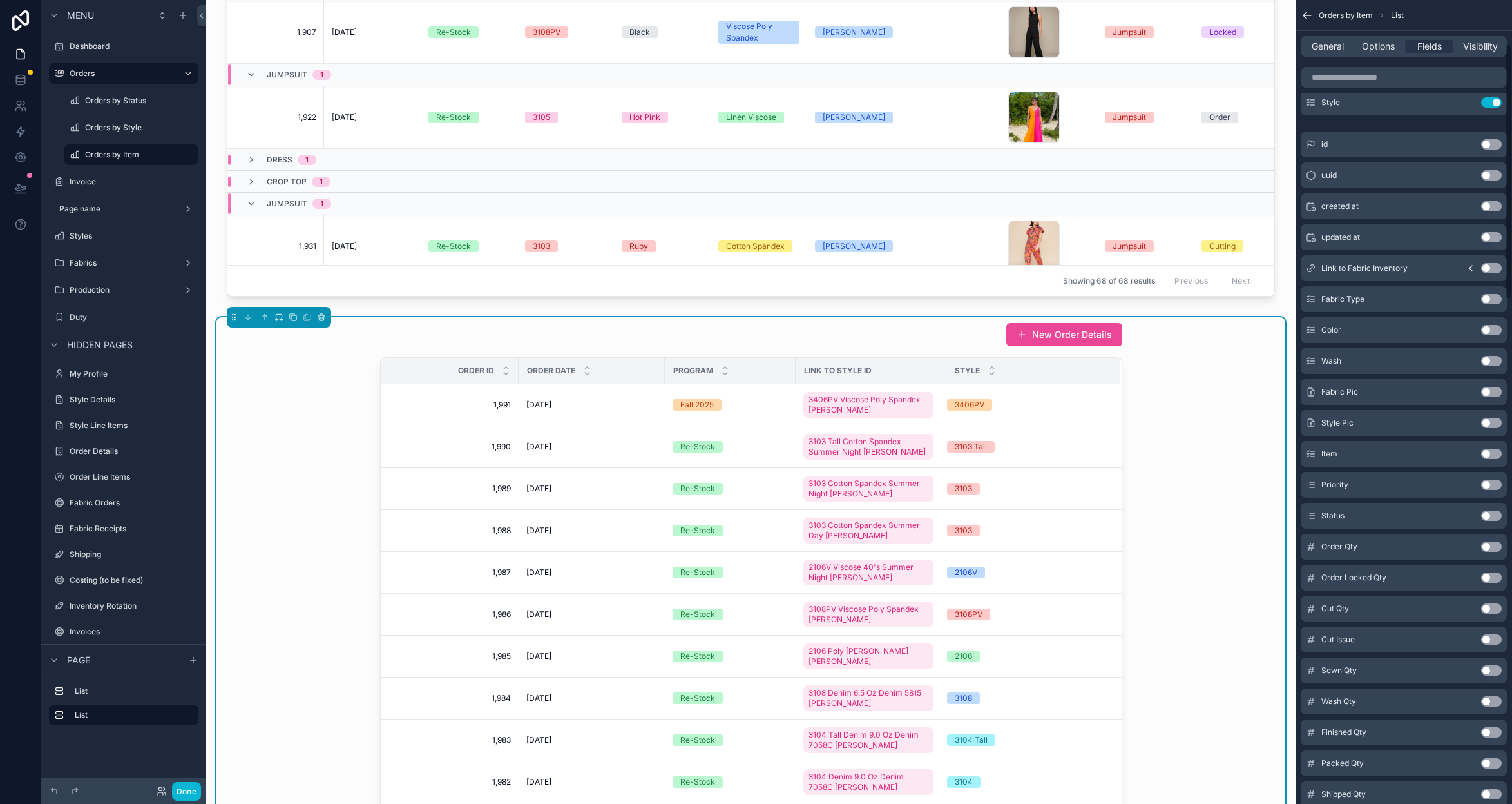
click at [1493, 331] on button "Use setting" at bounding box center [1492, 330] width 21 height 10
click at [1492, 359] on button "Use setting" at bounding box center [1492, 361] width 21 height 10
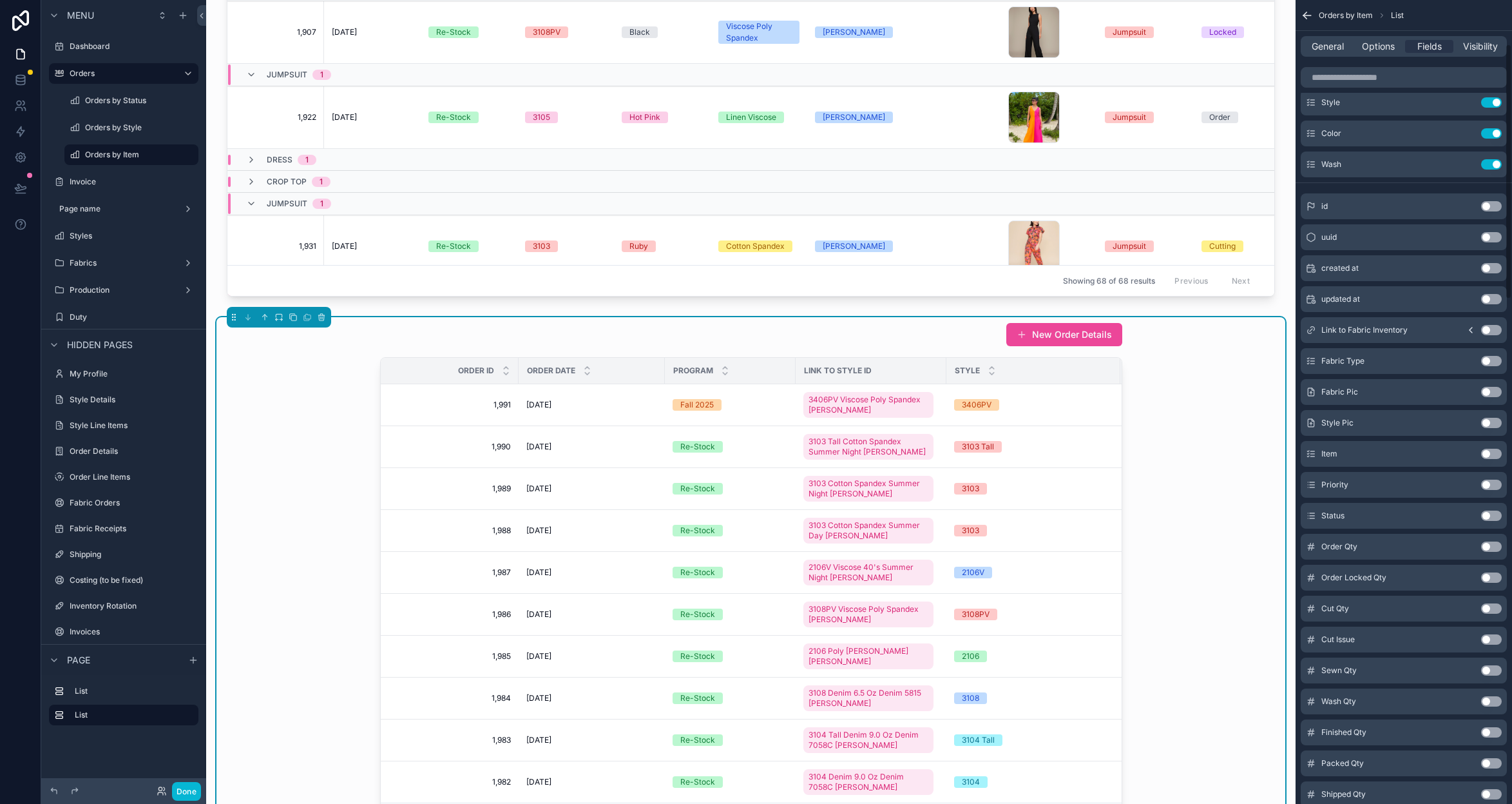
click at [1492, 421] on button "Use setting" at bounding box center [1492, 423] width 21 height 10
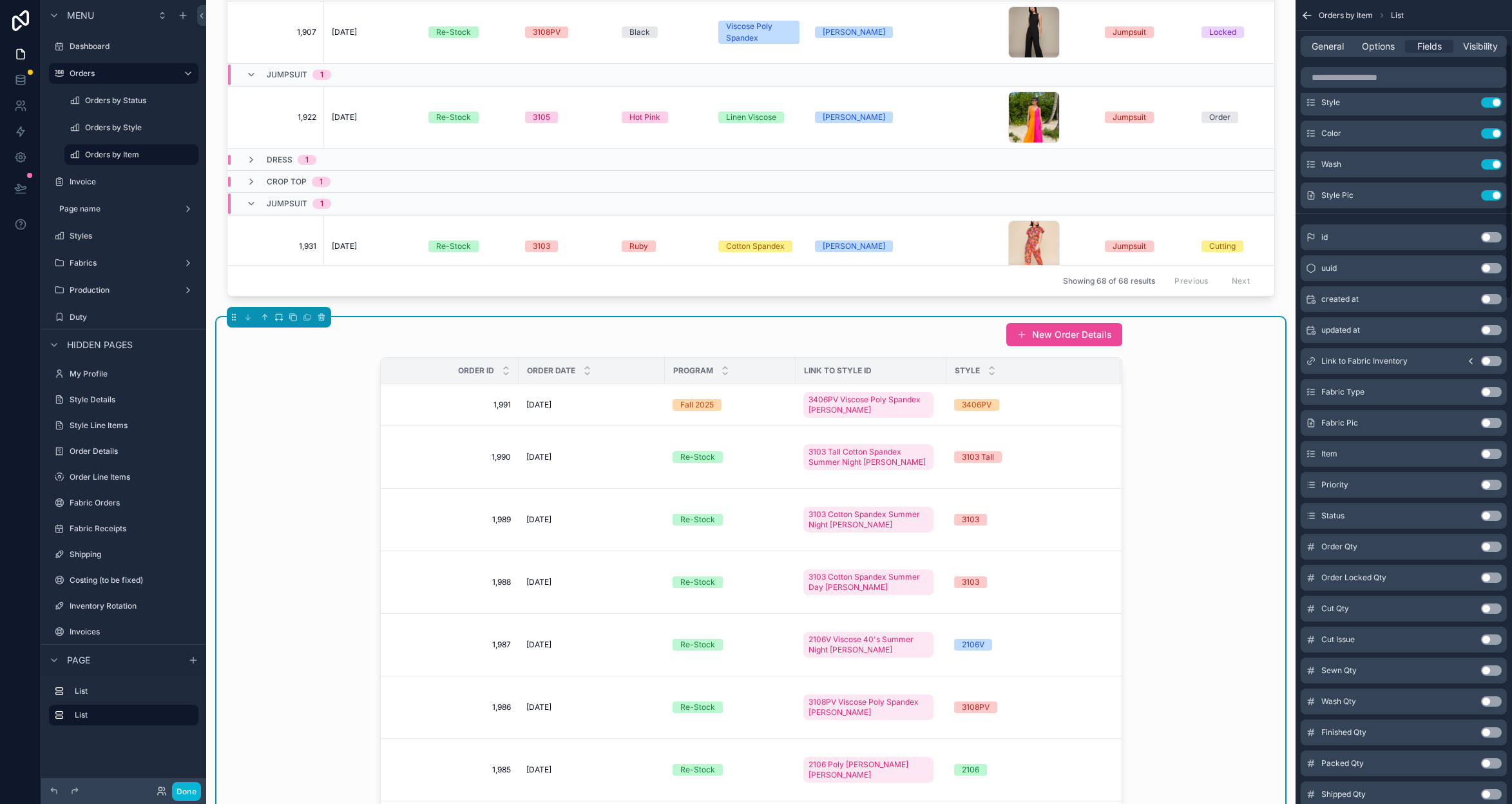
click at [1490, 453] on button "Use setting" at bounding box center [1492, 453] width 21 height 10
click at [1491, 544] on button "Use setting" at bounding box center [1492, 546] width 21 height 10
click at [275, 319] on icon "scrollable content" at bounding box center [279, 317] width 9 height 9
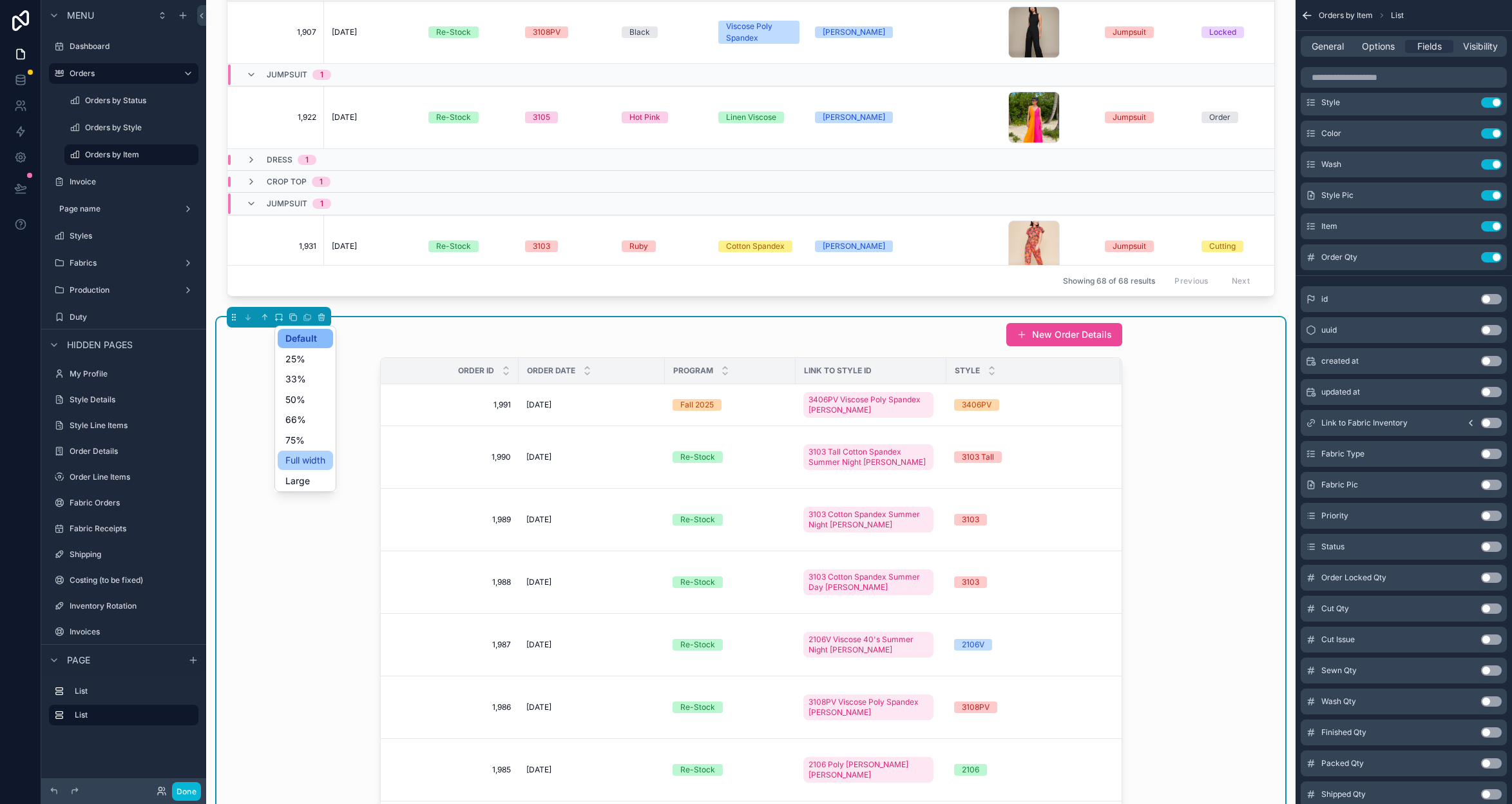
click at [294, 464] on div "Full width" at bounding box center [305, 460] width 56 height 19
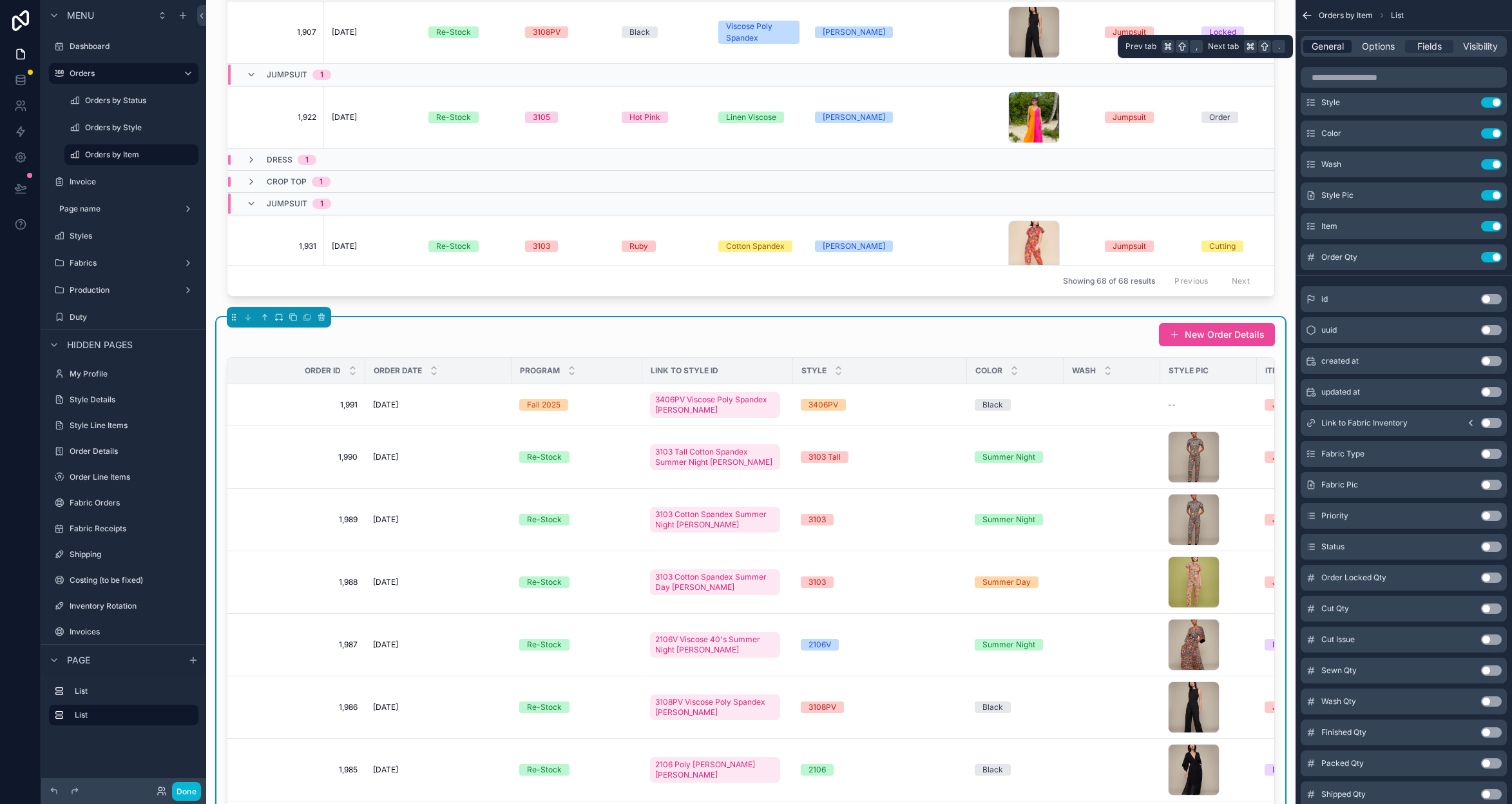
click at [1332, 47] on span "General" at bounding box center [1327, 47] width 32 height 13
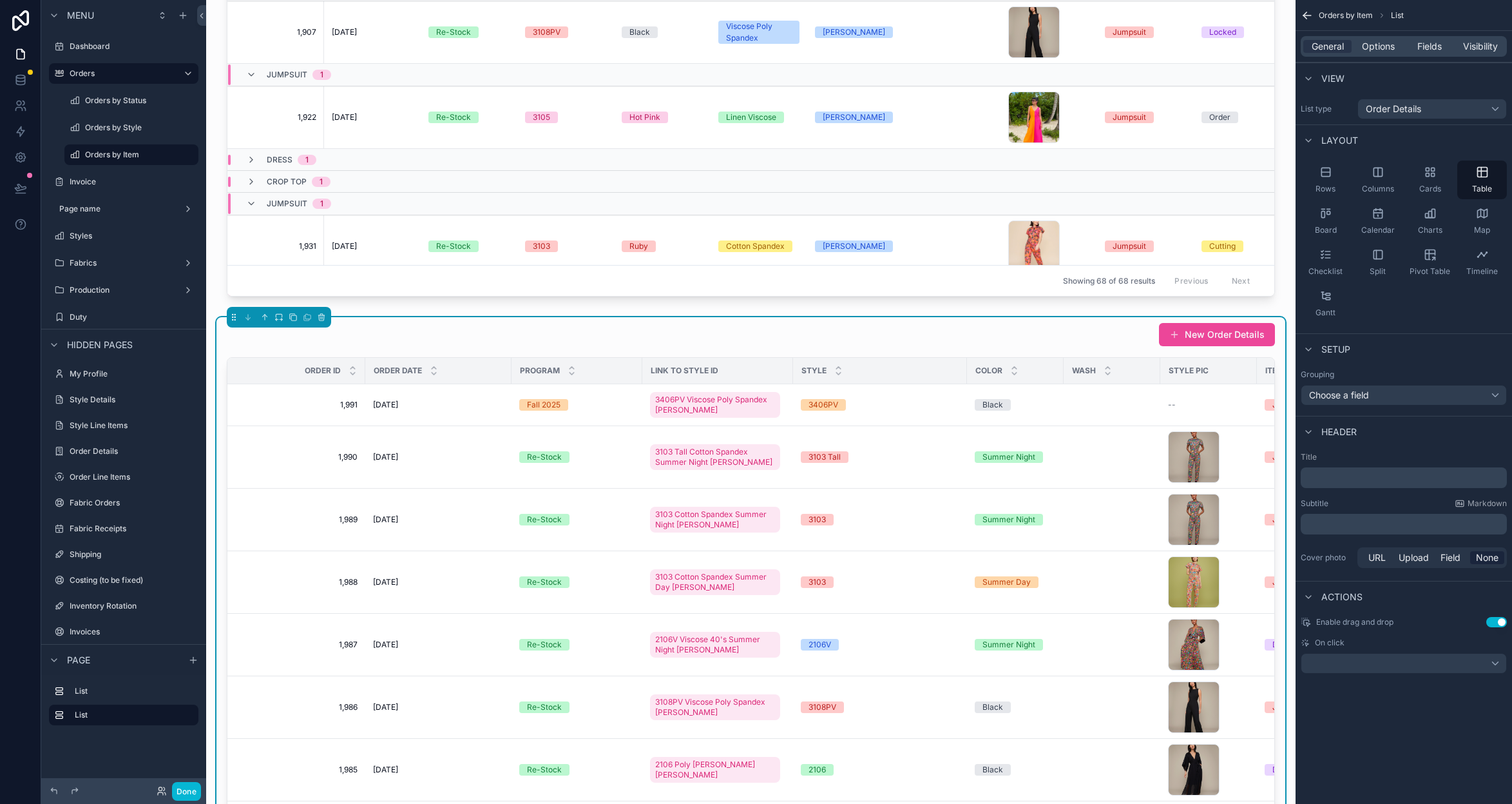
click at [1383, 400] on div "Choose a field" at bounding box center [1404, 395] width 206 height 21
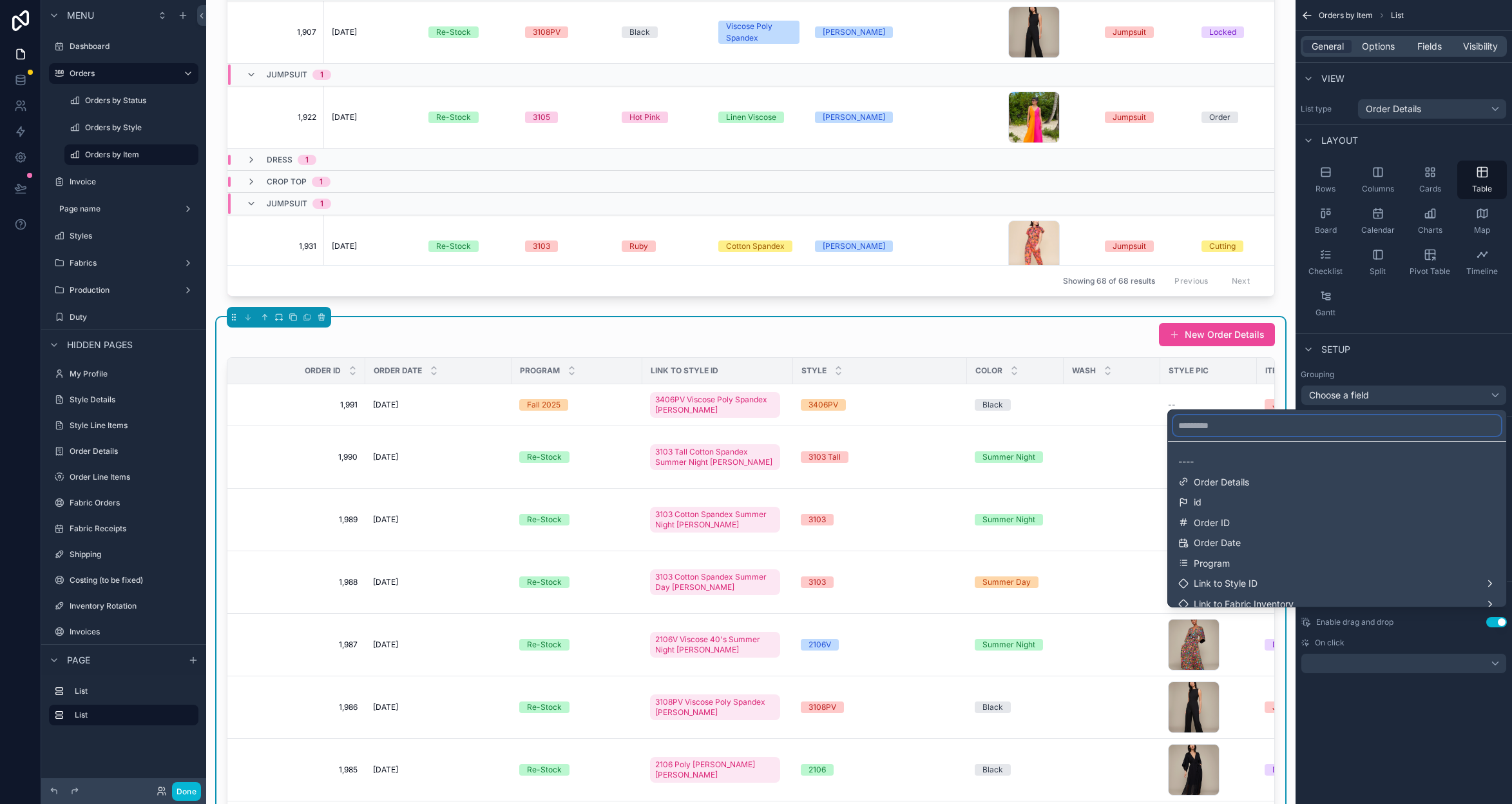
click at [1374, 421] on input "text" at bounding box center [1337, 426] width 328 height 21
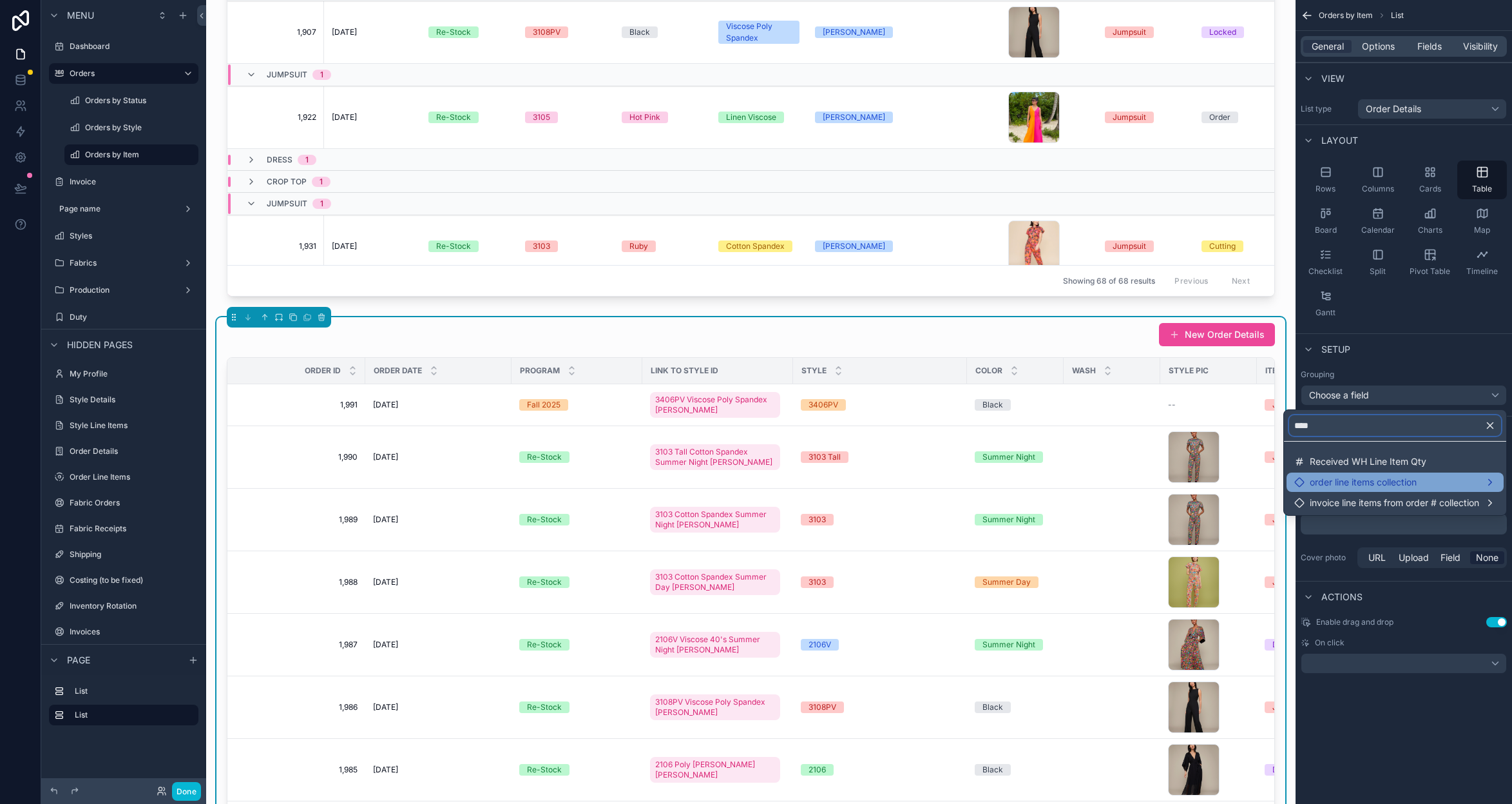
type input "****"
click at [1376, 478] on span "order line items collection" at bounding box center [1364, 482] width 107 height 12
click at [1374, 498] on span "invoice line items from order # collection" at bounding box center [1395, 503] width 169 height 12
click at [1374, 483] on span "order line items collection" at bounding box center [1364, 482] width 107 height 12
click at [1369, 462] on span "Received WH Line Item Qty" at bounding box center [1368, 461] width 117 height 12
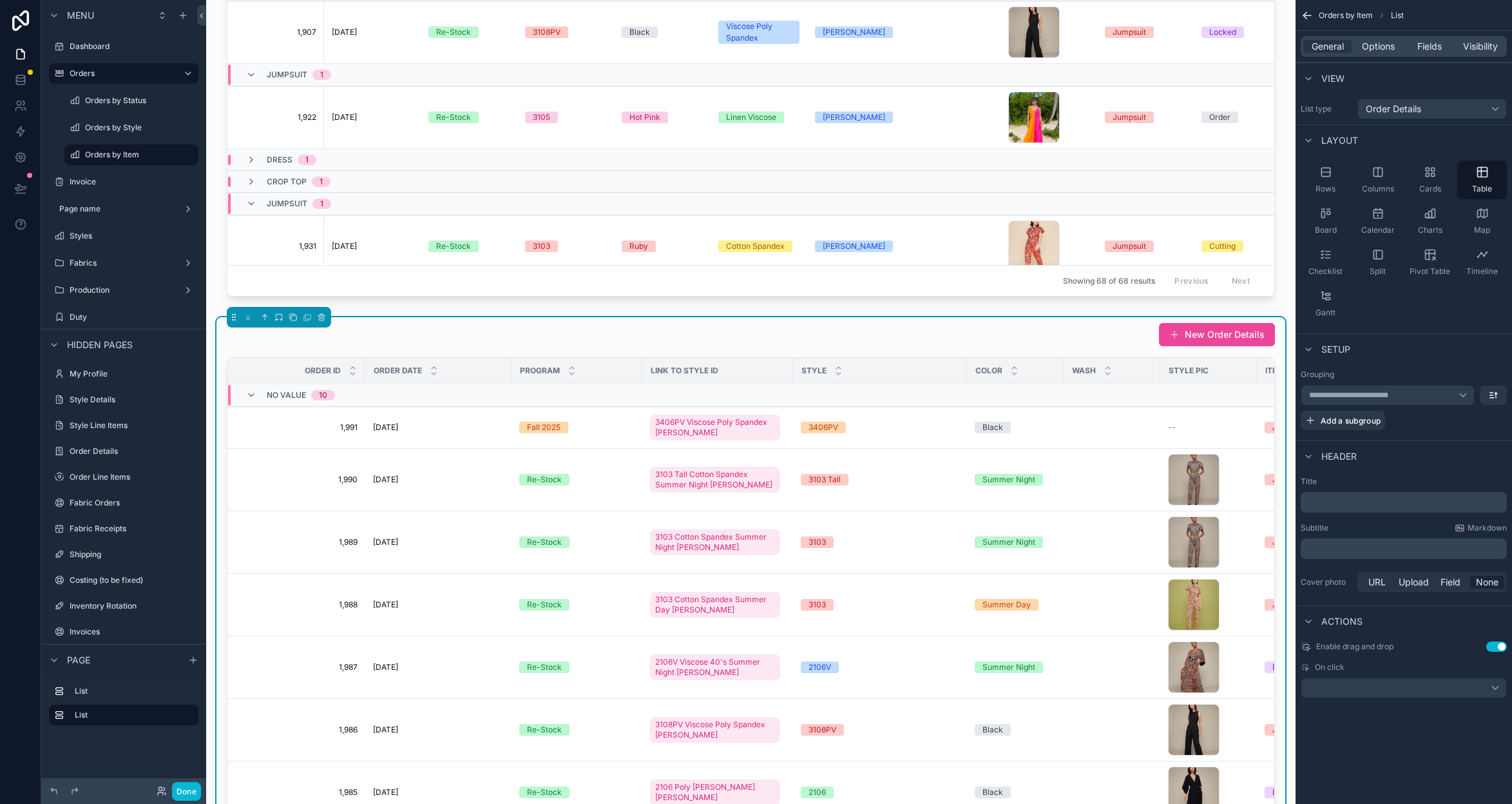
click at [1407, 394] on span "**********" at bounding box center [1359, 395] width 100 height 10
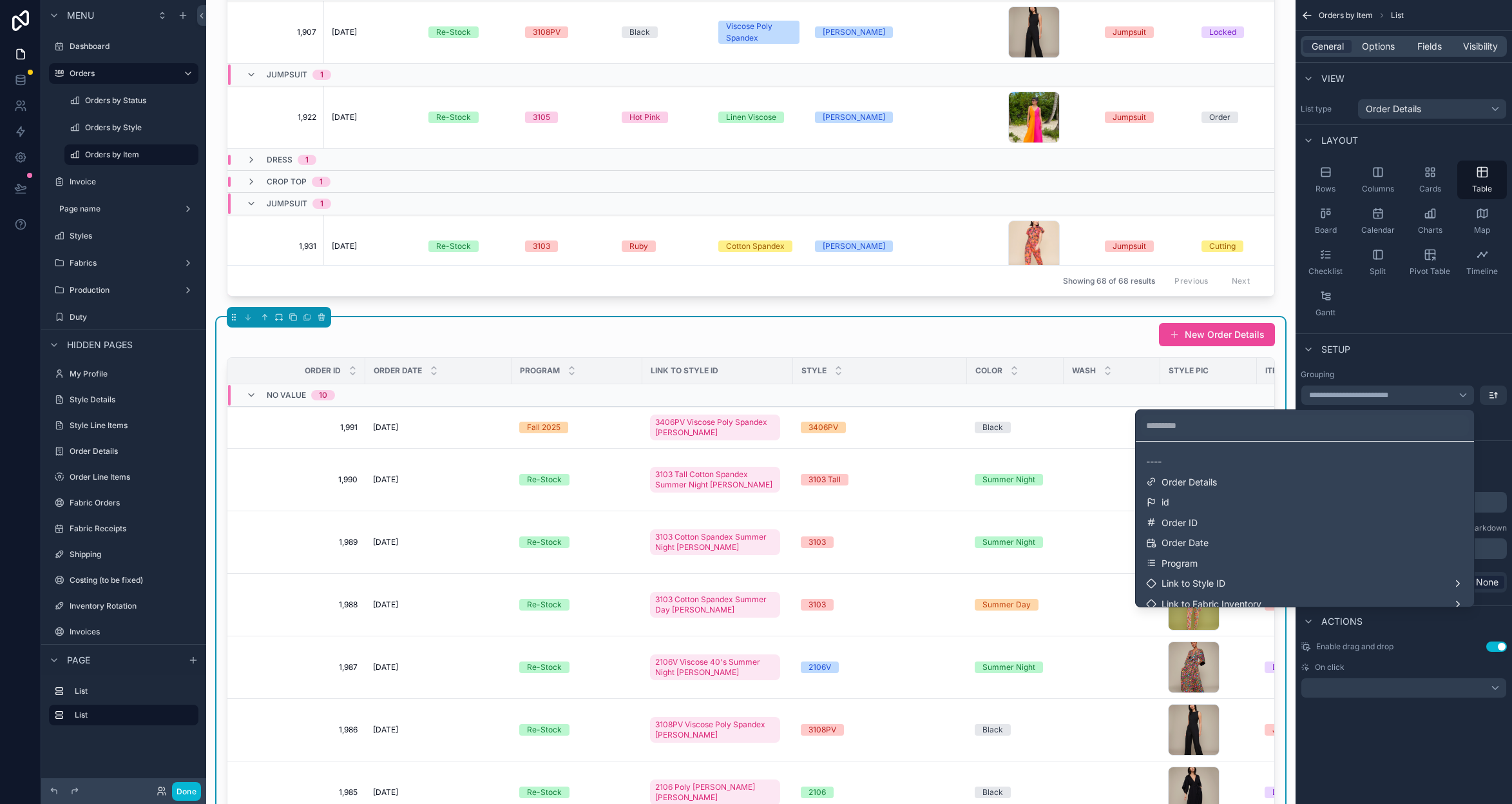
click at [958, 310] on div "Orders by Style (Yet to Sew Only) Export Filter Style Filter Color Filter Fabri…" at bounding box center [751, 583] width 1089 height 1963
click at [321, 318] on icon "scrollable content" at bounding box center [321, 317] width 9 height 9
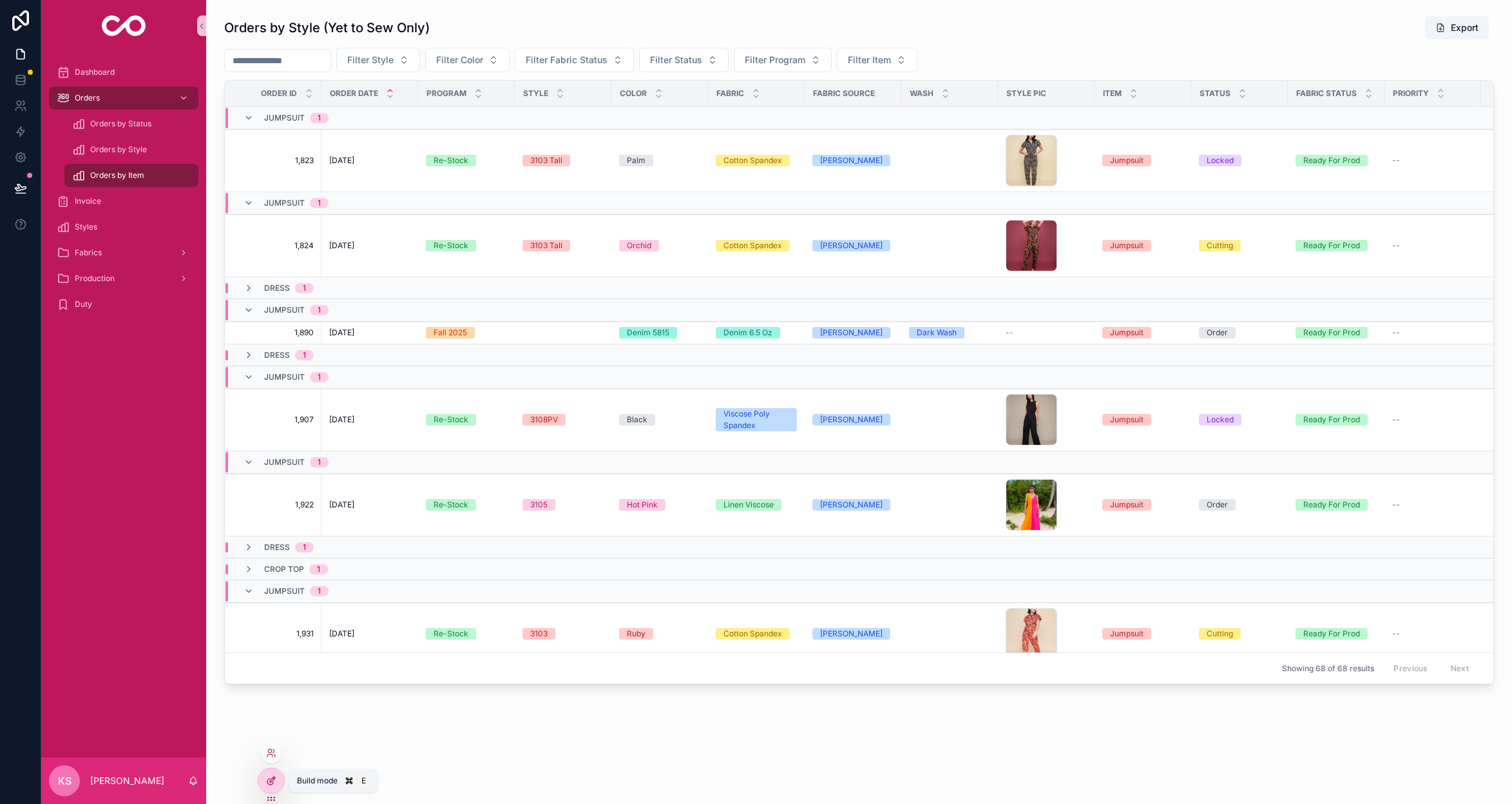
click at [274, 785] on icon at bounding box center [271, 780] width 10 height 10
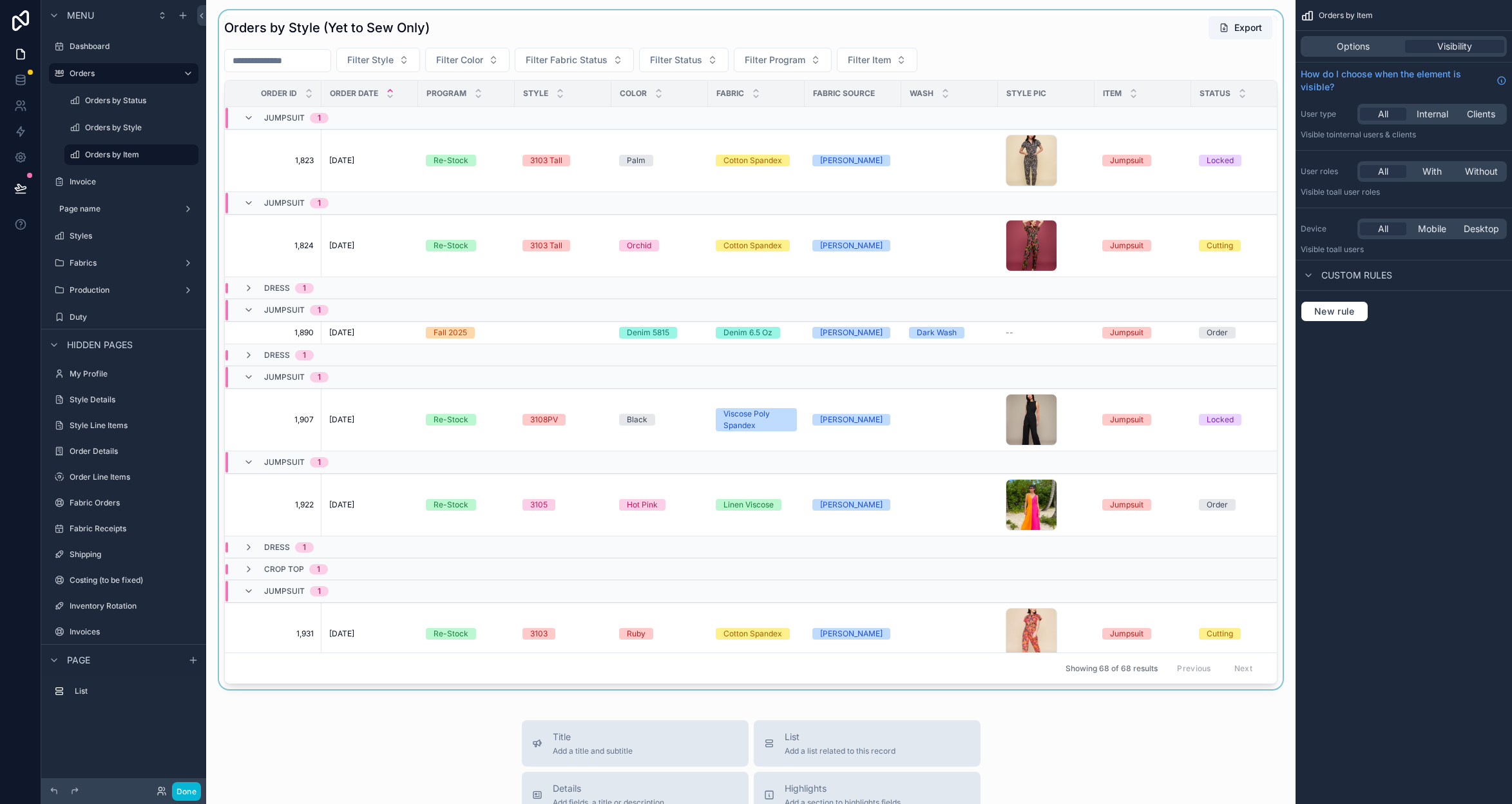
click at [1000, 40] on div "scrollable content" at bounding box center [751, 350] width 1069 height 679
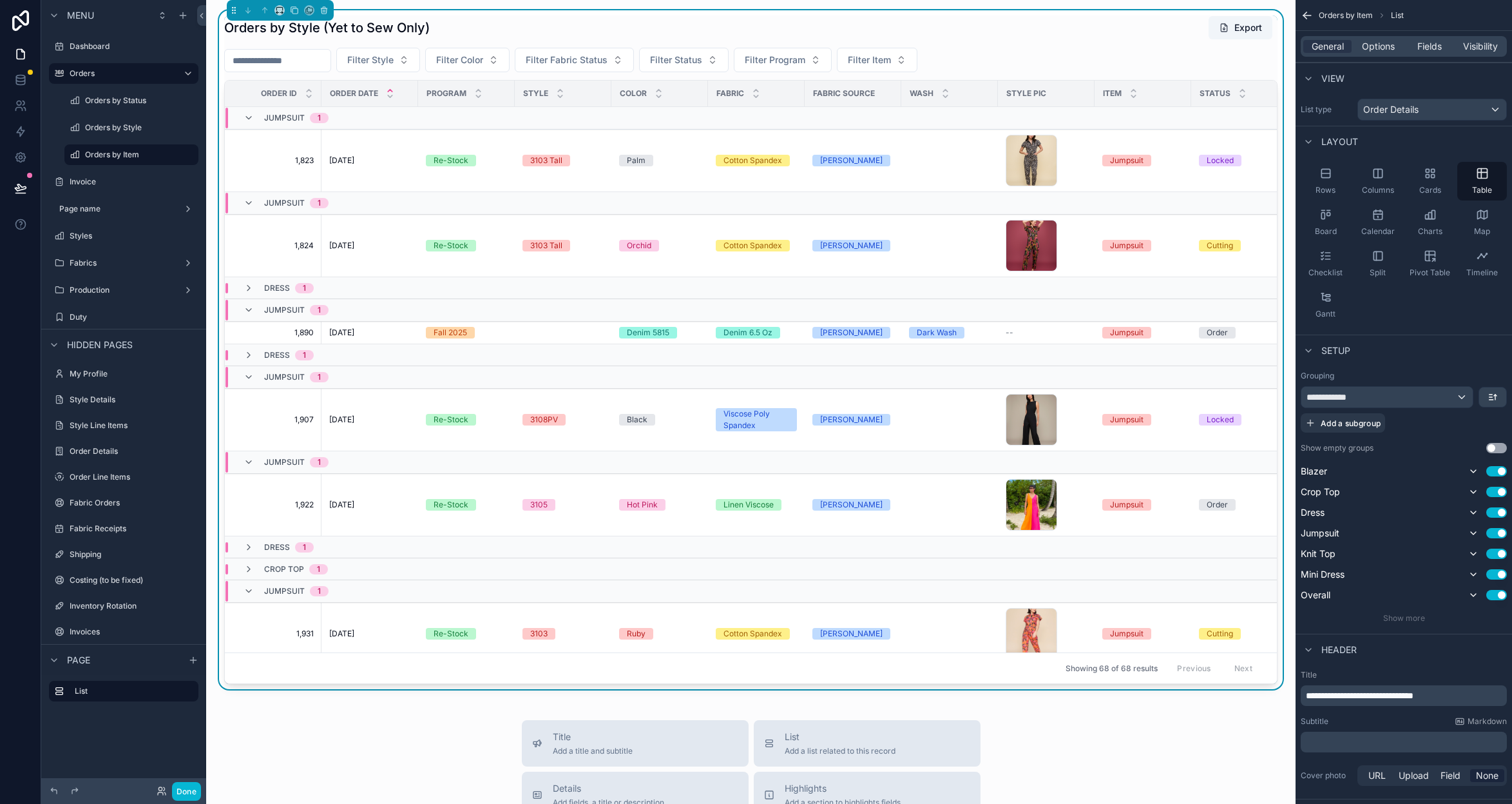
click at [1461, 396] on div "**********" at bounding box center [1387, 397] width 171 height 21
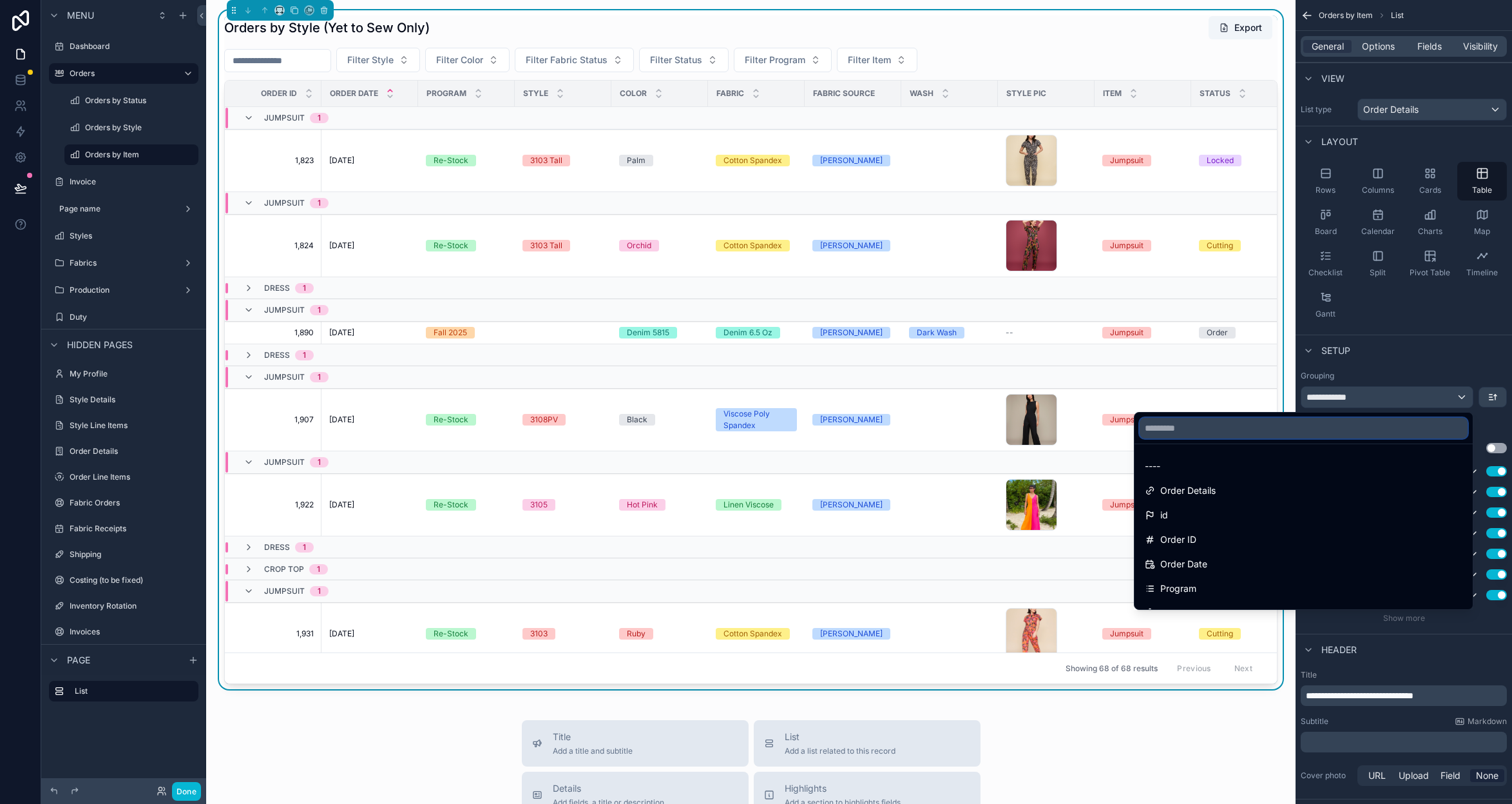
click at [1342, 429] on input "text" at bounding box center [1304, 428] width 328 height 21
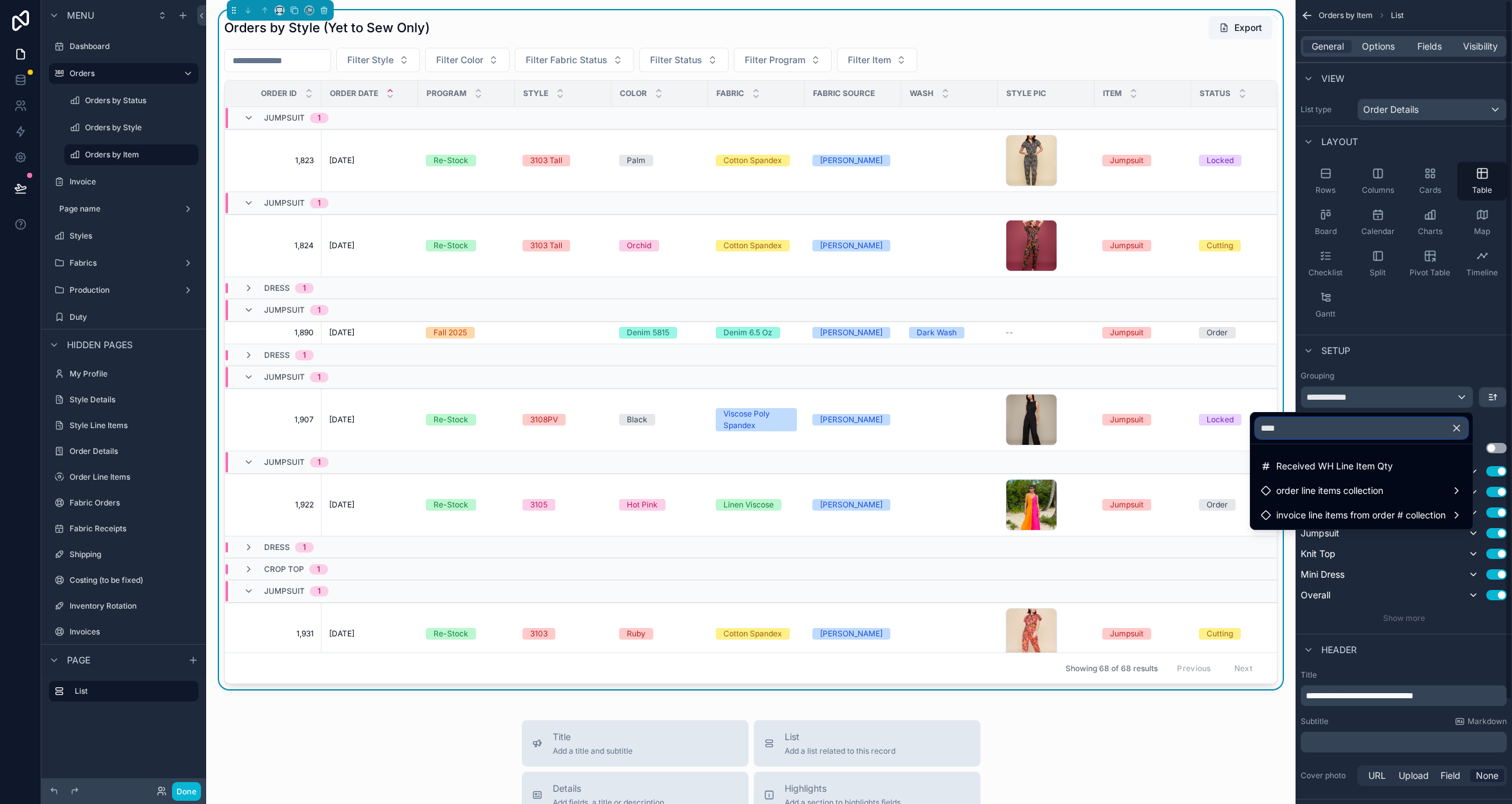
type input "****"
click at [1422, 314] on div "scrollable content" at bounding box center [756, 402] width 1512 height 804
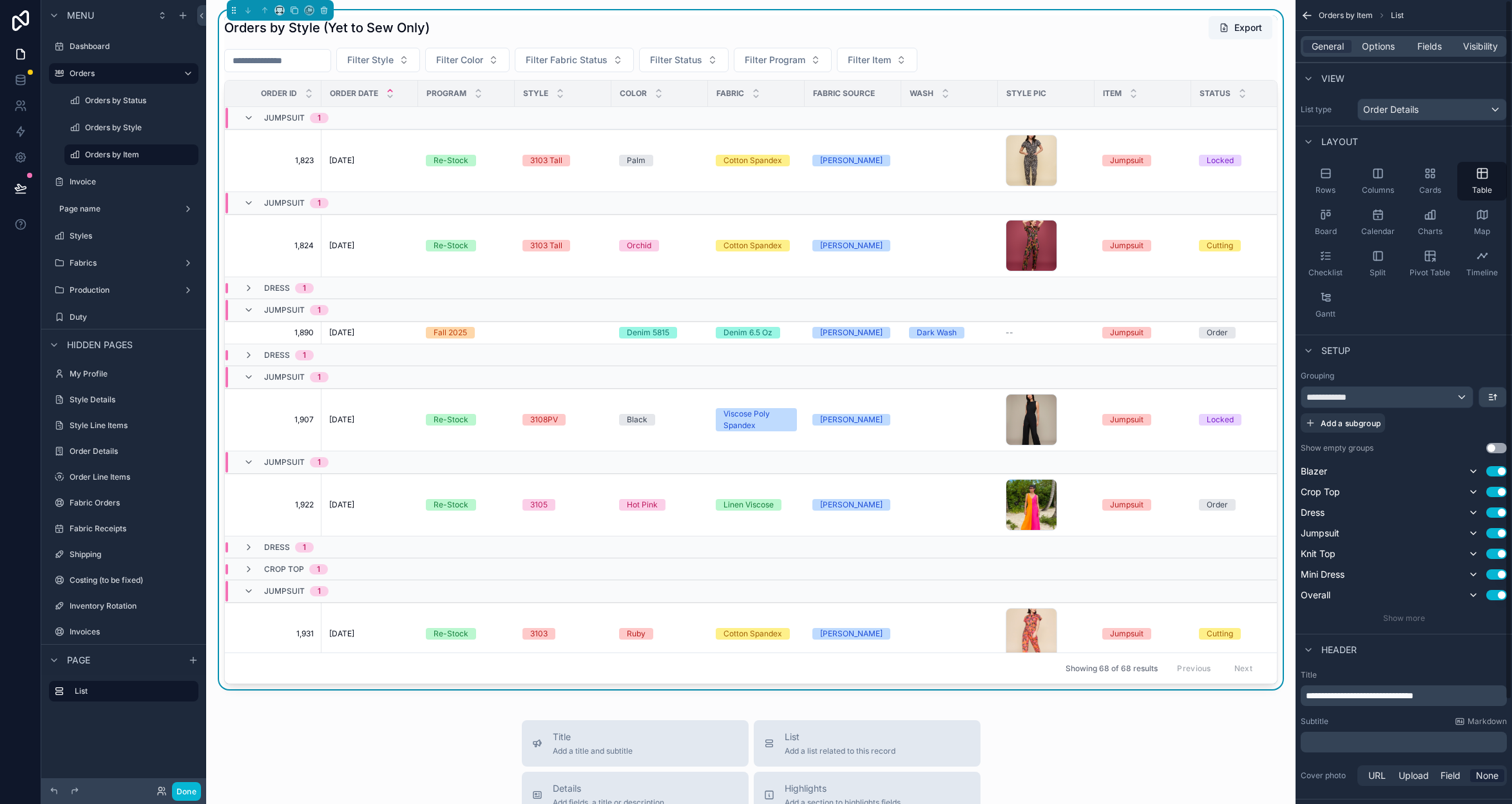
click at [1407, 402] on div "**********" at bounding box center [1387, 397] width 171 height 21
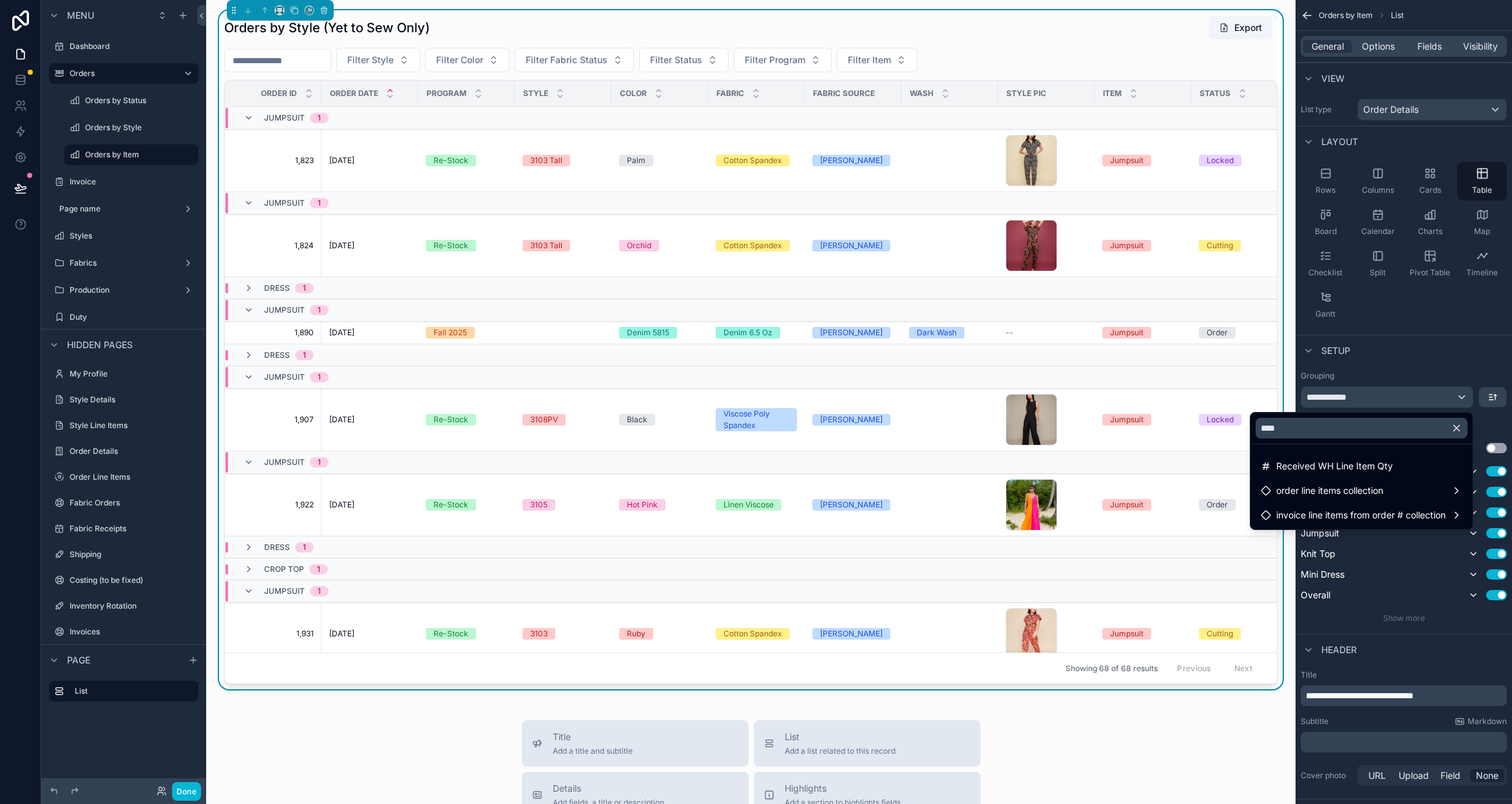
click at [1453, 430] on icon "button" at bounding box center [1456, 428] width 12 height 12
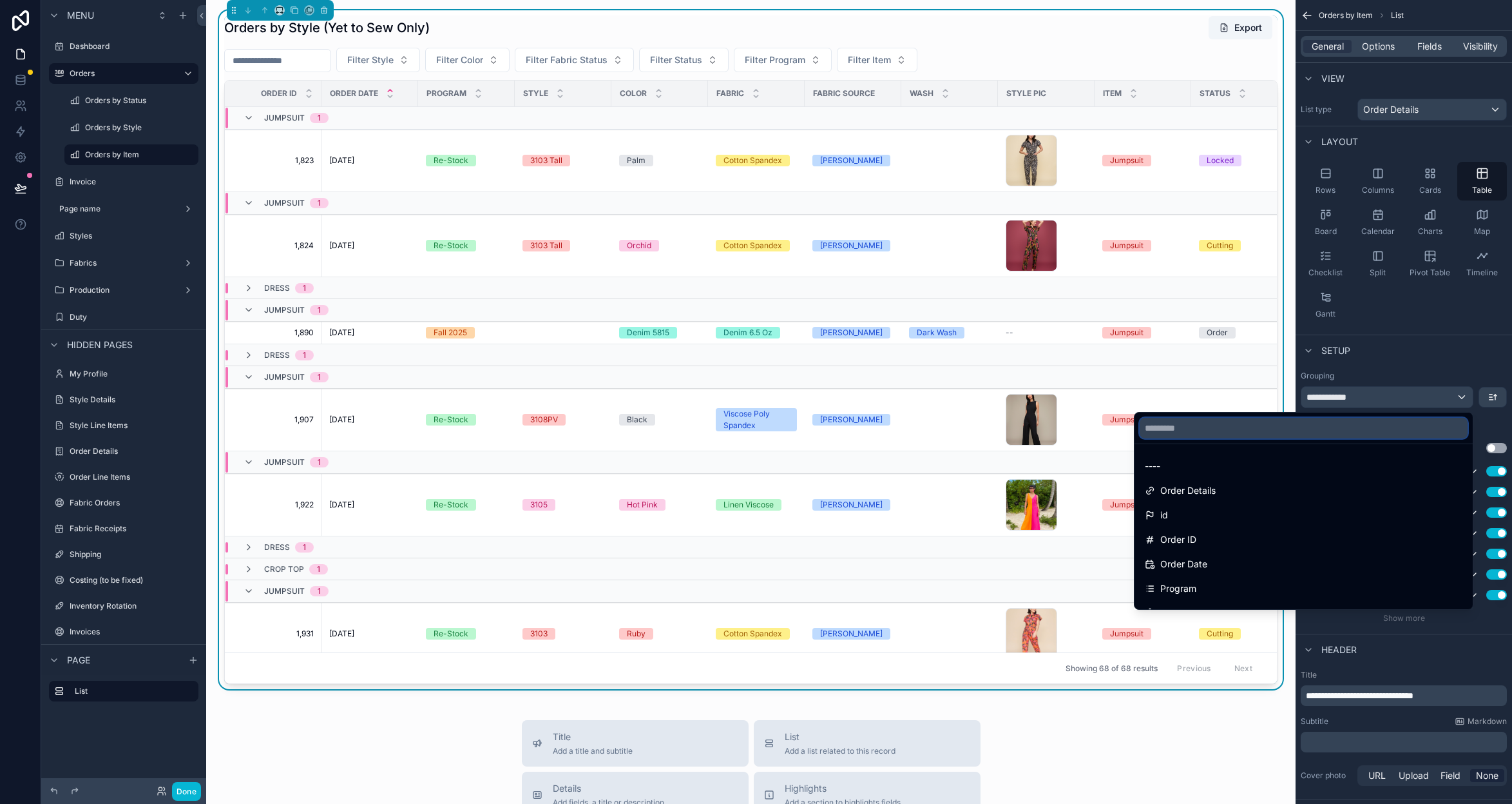
click at [1372, 430] on input "text" at bounding box center [1304, 428] width 328 height 21
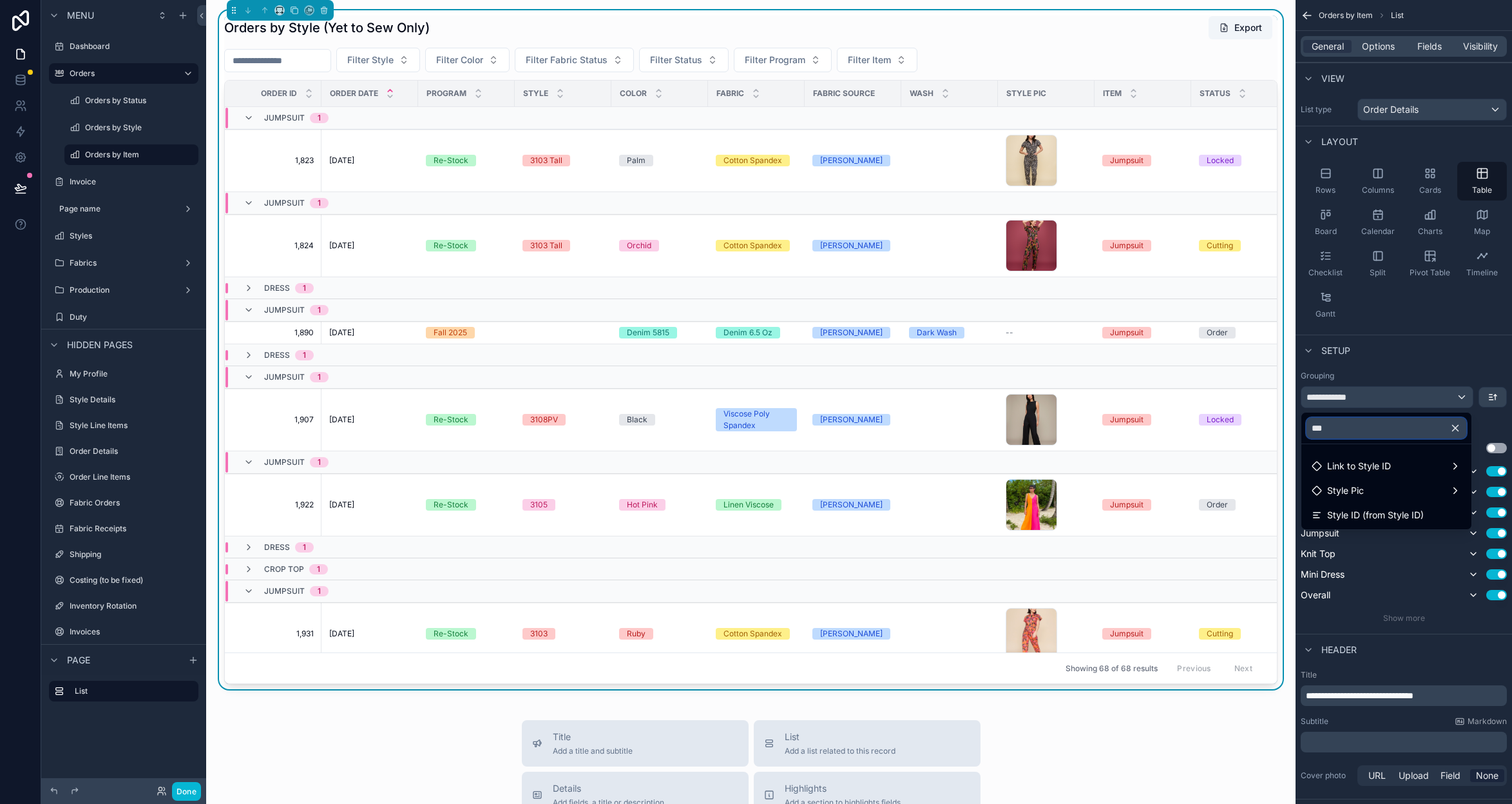
type input "***"
click at [1456, 429] on icon "button" at bounding box center [1456, 428] width 6 height 6
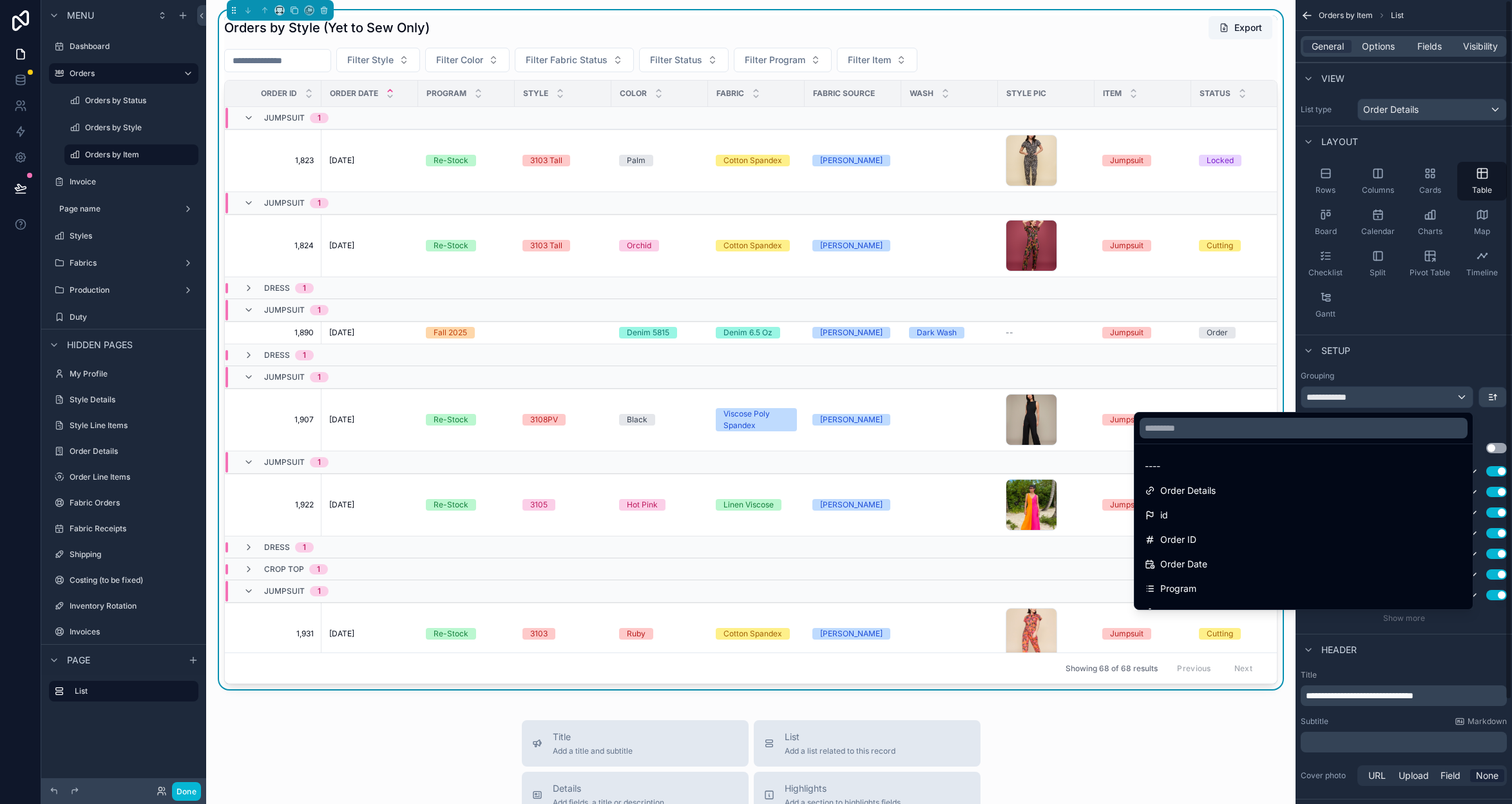
click at [1405, 374] on div "scrollable content" at bounding box center [756, 402] width 1512 height 804
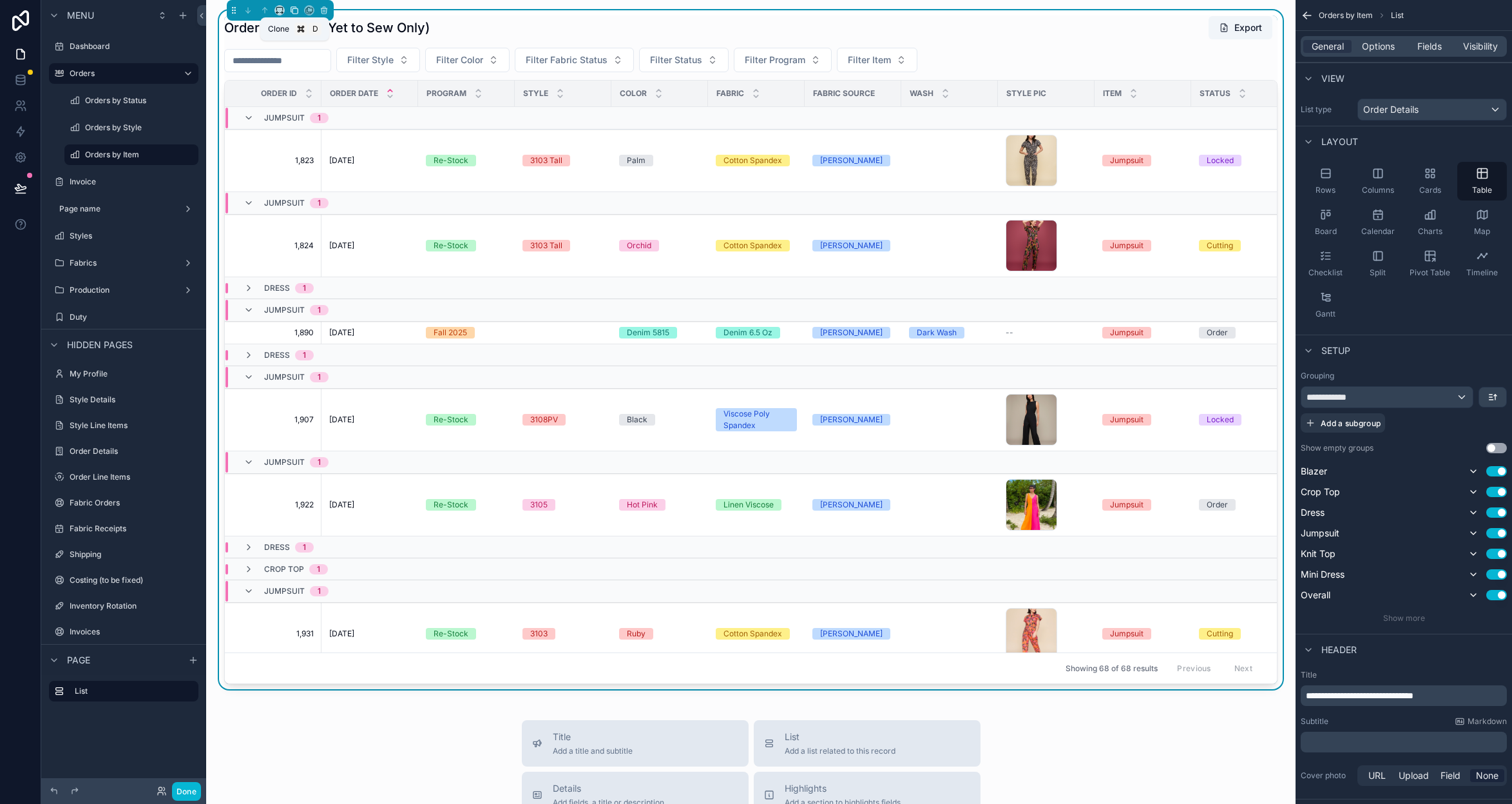
click at [296, 11] on icon "scrollable content" at bounding box center [294, 10] width 9 height 9
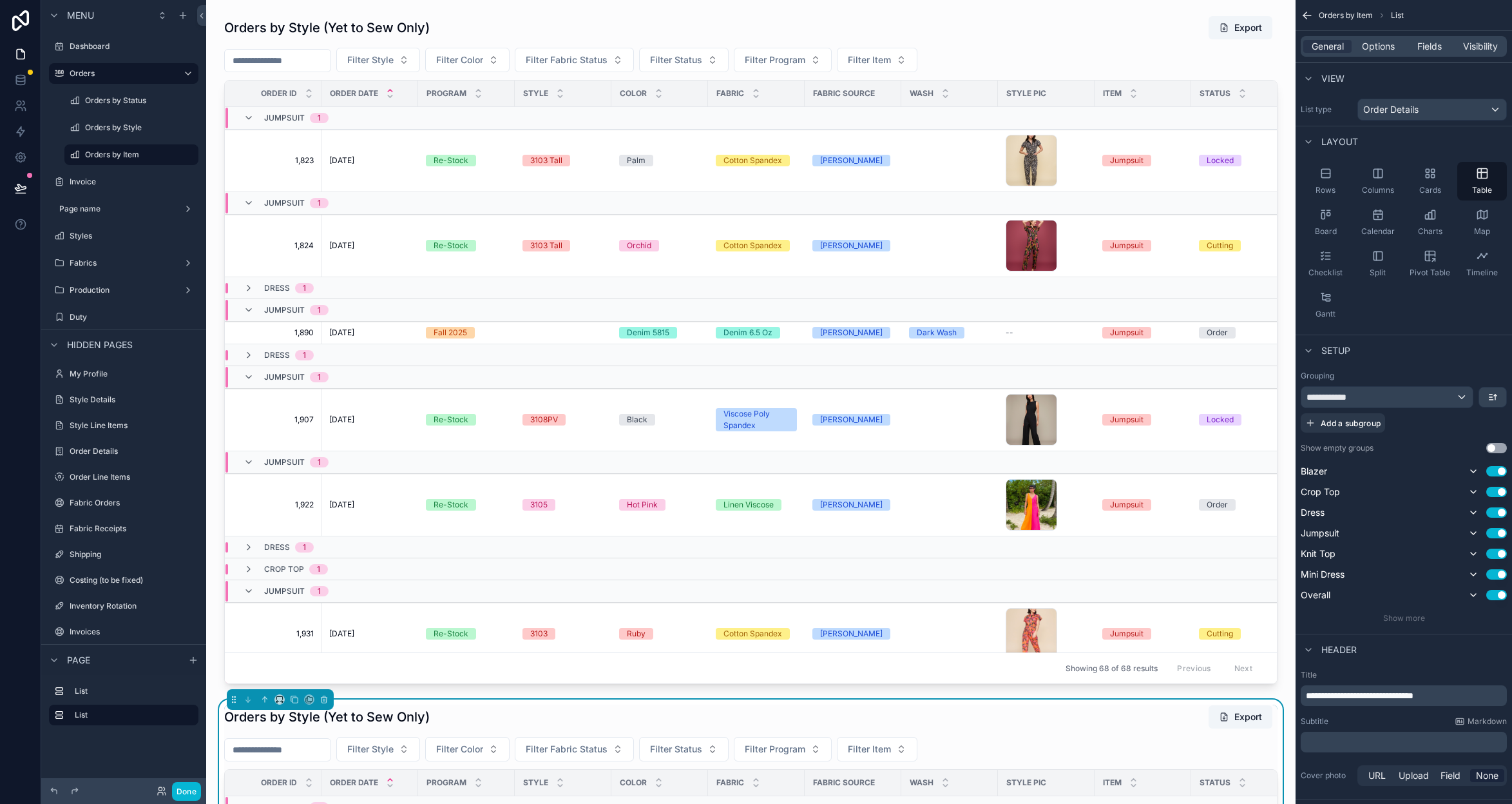
click at [456, 718] on div "Orders by Style (Yet to Sew Only) Export" at bounding box center [751, 717] width 1053 height 24
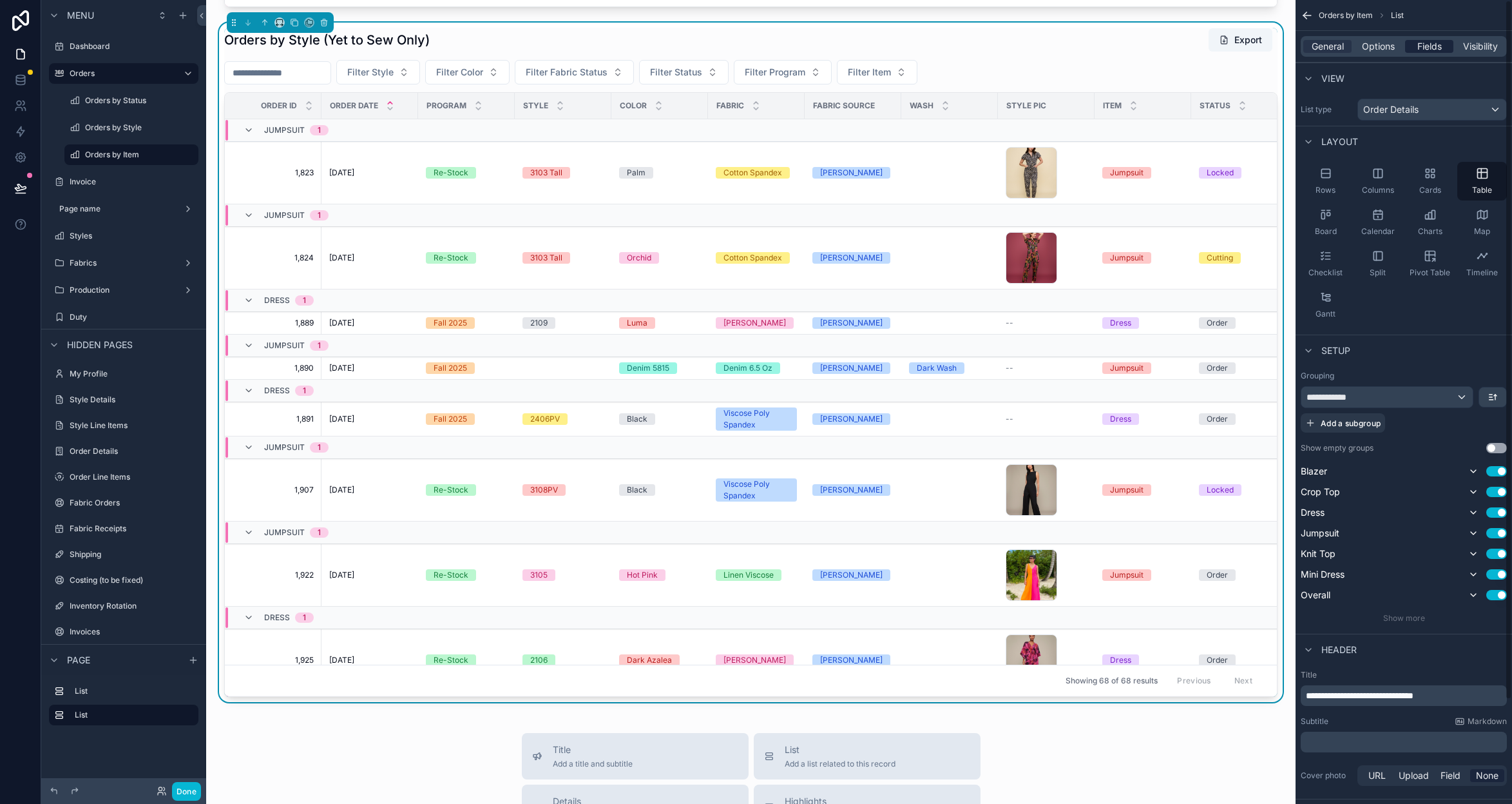
click at [1424, 49] on span "Fields" at bounding box center [1429, 47] width 24 height 13
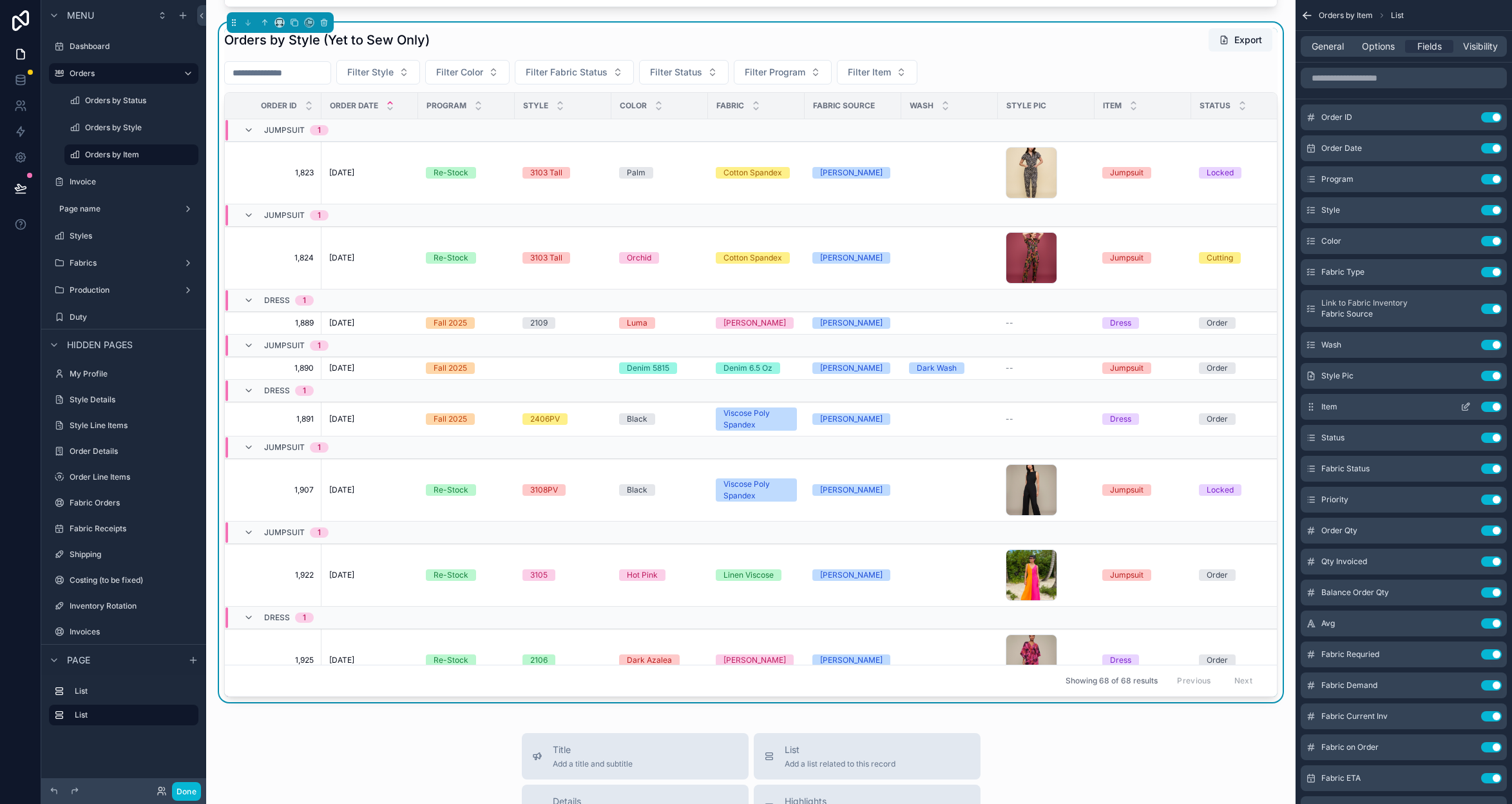
click at [1486, 405] on button "Use setting" at bounding box center [1492, 406] width 21 height 10
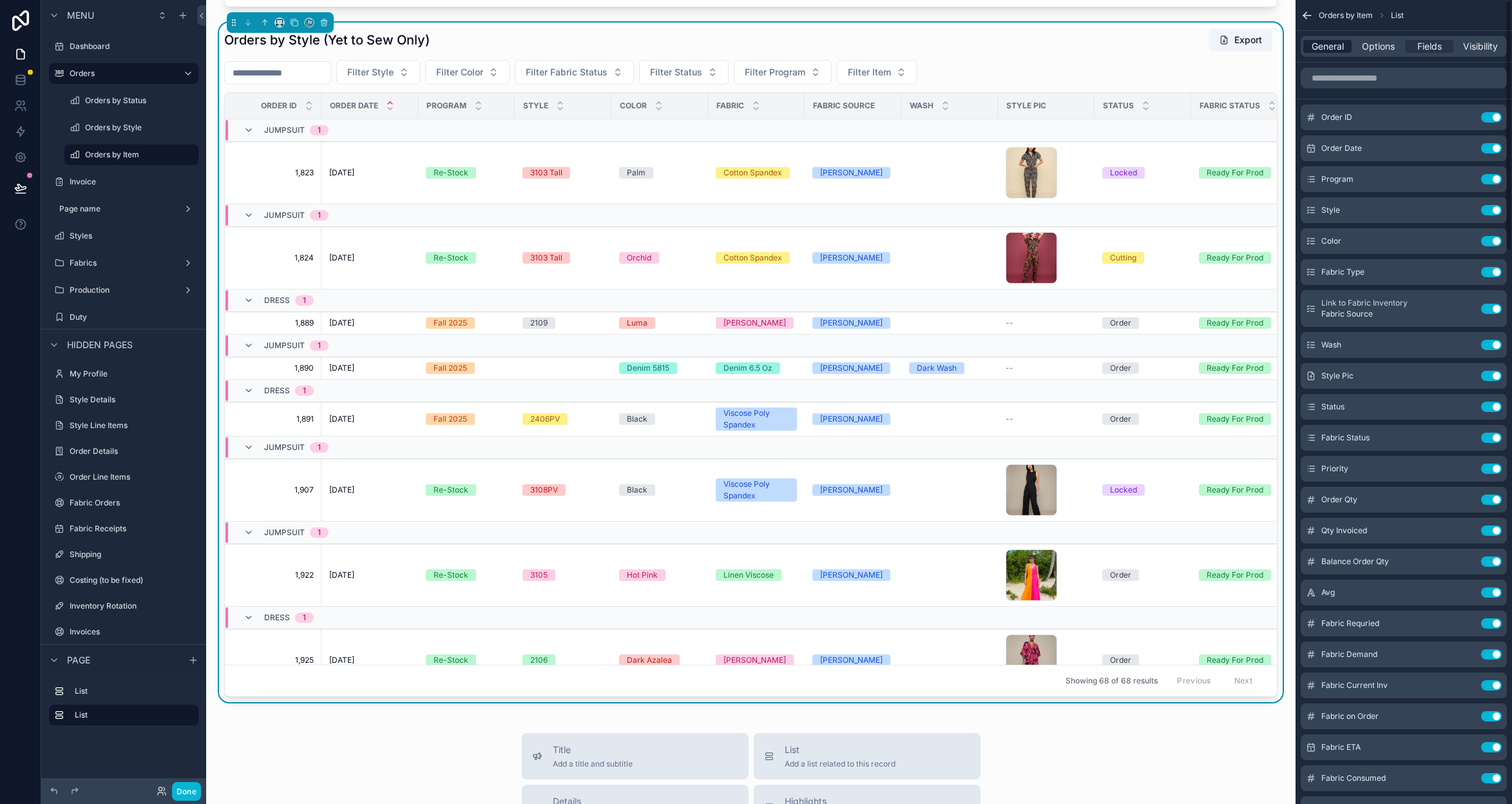
click at [1330, 52] on span "General" at bounding box center [1327, 47] width 32 height 13
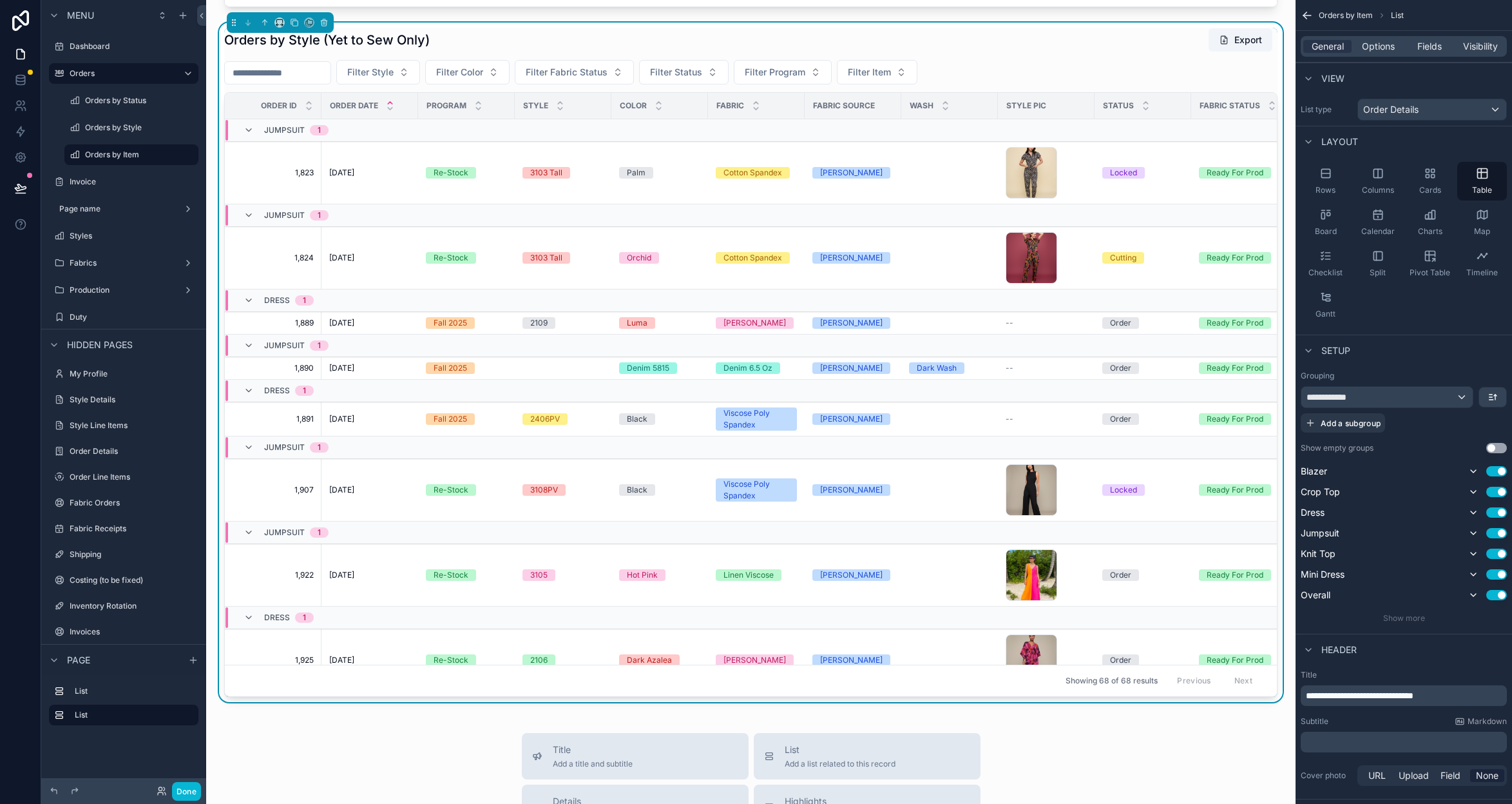
click at [1466, 397] on div "**********" at bounding box center [1387, 397] width 171 height 21
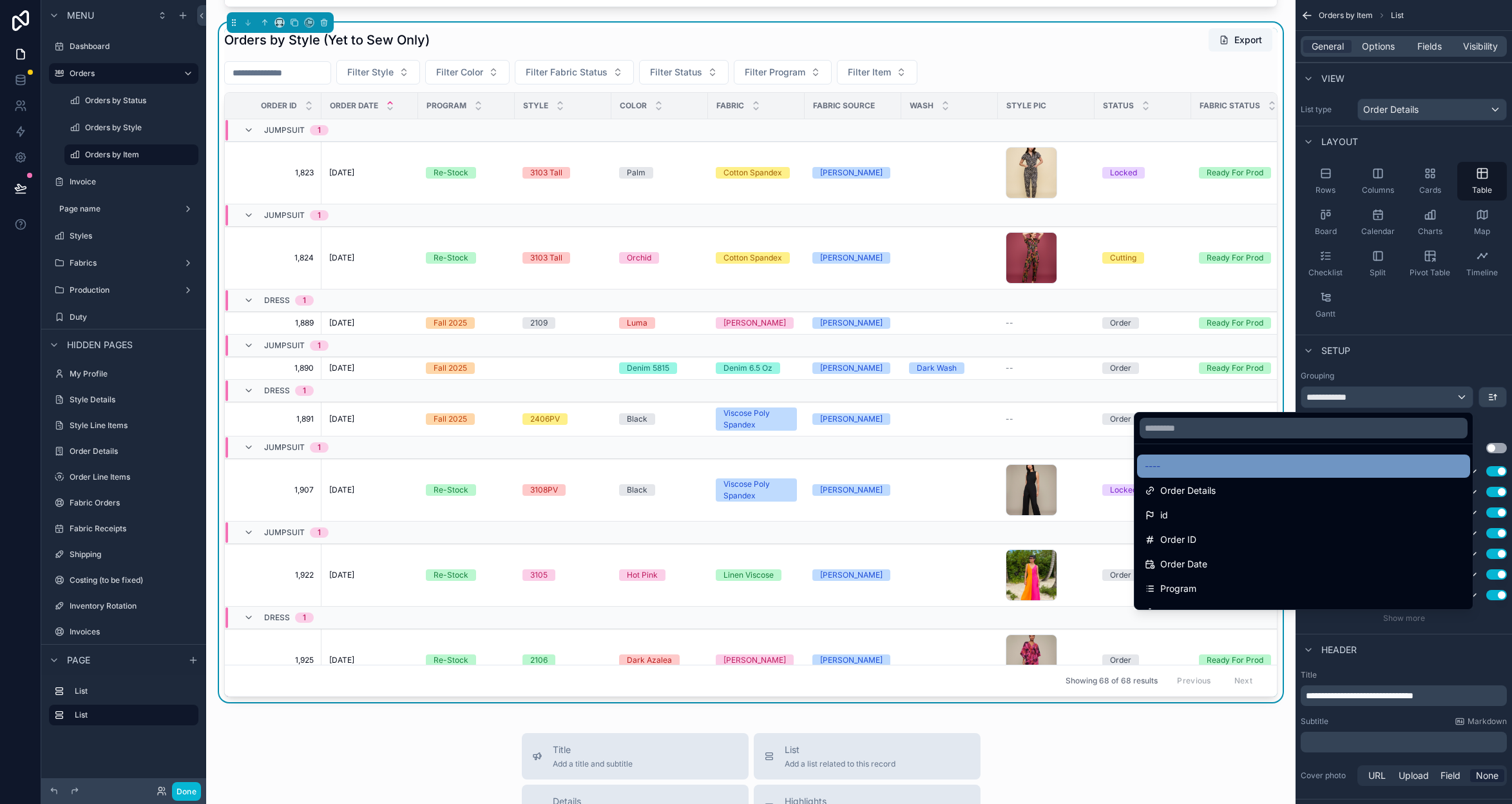
click at [1203, 466] on div "----" at bounding box center [1304, 466] width 318 height 15
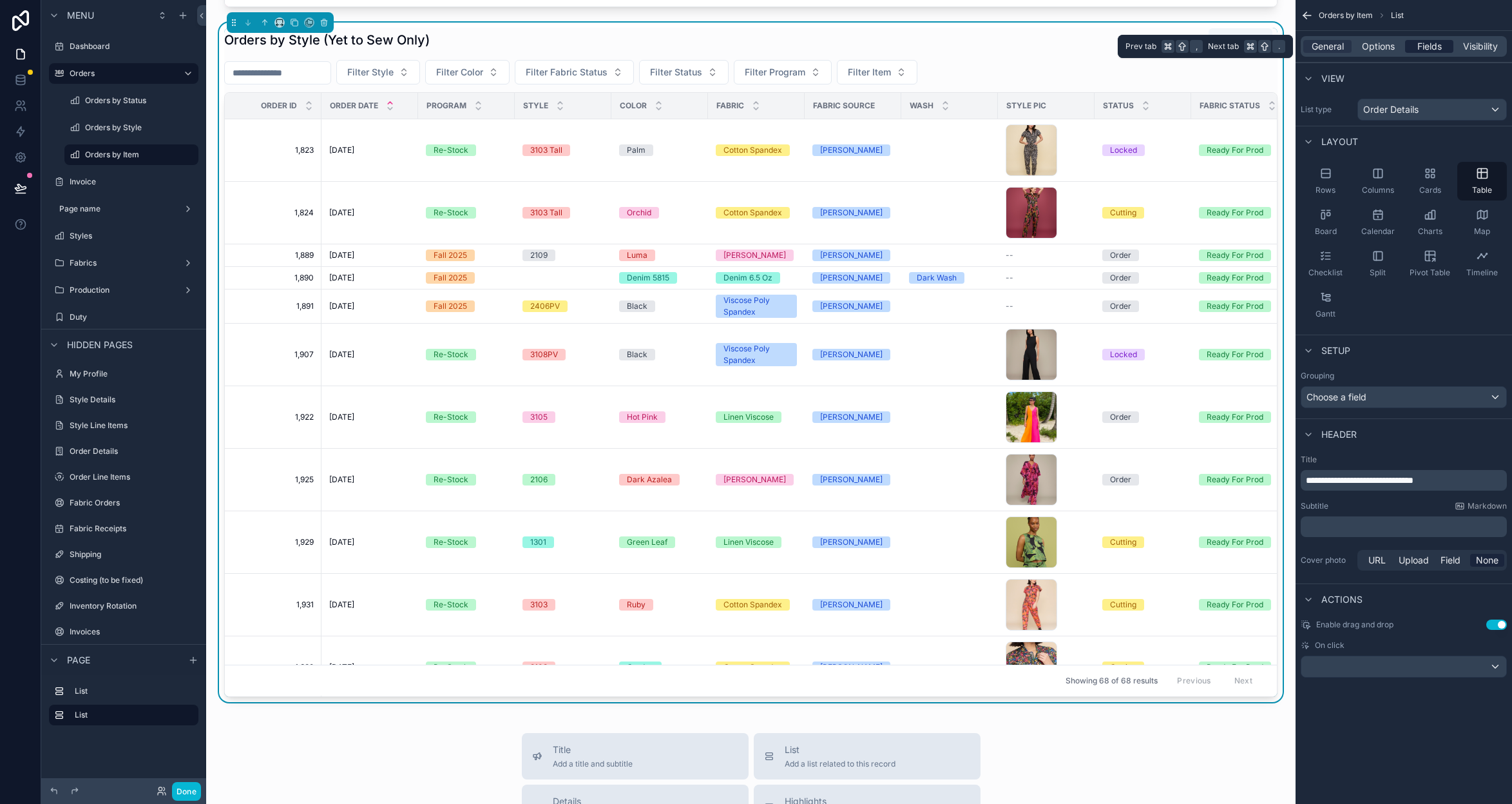
click at [1432, 49] on span "Fields" at bounding box center [1429, 47] width 24 height 13
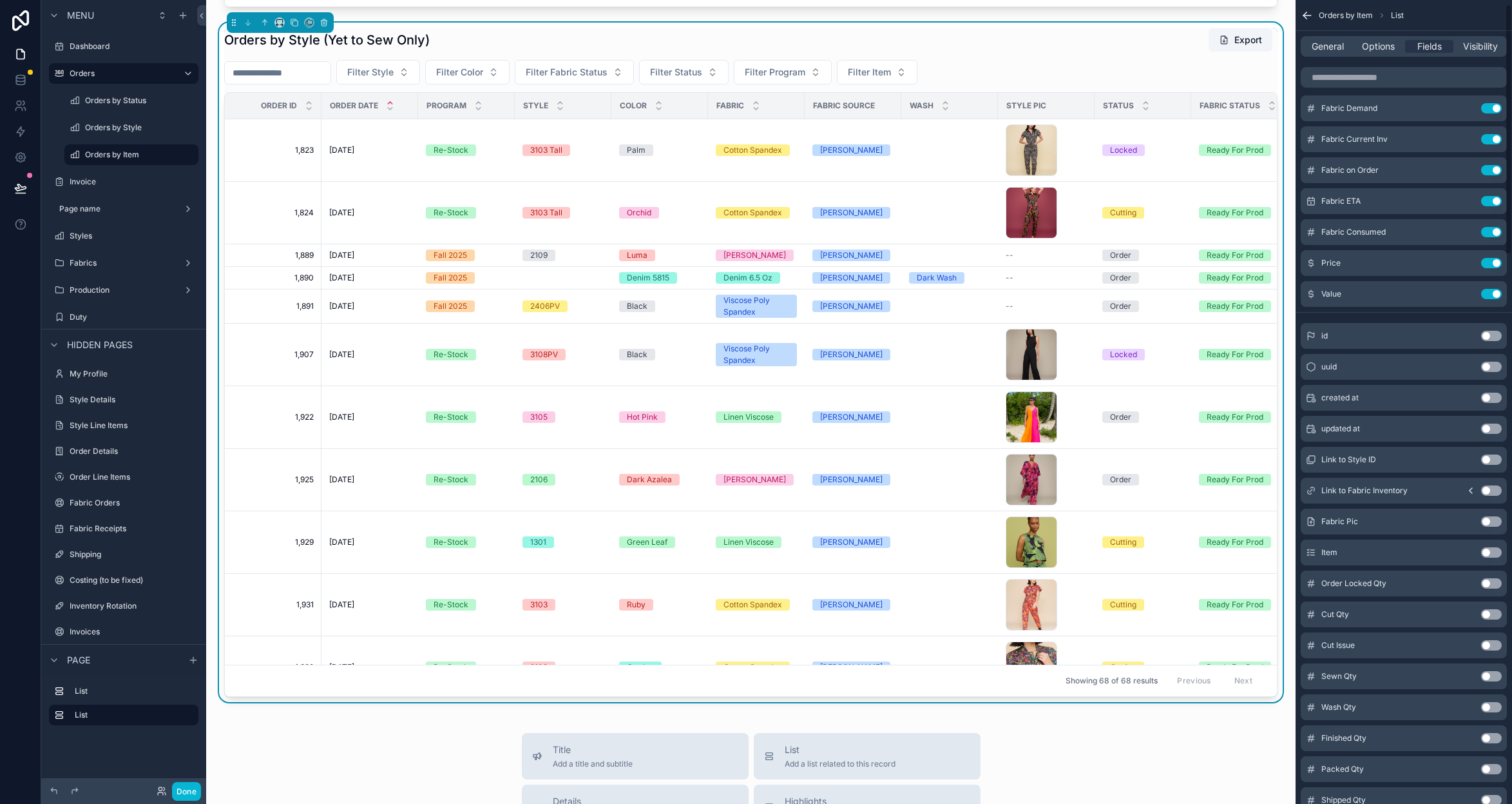
scroll to position [692, 0]
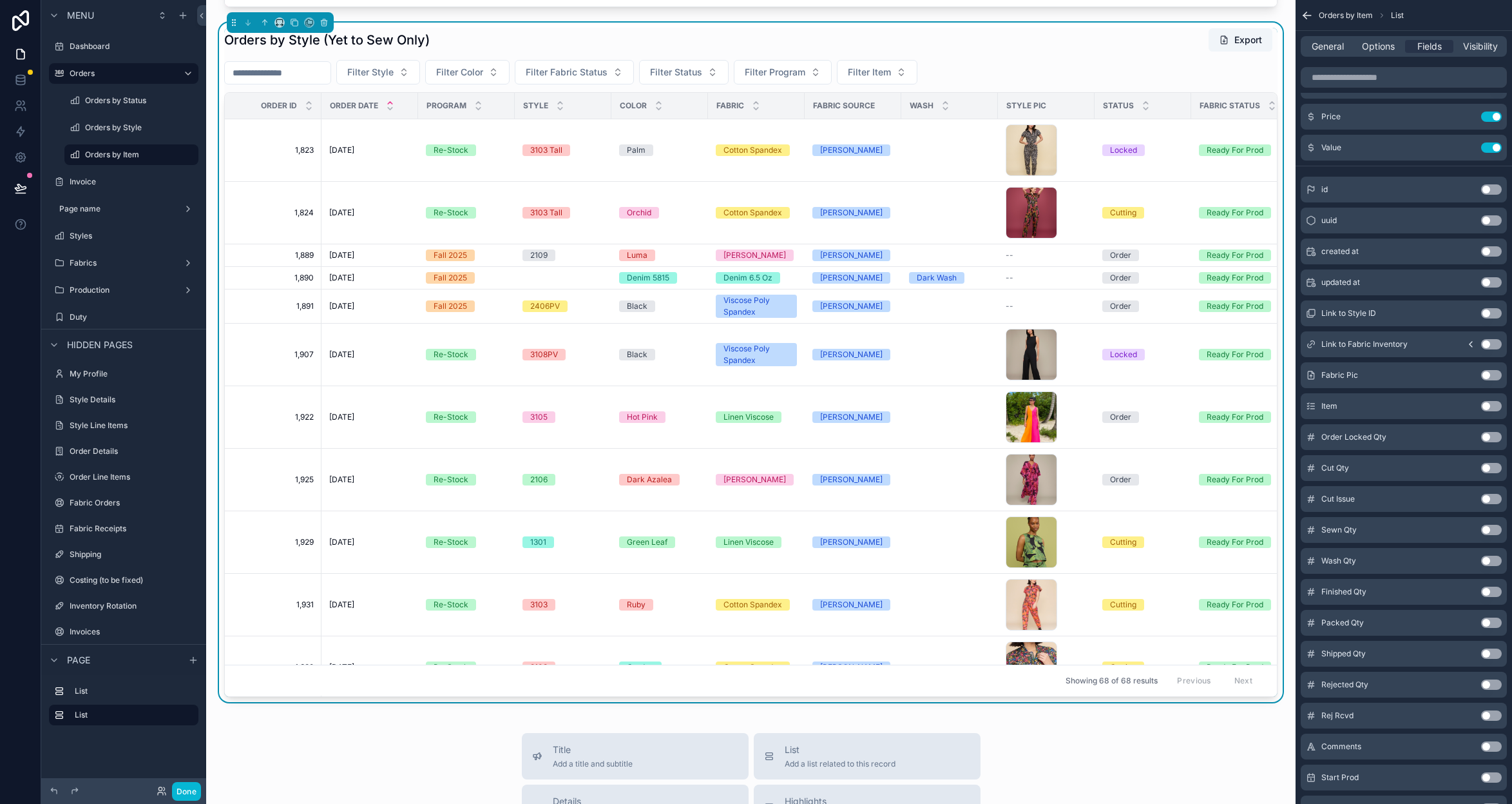
click at [1493, 407] on button "Use setting" at bounding box center [1492, 406] width 21 height 10
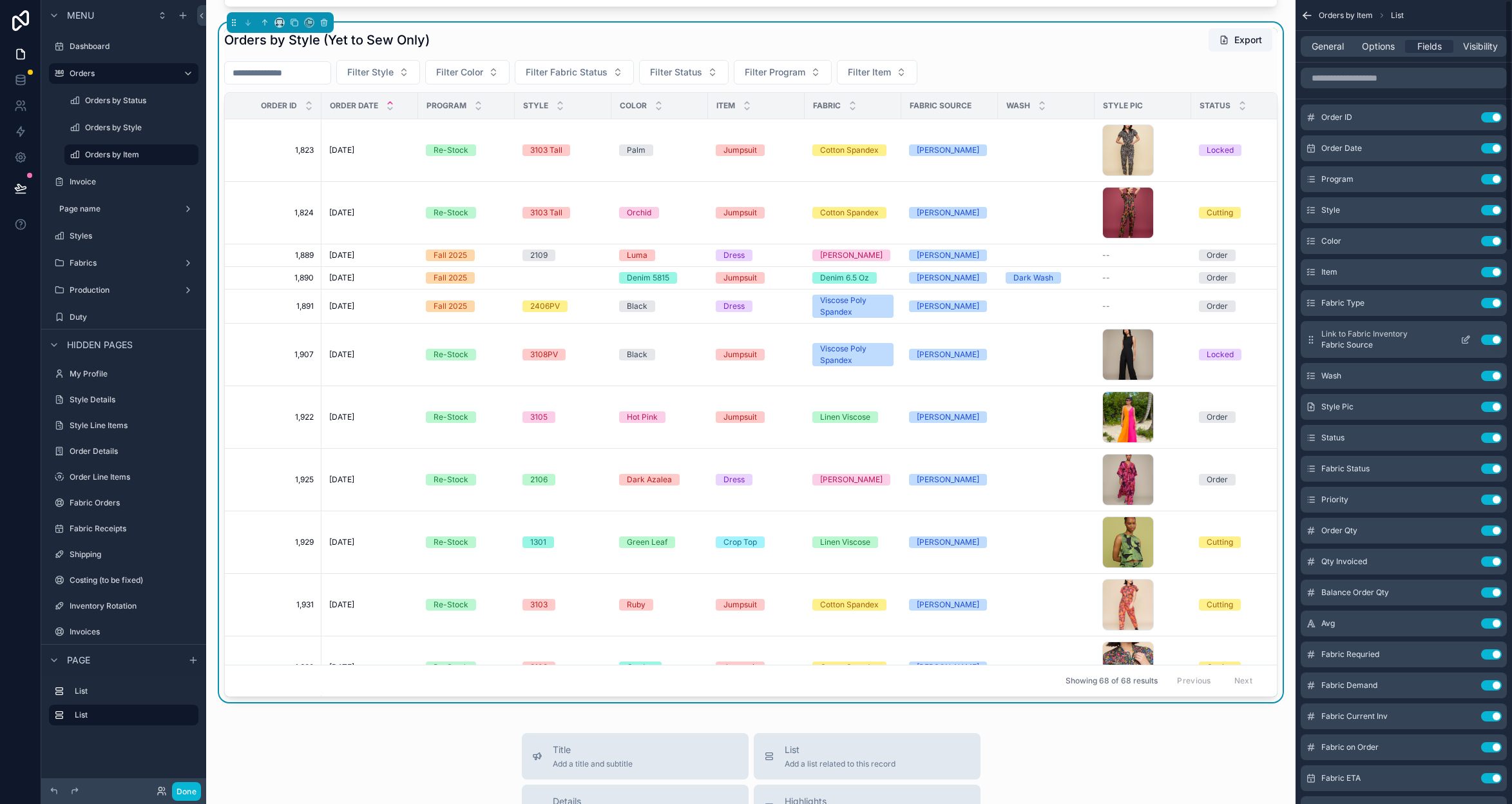
scroll to position [0, 0]
click at [1330, 50] on span "General" at bounding box center [1327, 47] width 32 height 13
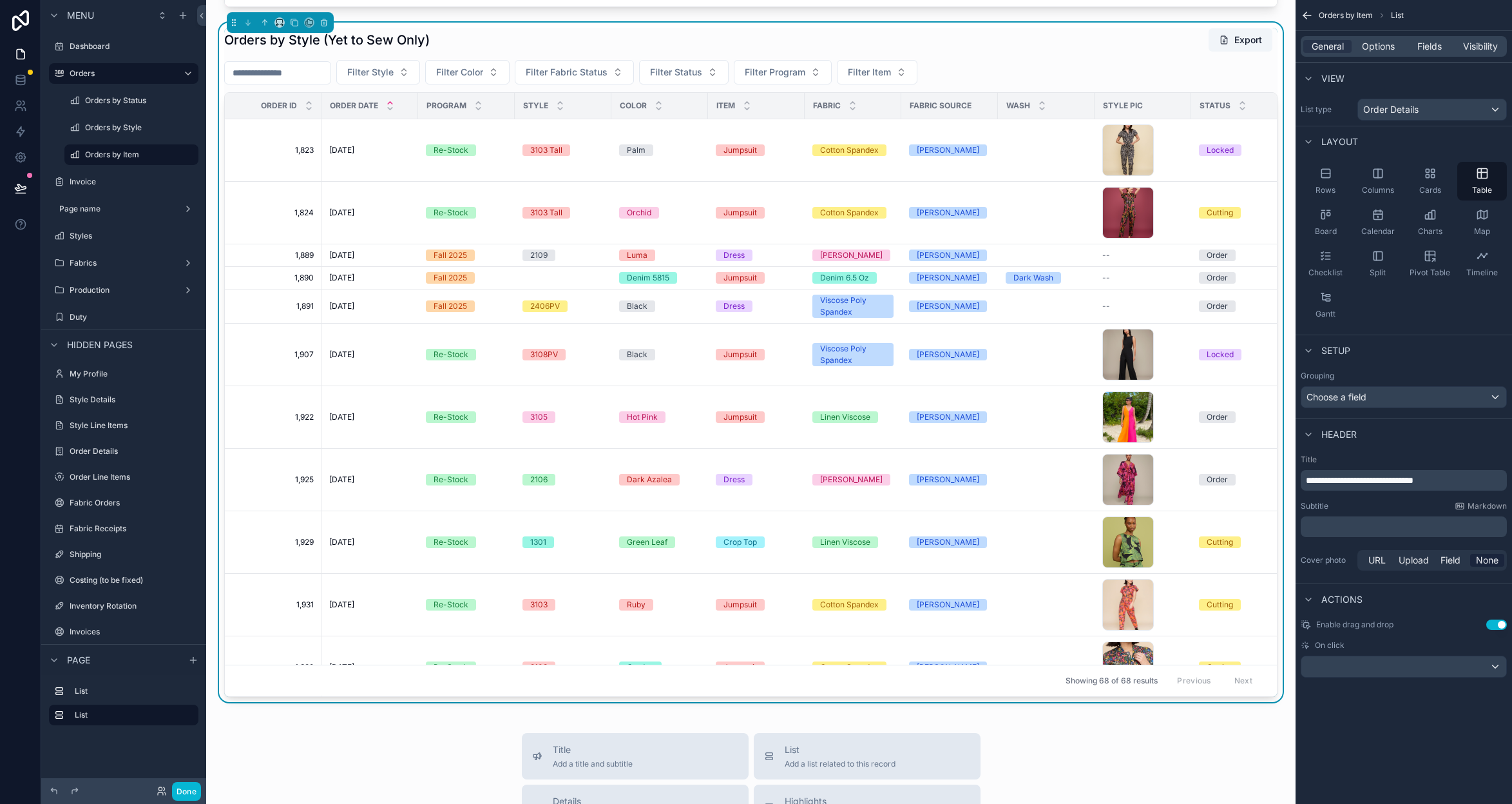
click at [1438, 399] on div "Choose a field" at bounding box center [1404, 397] width 205 height 21
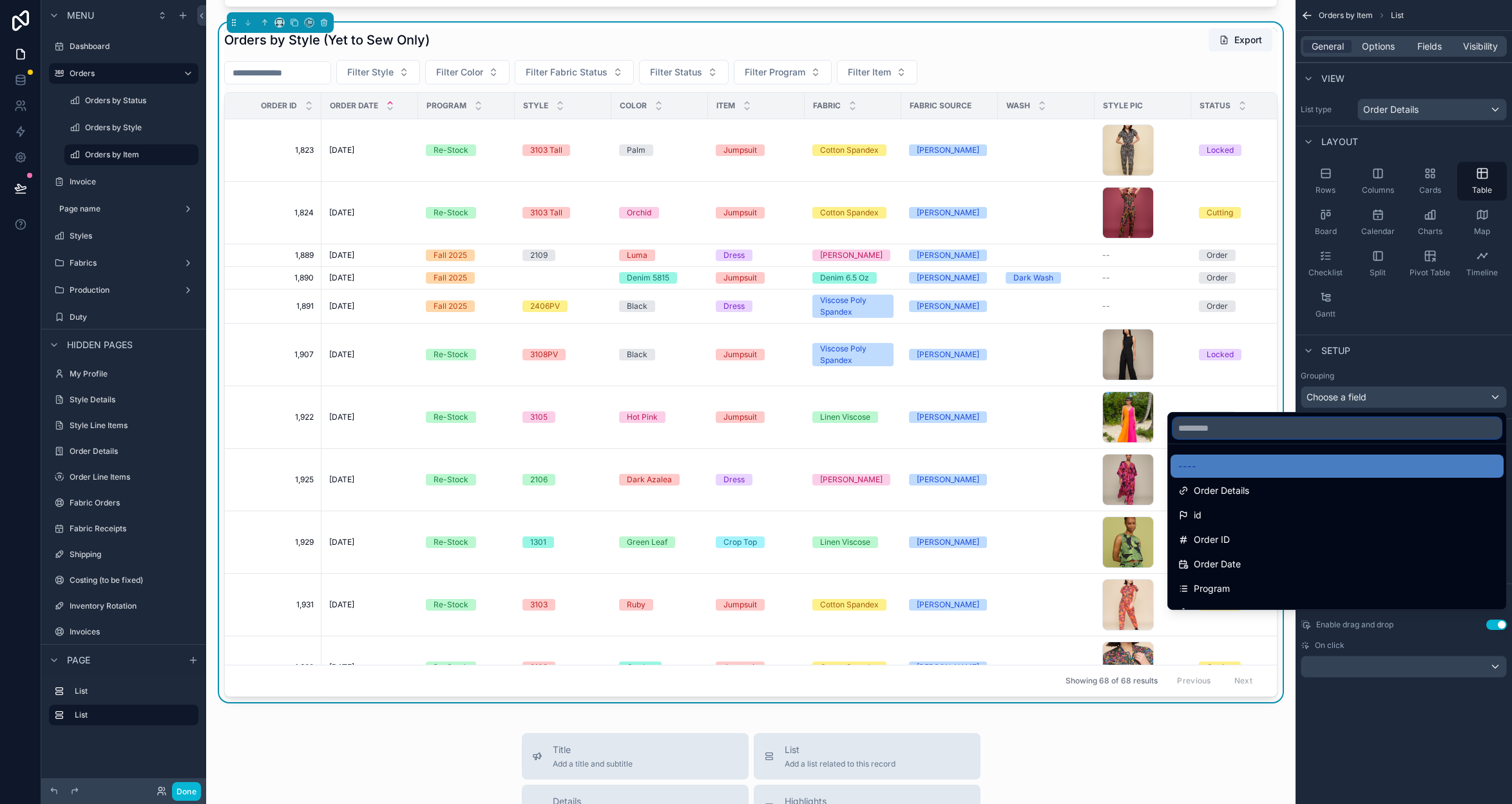
click at [1257, 428] on input "text" at bounding box center [1337, 428] width 328 height 21
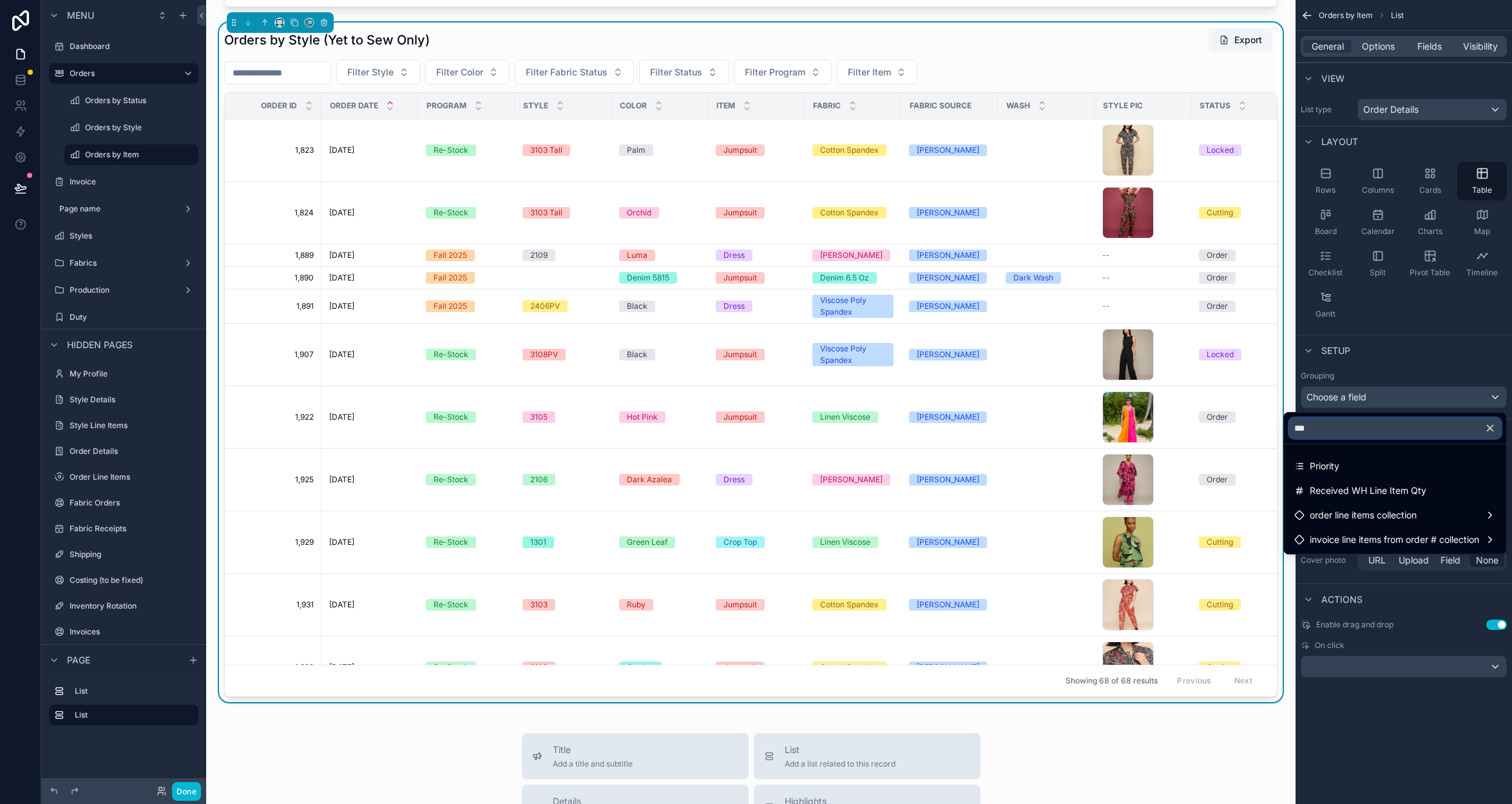
type input "****"
